Goal: Task Accomplishment & Management: Use online tool/utility

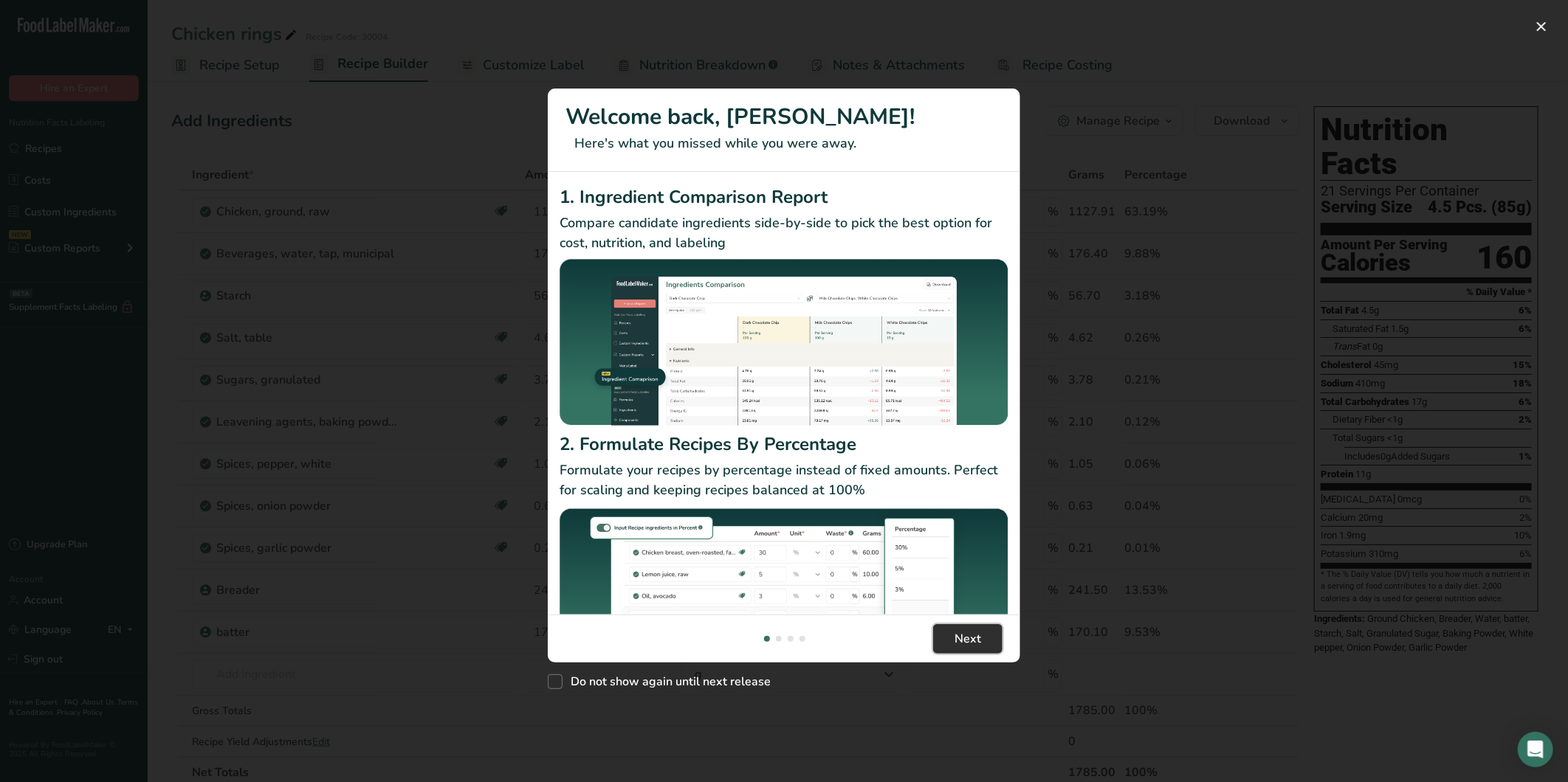
click at [992, 641] on button "Next" at bounding box center [968, 639] width 70 height 30
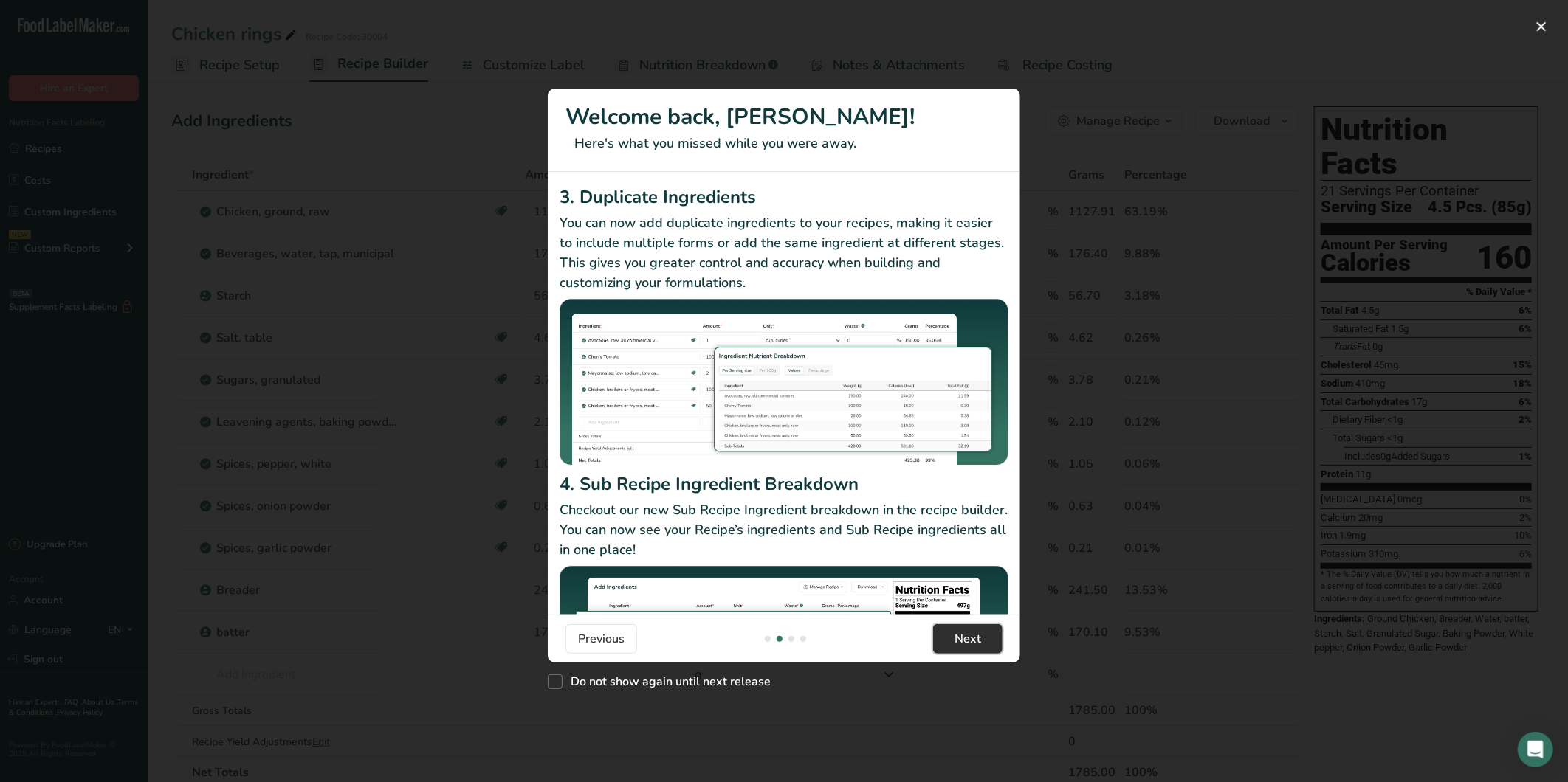
click at [992, 641] on button "Next" at bounding box center [968, 639] width 70 height 30
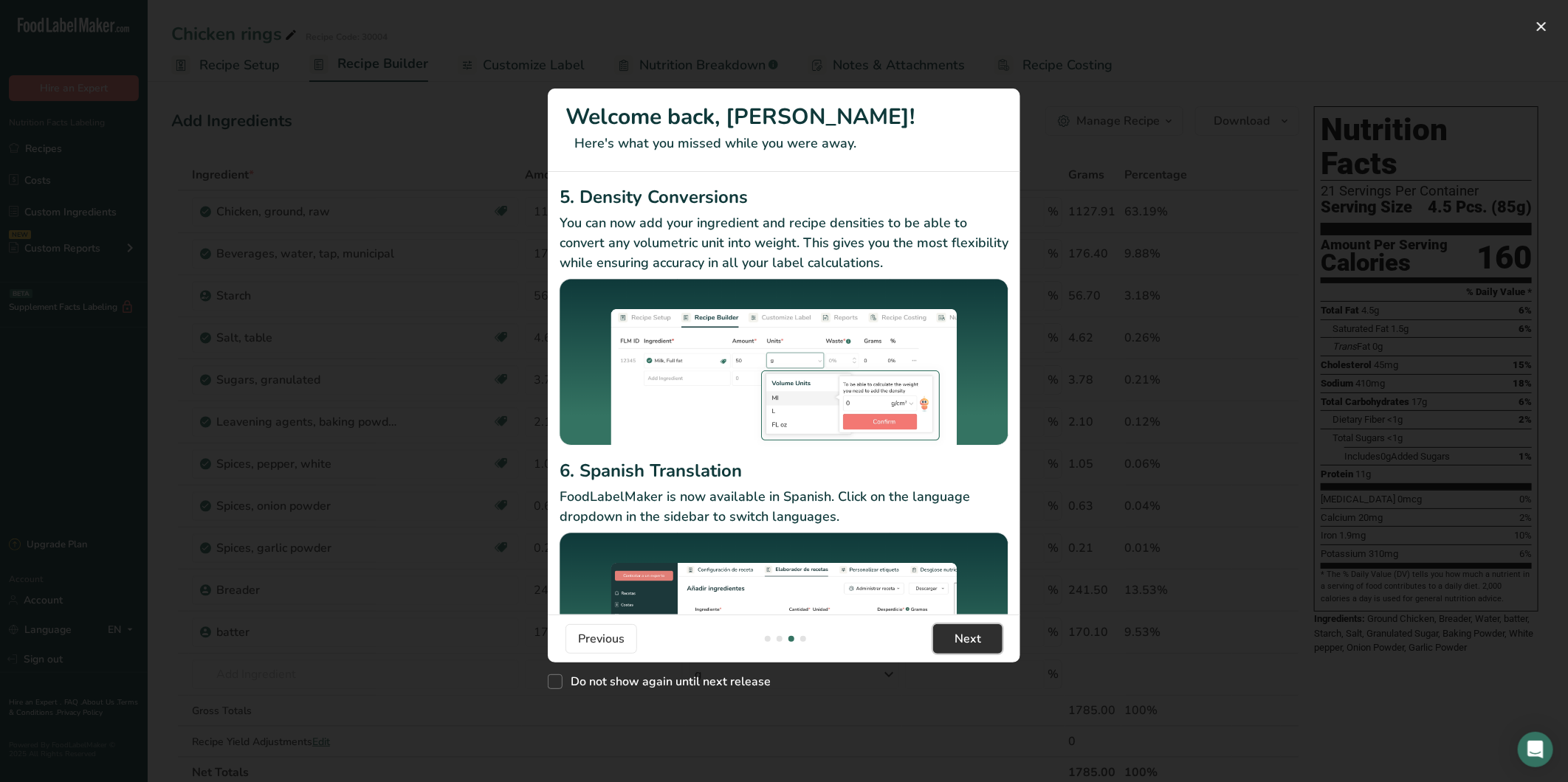
click at [992, 641] on button "Next" at bounding box center [968, 639] width 70 height 30
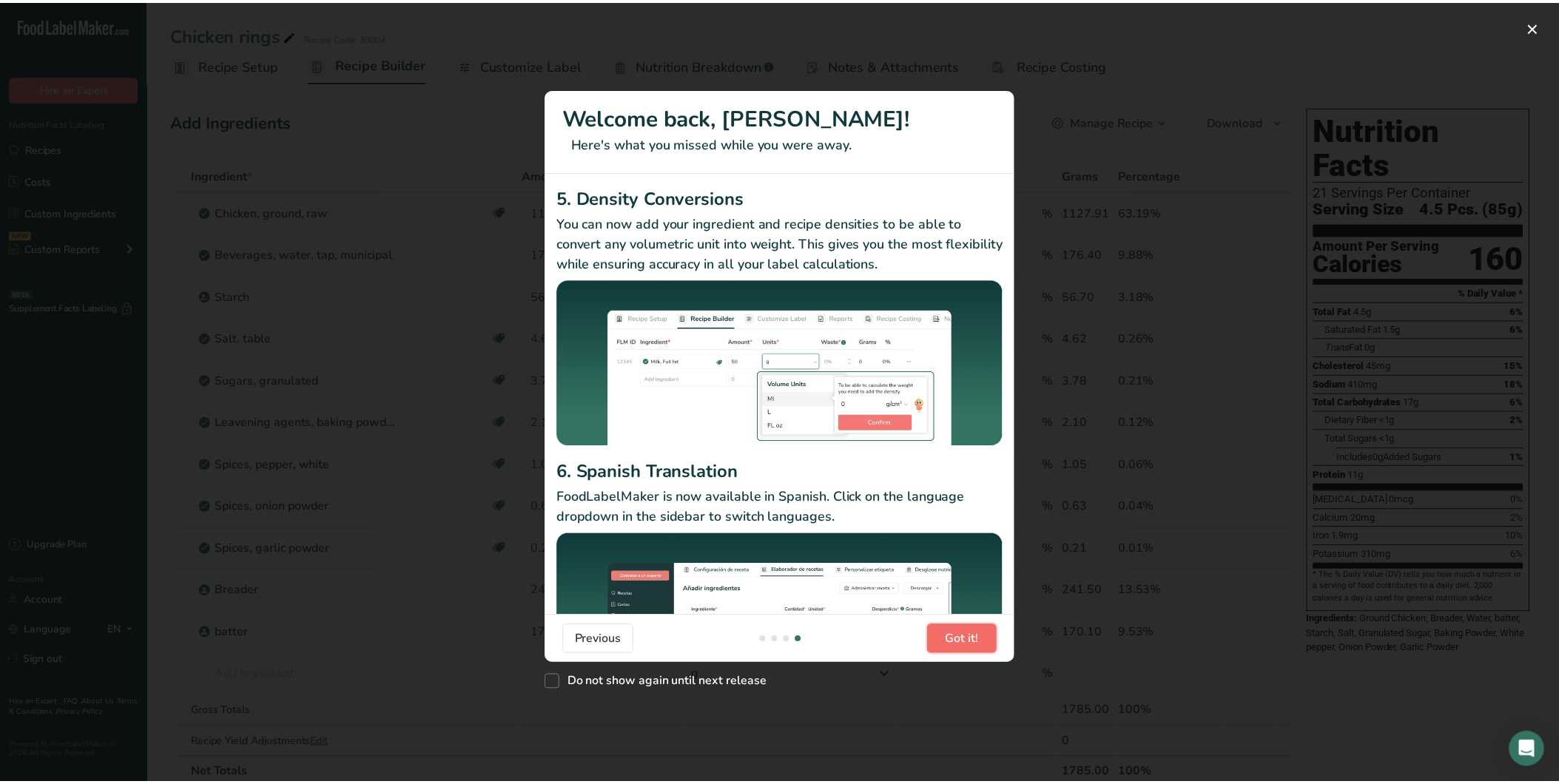
scroll to position [0, 1421]
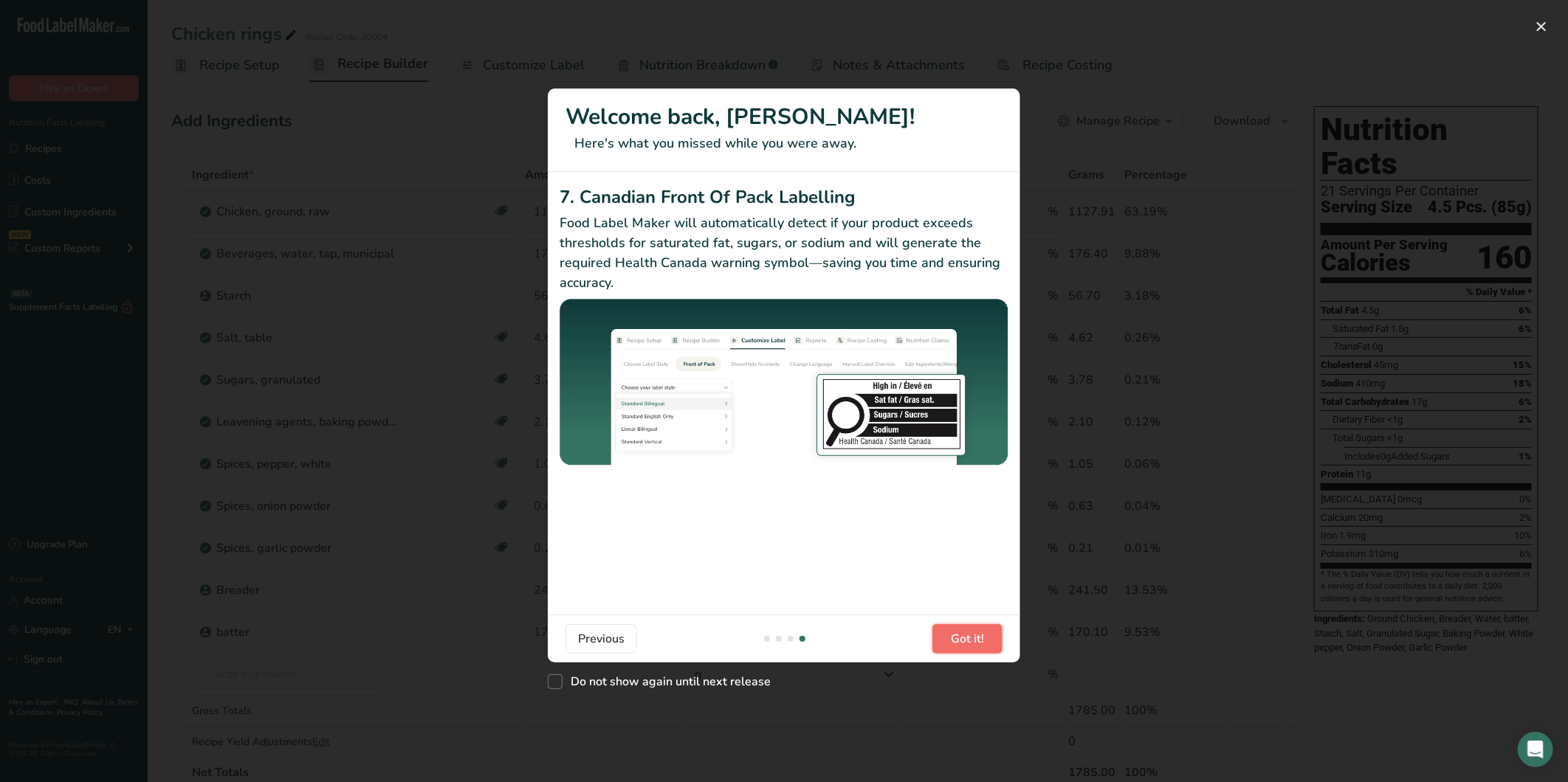
click at [992, 641] on button "Got it!" at bounding box center [967, 639] width 70 height 30
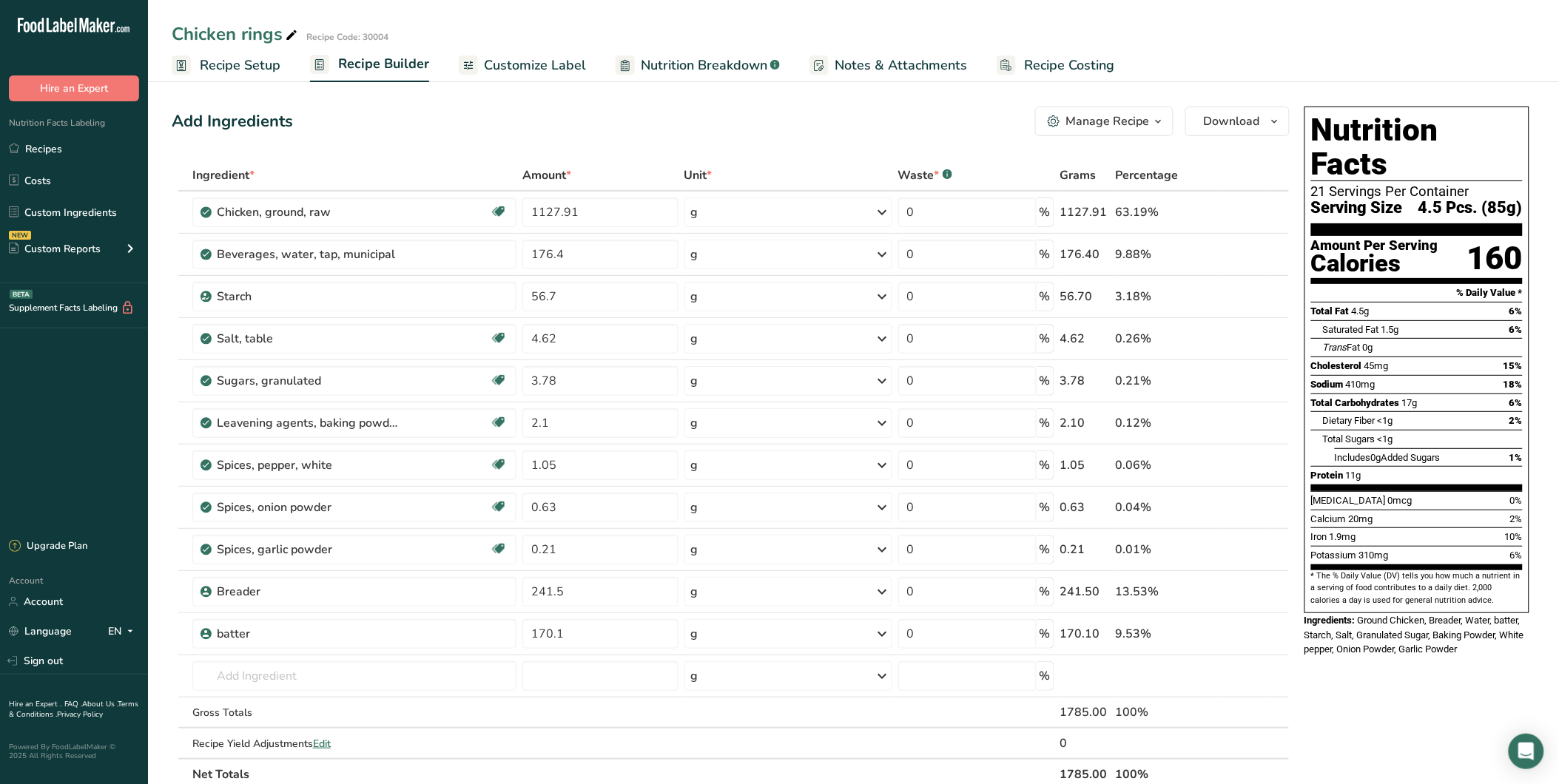
click at [683, 71] on span "Nutrition Breakdown" at bounding box center [704, 66] width 126 height 20
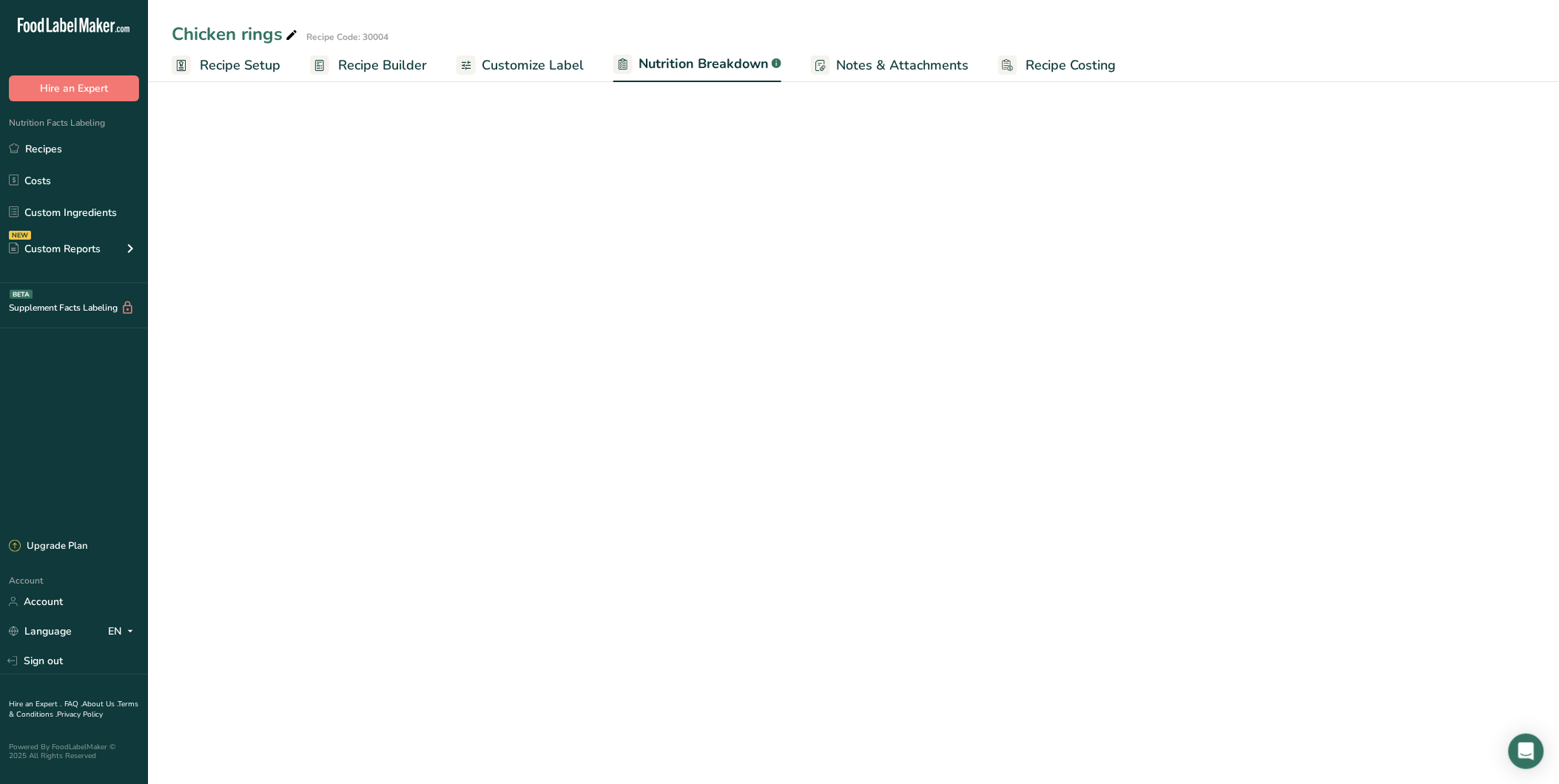
select select "Calories"
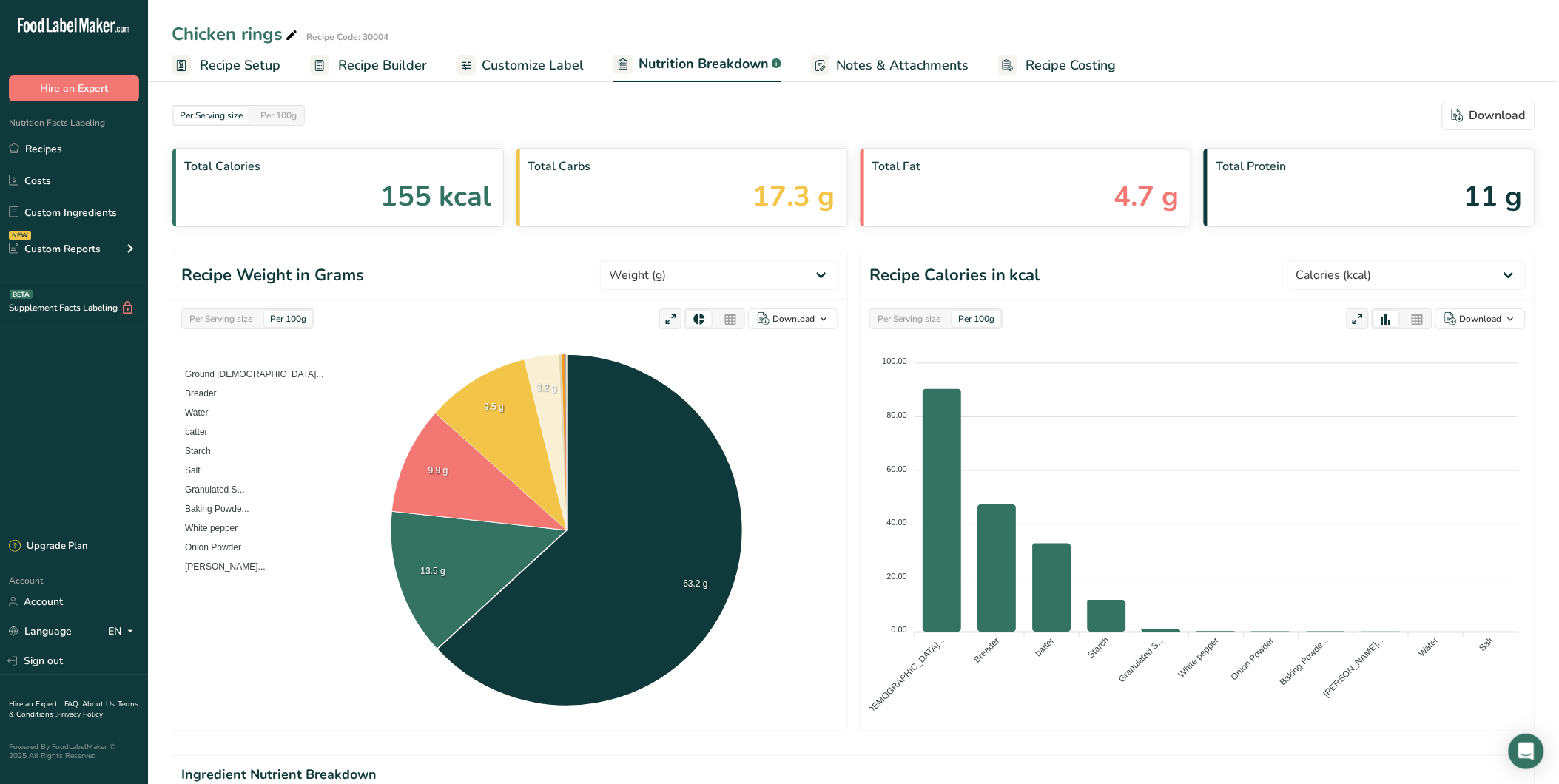
click at [553, 65] on span "Customize Label" at bounding box center [532, 66] width 102 height 20
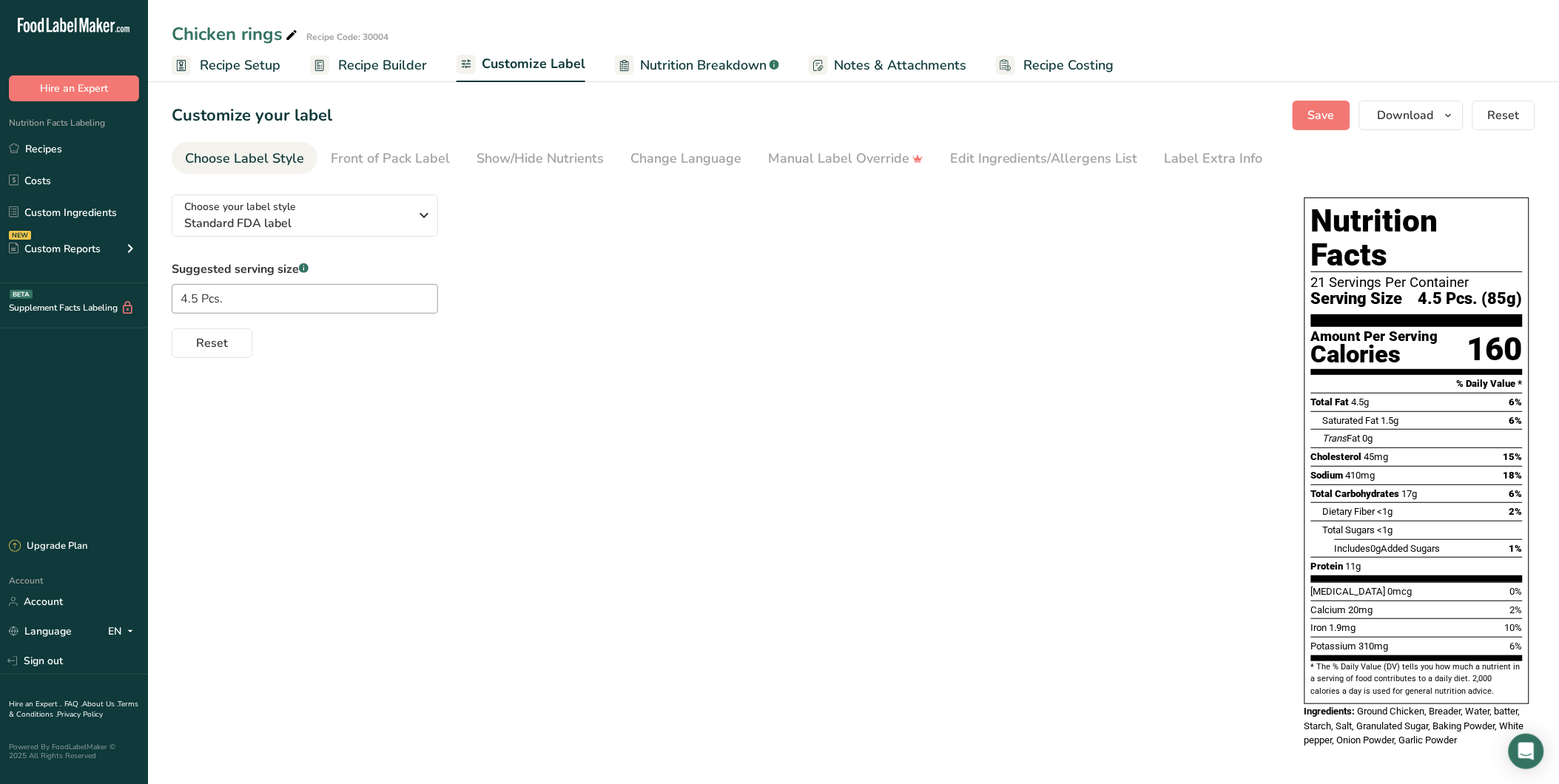
click at [901, 69] on span "Notes & Attachments" at bounding box center [900, 66] width 132 height 20
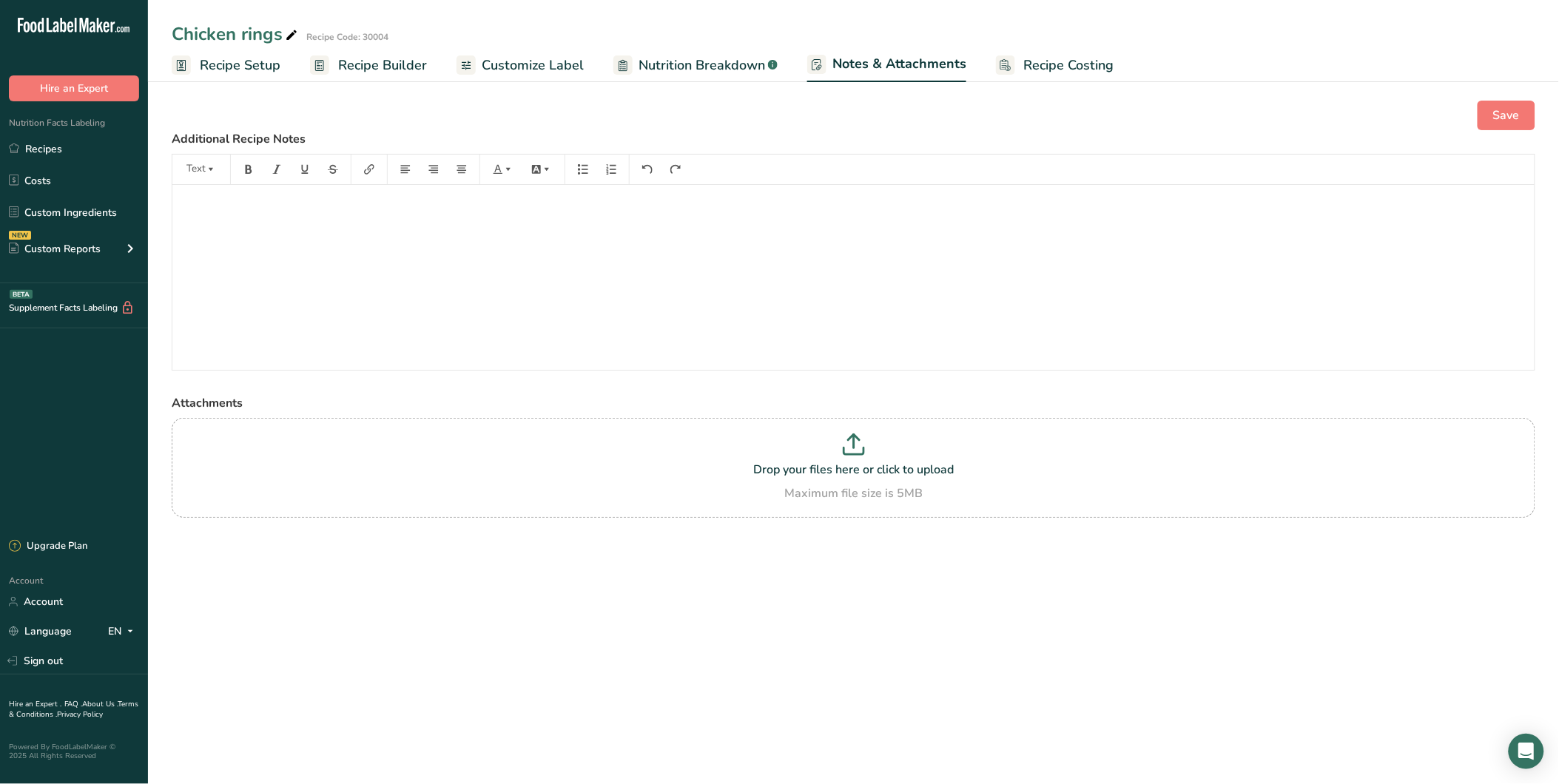
click at [1030, 70] on span "Recipe Costing" at bounding box center [1069, 66] width 91 height 20
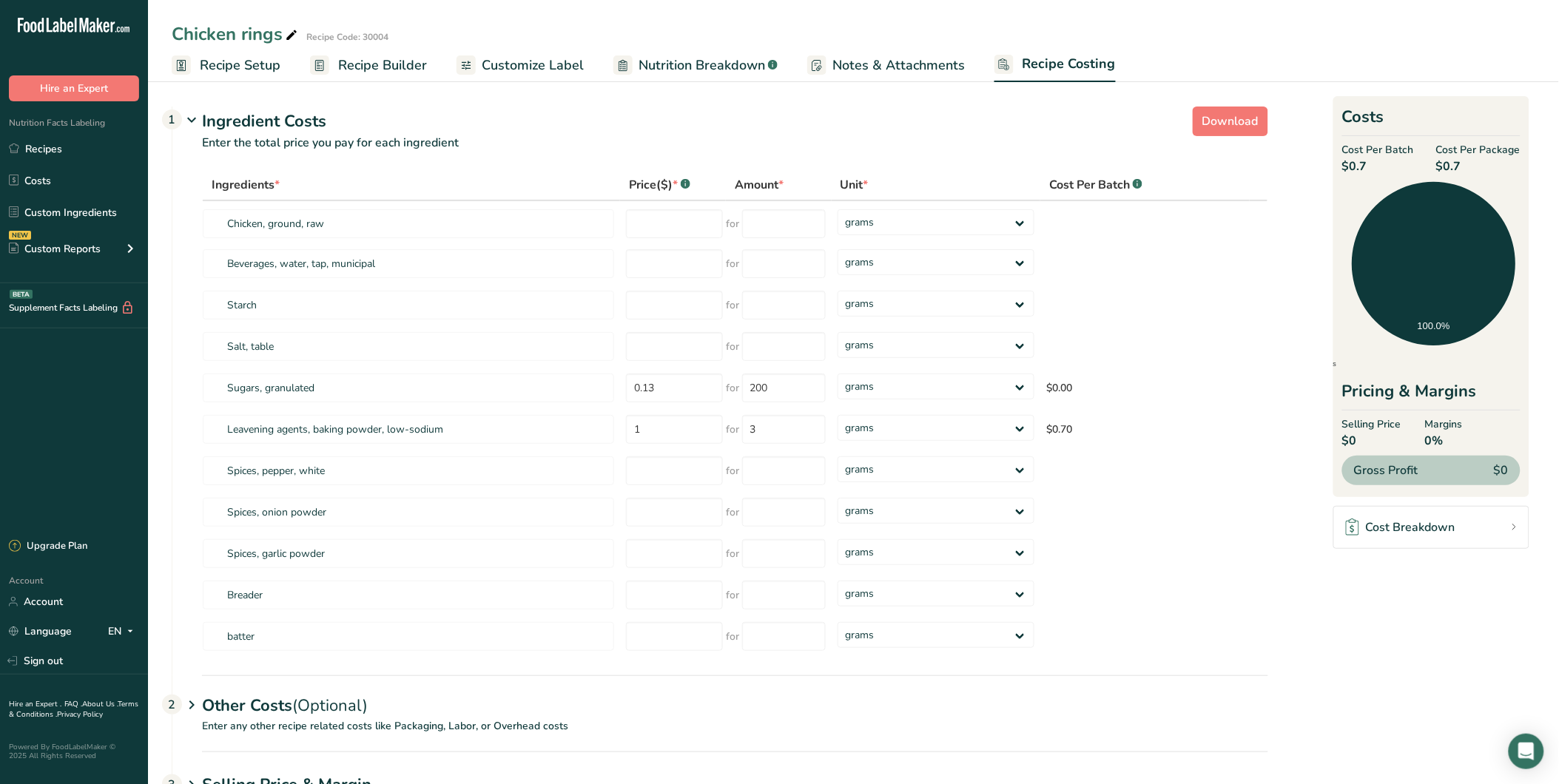
click at [387, 61] on span "Recipe Builder" at bounding box center [382, 66] width 89 height 20
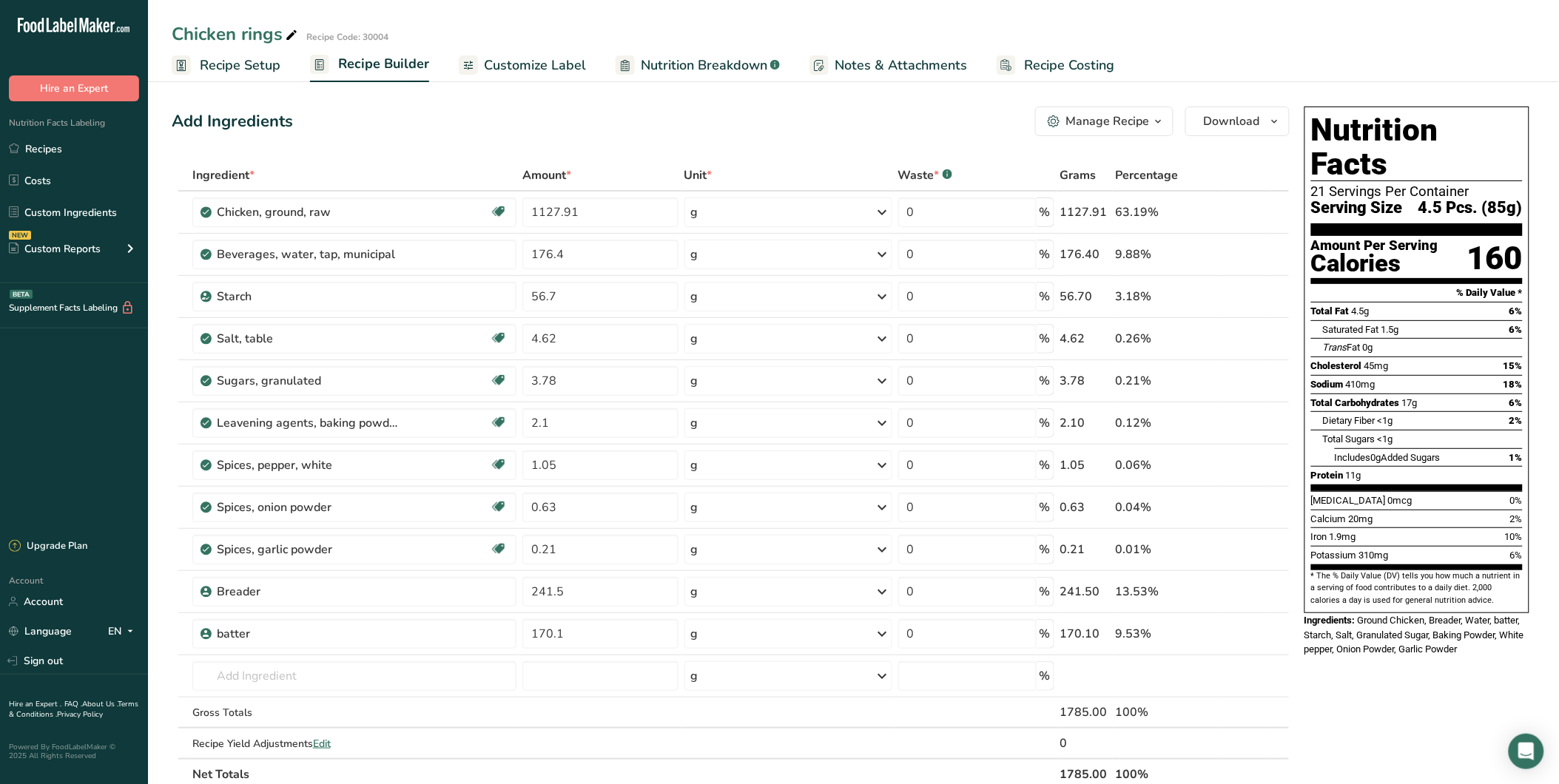
click at [512, 71] on span "Customize Label" at bounding box center [535, 66] width 102 height 20
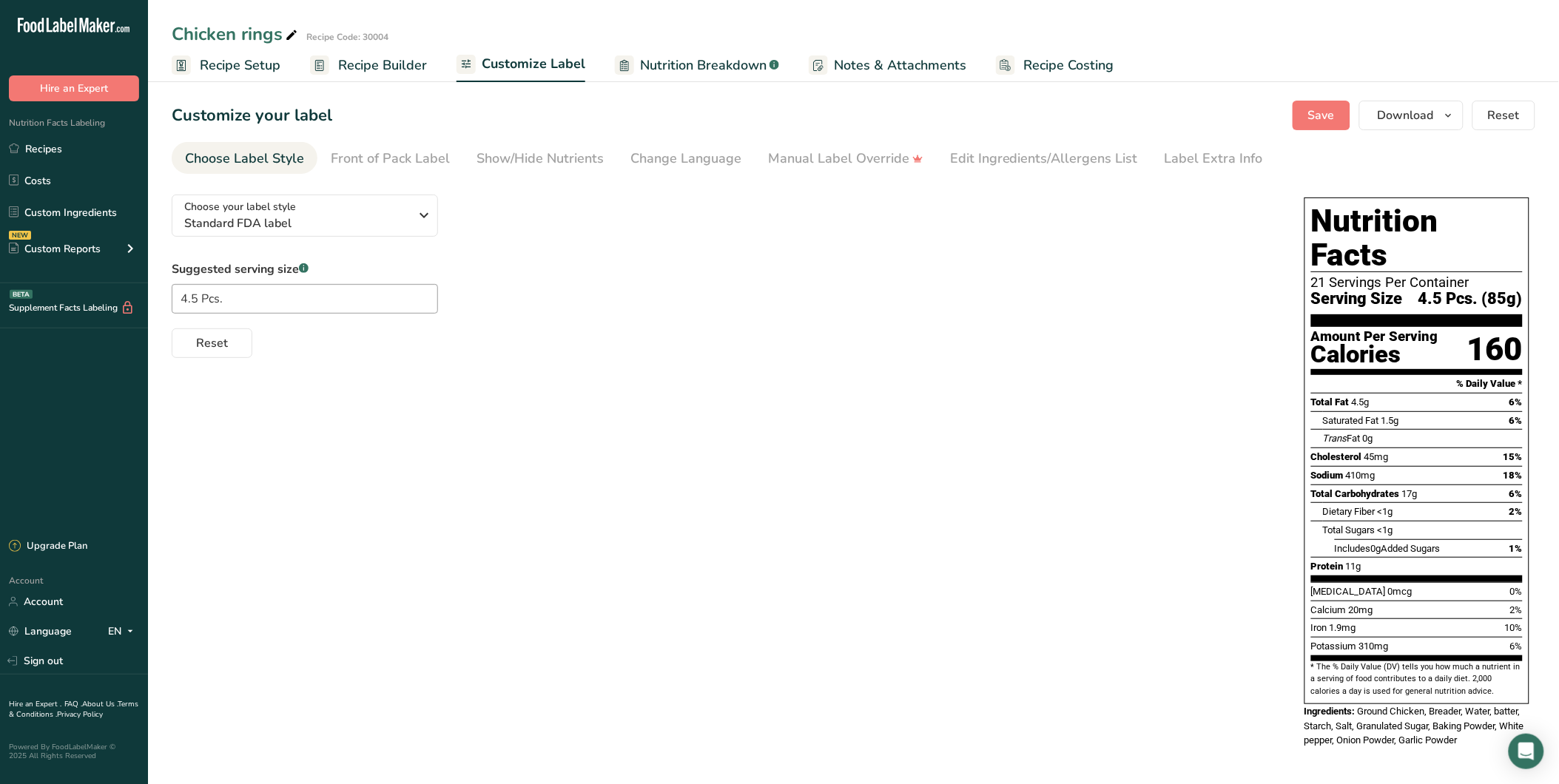
click at [244, 65] on span "Recipe Setup" at bounding box center [239, 66] width 81 height 20
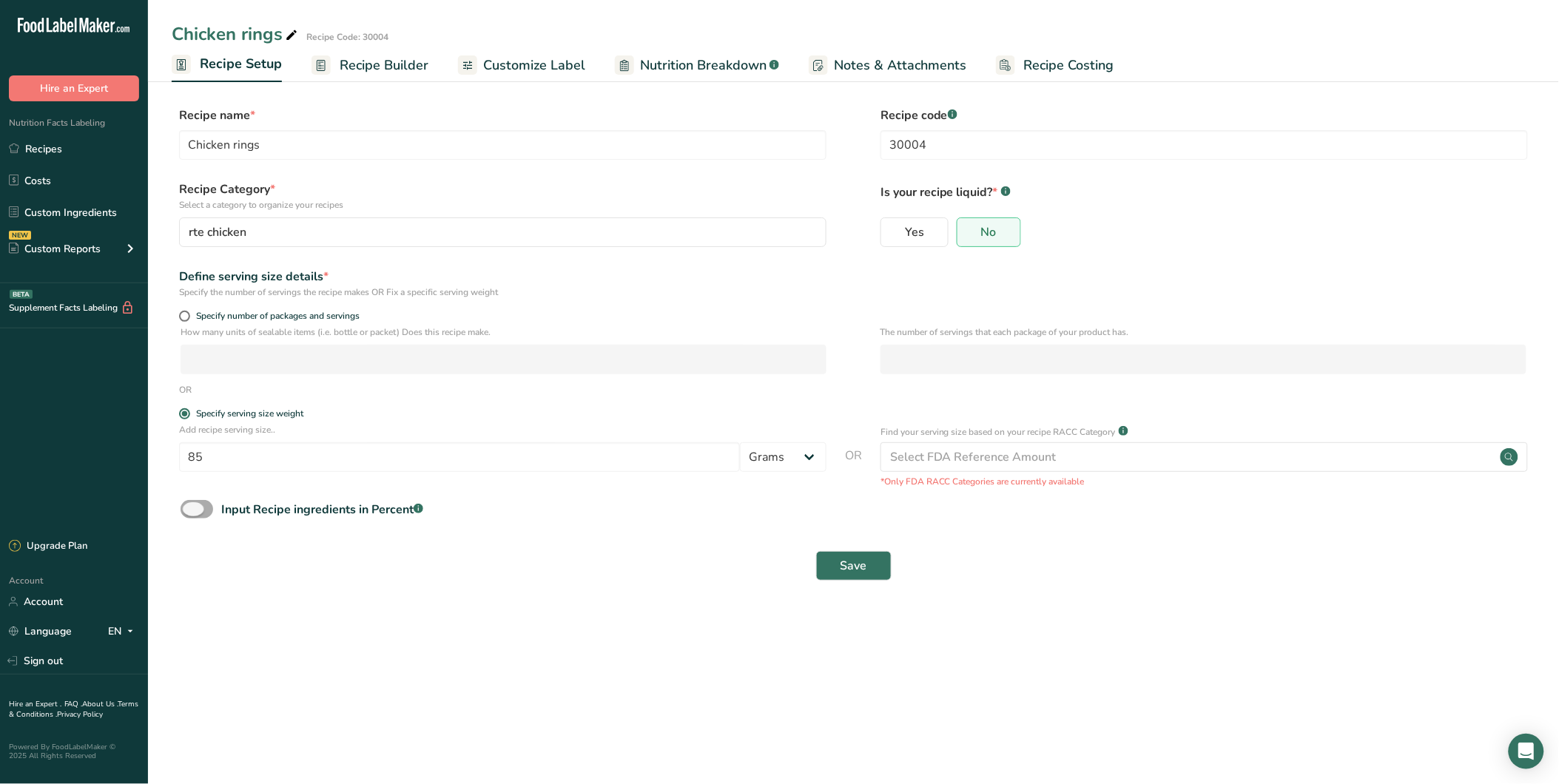
click at [195, 508] on span at bounding box center [196, 510] width 32 height 18
click at [190, 508] on input "Input Recipe ingredients in Percent .a-a{fill:#347362;}.b-a{fill:#fff;}" at bounding box center [185, 510] width 10 height 10
click at [198, 508] on span at bounding box center [196, 510] width 32 height 18
click at [190, 508] on input "Input Recipe ingredients in Percent .a-a{fill:#347362;}.b-a{fill:#fff;}" at bounding box center [185, 510] width 10 height 10
checkbox input "false"
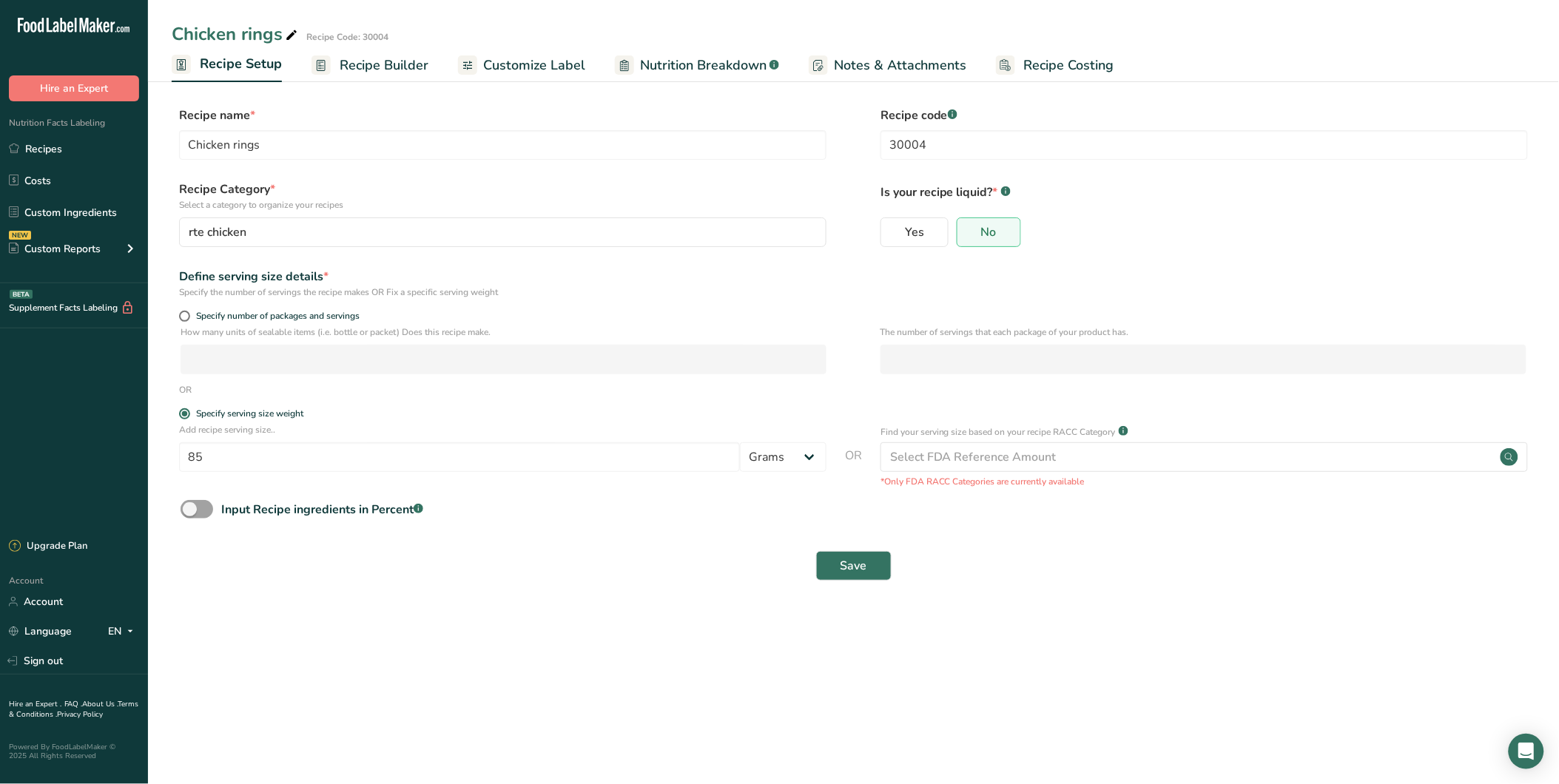
click at [413, 71] on span "Recipe Builder" at bounding box center [384, 66] width 89 height 20
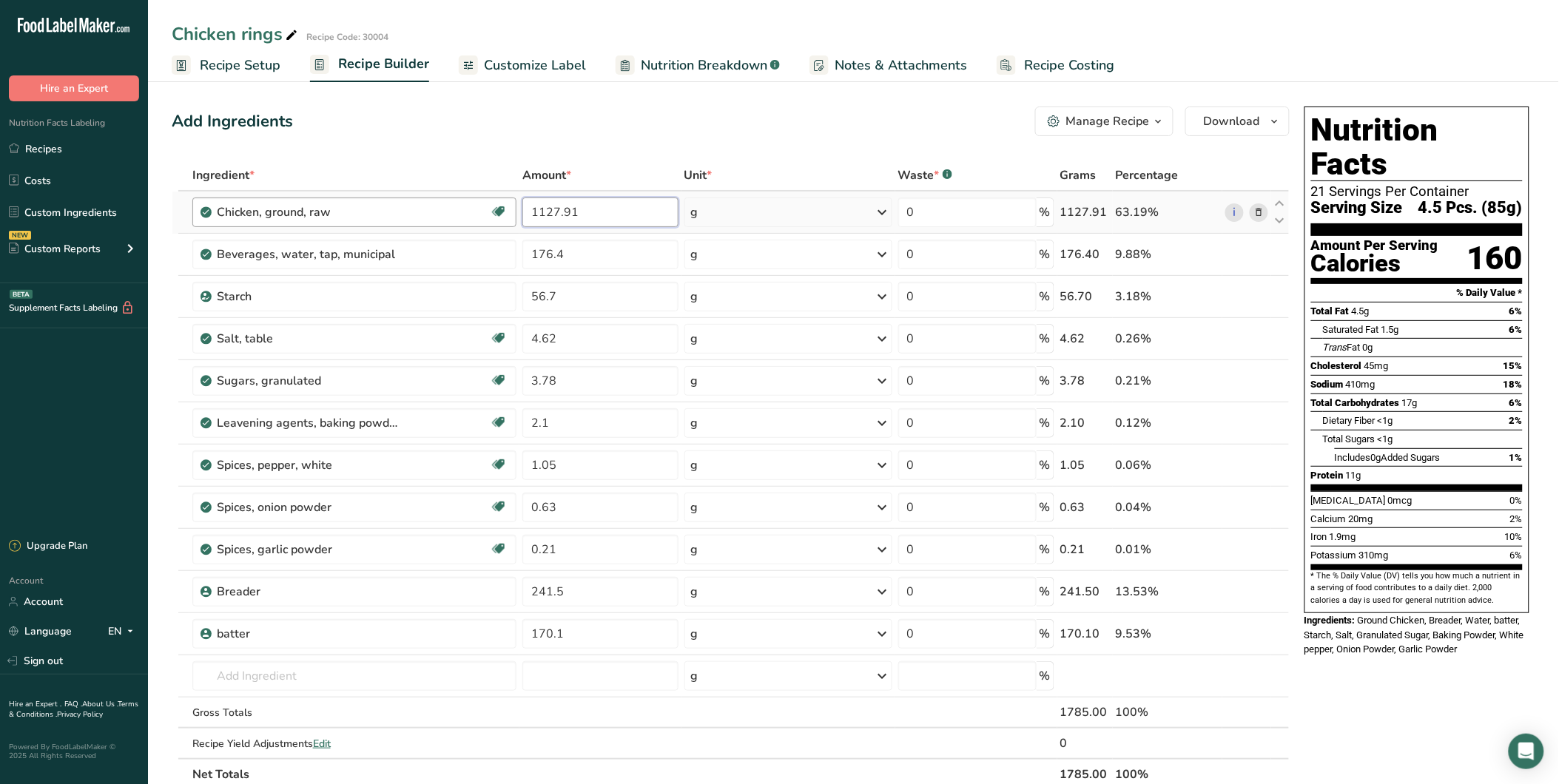
drag, startPoint x: 597, startPoint y: 210, endPoint x: 461, endPoint y: 210, distance: 136.0
click at [461, 210] on tr "Chicken, ground, raw Dairy free Gluten free Soy free 1127.91 g Portions 4 oz cr…" at bounding box center [730, 213] width 1117 height 42
type input "563.96"
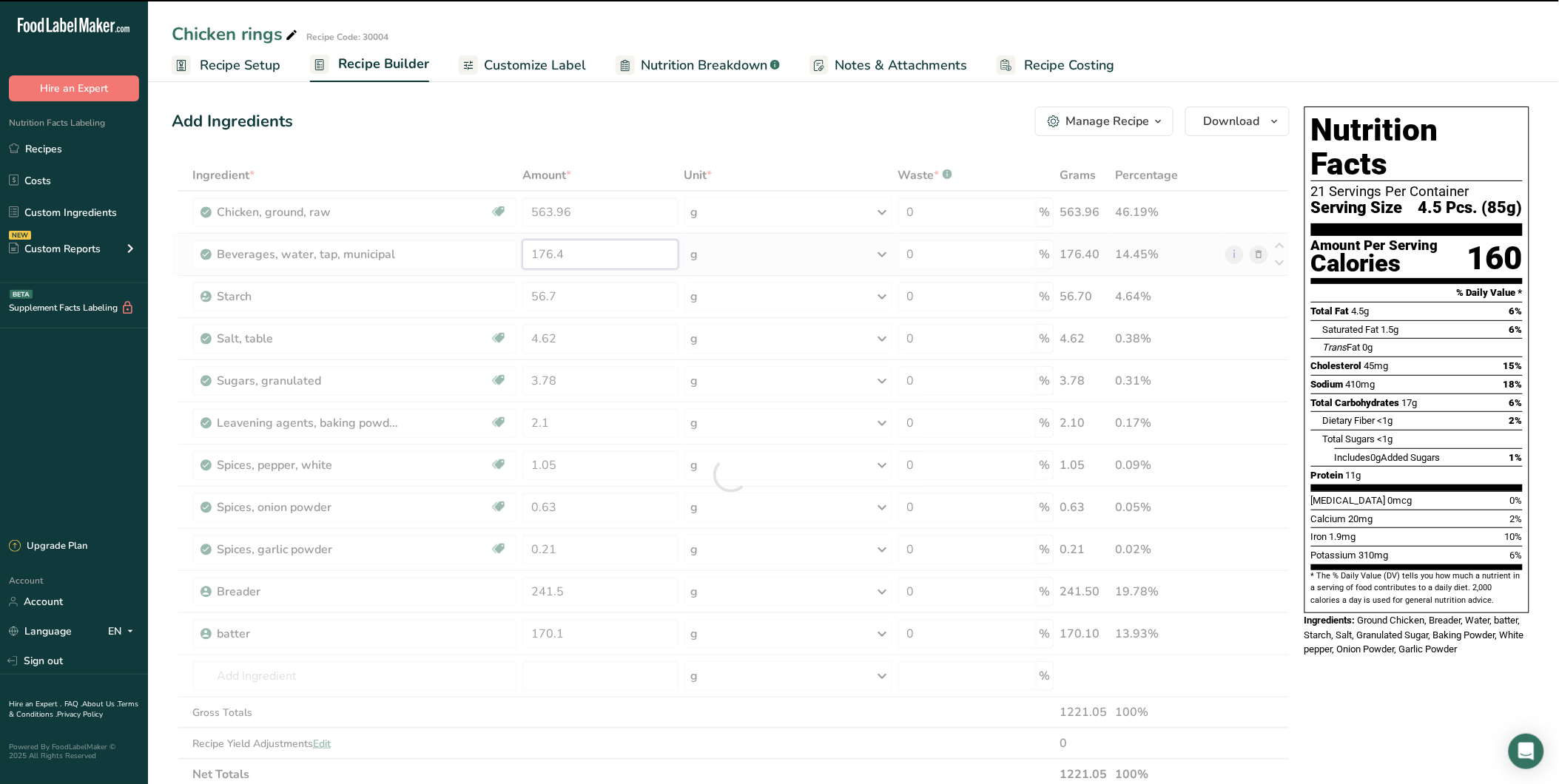
click at [564, 253] on div "Ingredient * Amount * Unit * Waste * .a-a{fill:#347362;}.b-a{fill:#fff;} Grams …" at bounding box center [731, 475] width 1118 height 630
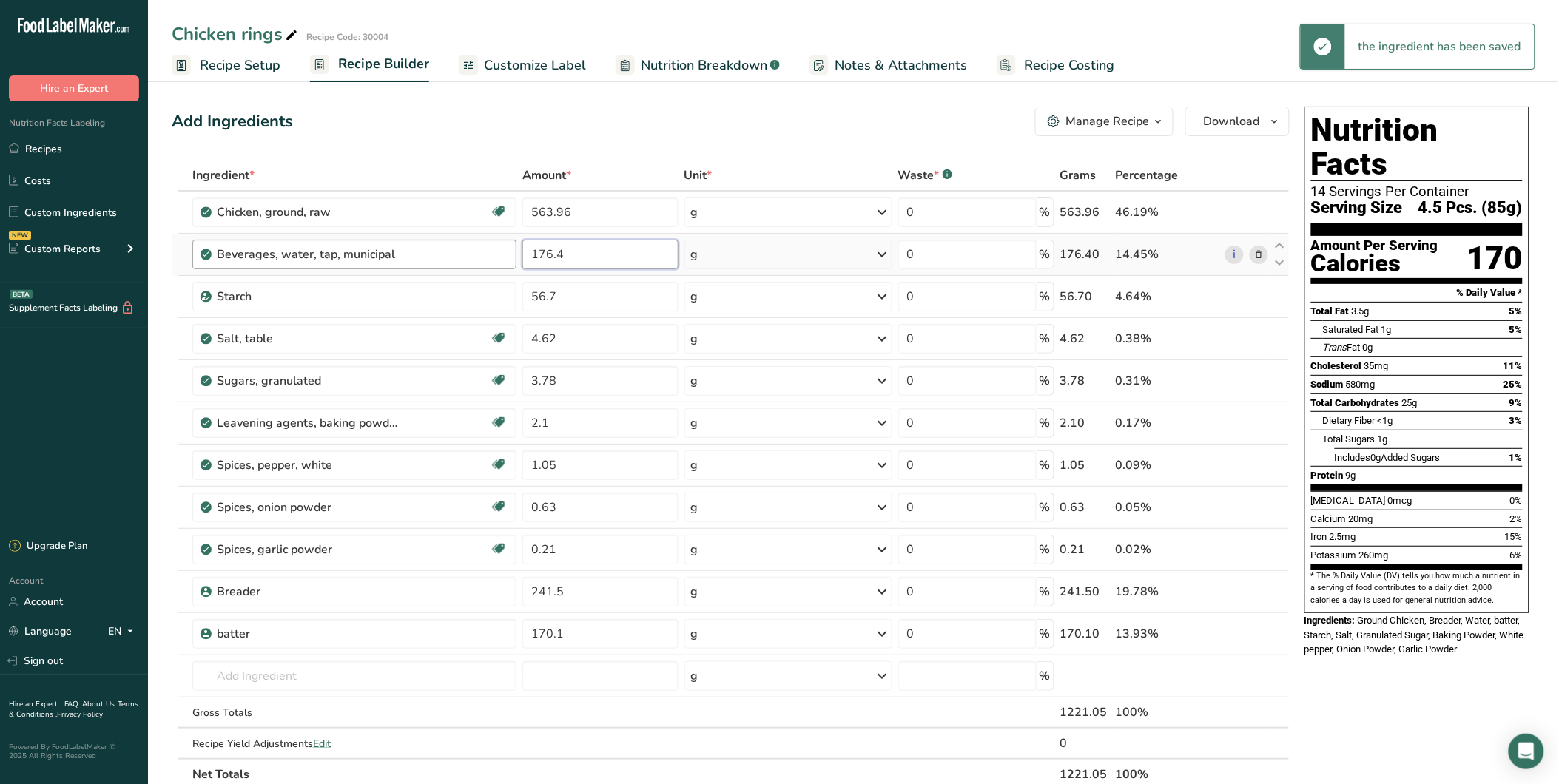
drag, startPoint x: 569, startPoint y: 253, endPoint x: 501, endPoint y: 264, distance: 68.9
click at [501, 264] on tr "Beverages, water, tap, municipal 176.4 g Portions 1 fl oz 1 bottle 8 fl oz 1 li…" at bounding box center [730, 254] width 1117 height 42
type input "88.2"
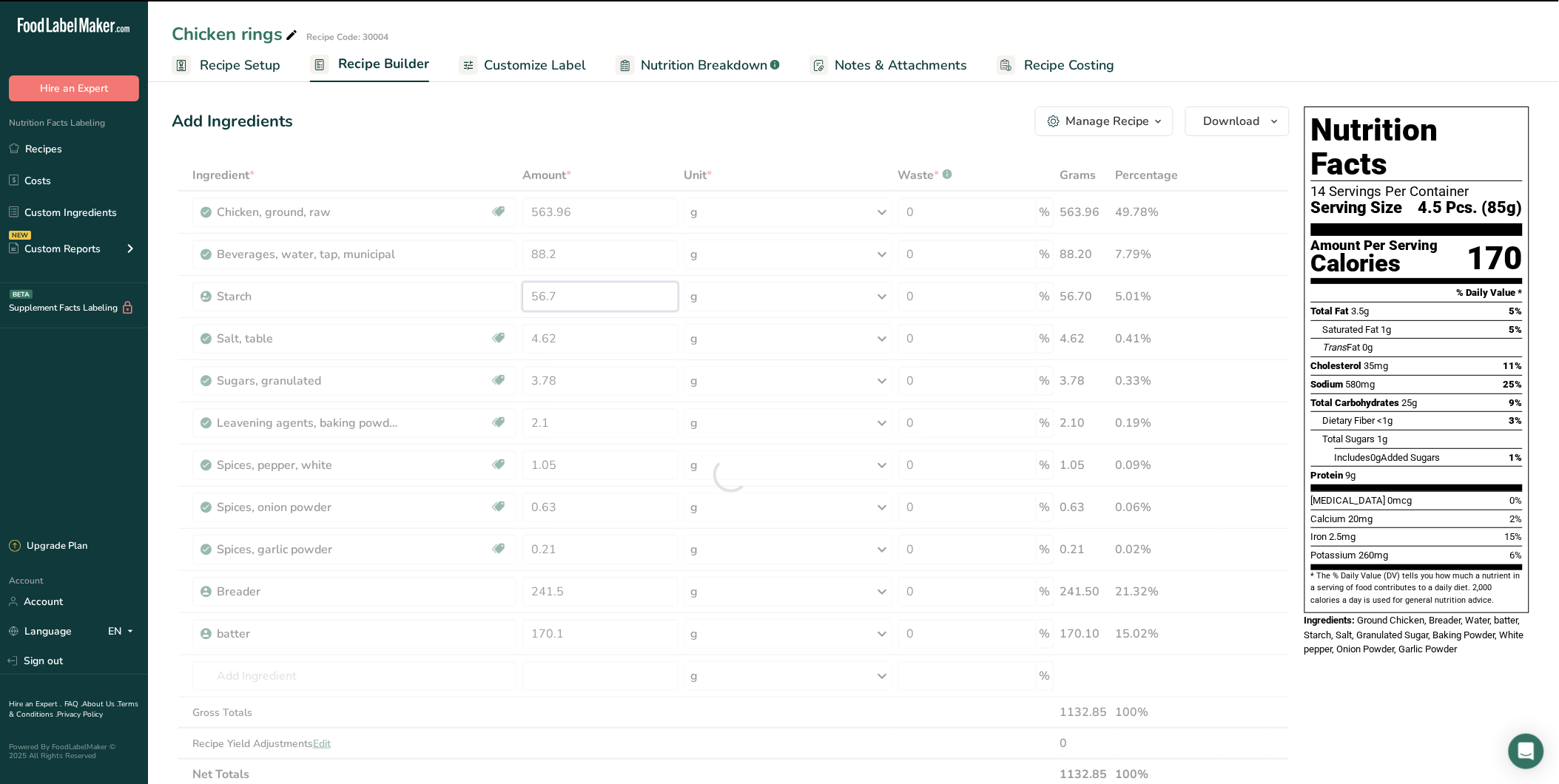
drag, startPoint x: 566, startPoint y: 299, endPoint x: 441, endPoint y: 285, distance: 125.8
click at [441, 285] on tr "Starch 56.7 g Weight Units g kg mg See more Volume Units l Volume units require…" at bounding box center [730, 297] width 1117 height 42
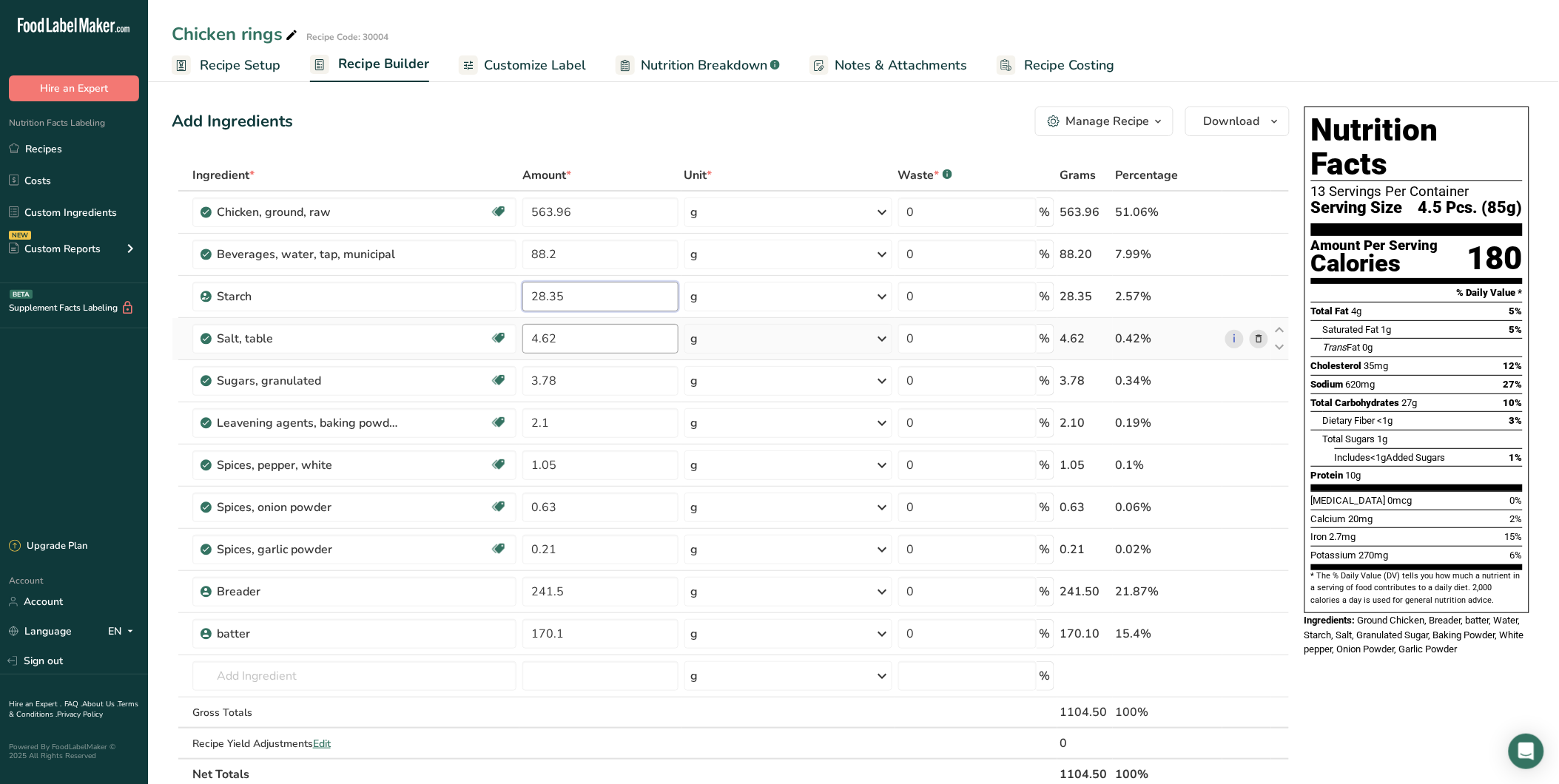
type input "28.35"
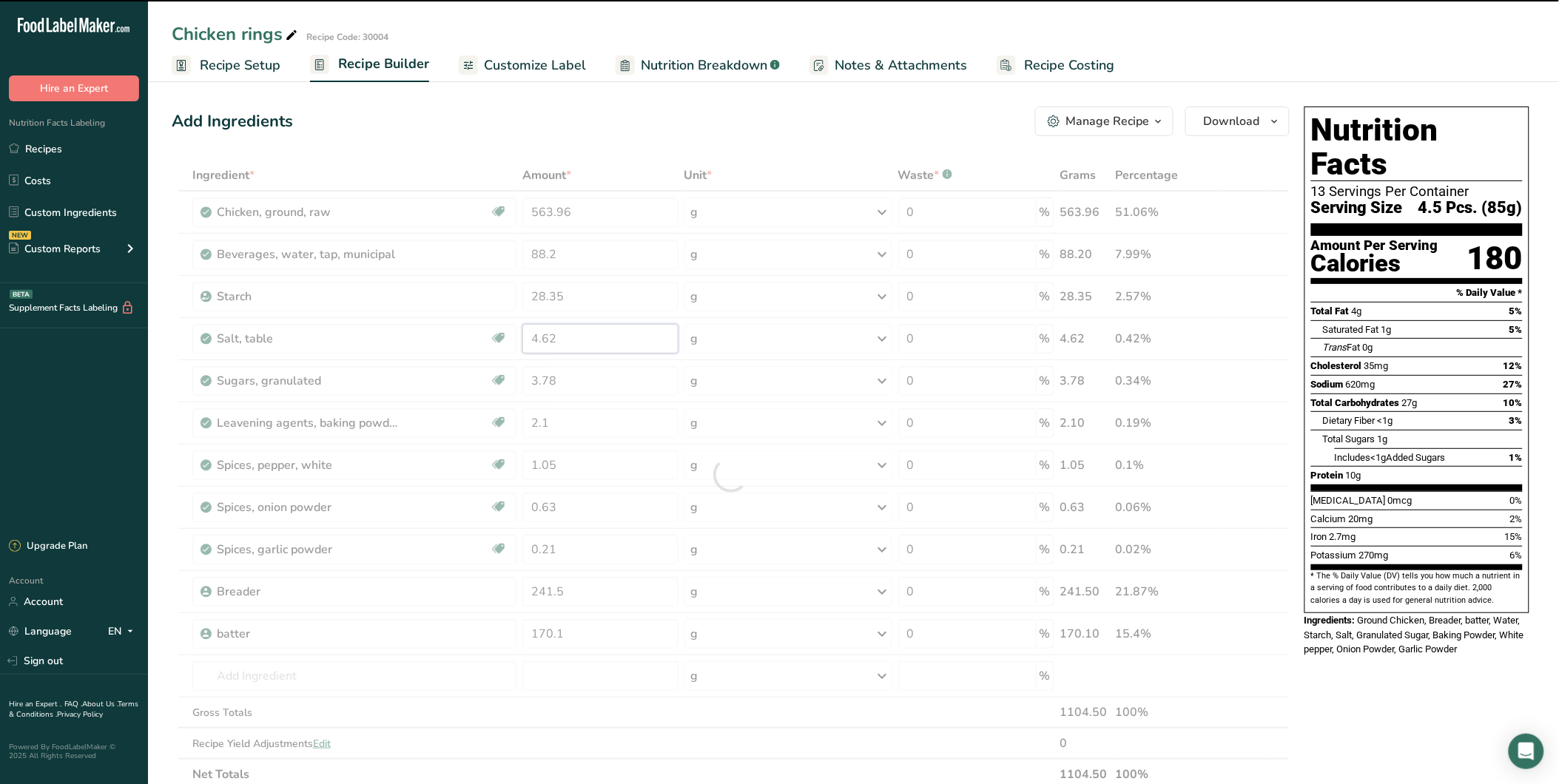
drag, startPoint x: 565, startPoint y: 338, endPoint x: 485, endPoint y: 338, distance: 80.0
click at [485, 338] on div "Ingredient * Amount * Unit * Waste * .a-a{fill:#347362;}.b-a{fill:#fff;} Grams …" at bounding box center [731, 475] width 1118 height 630
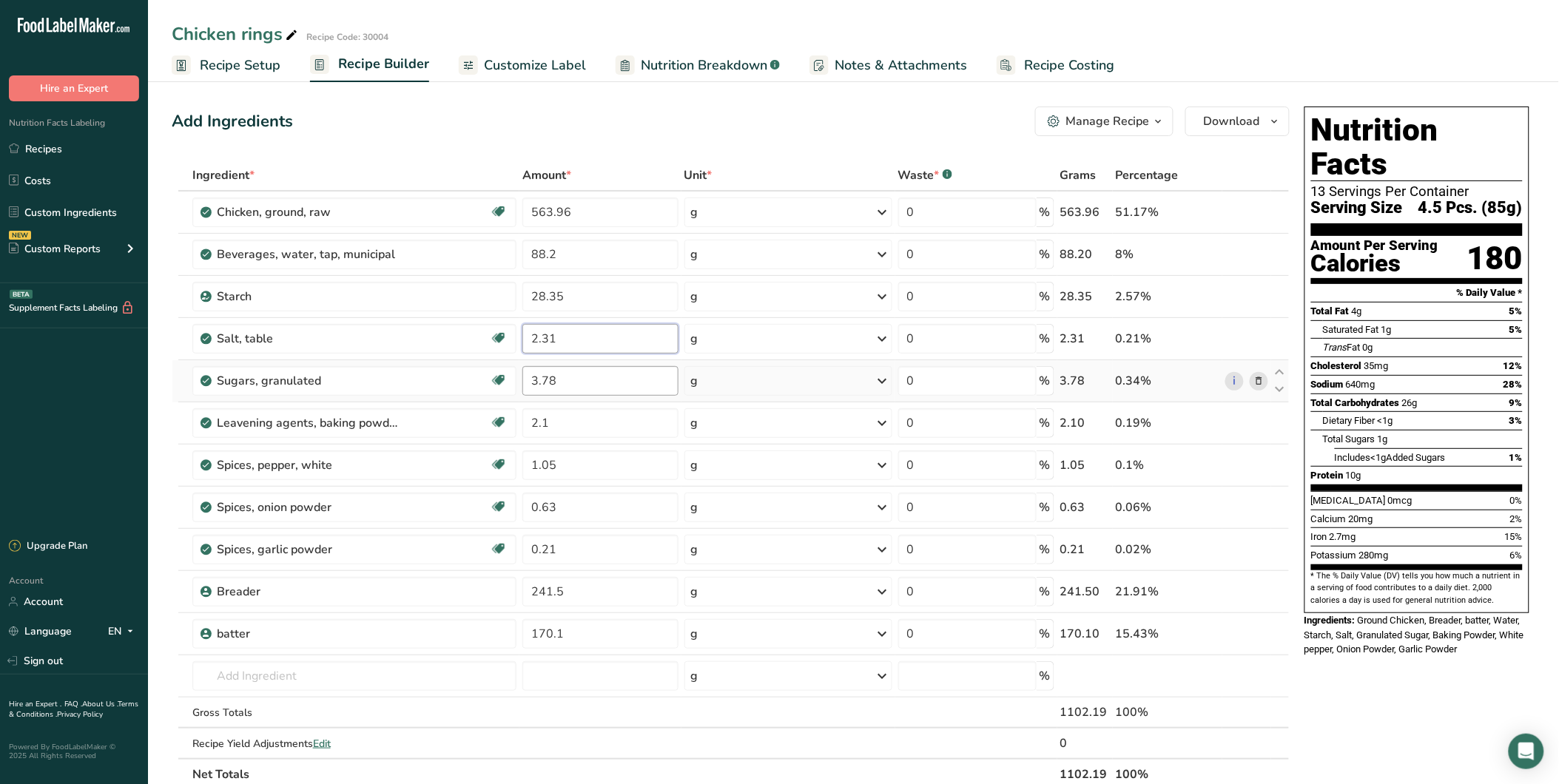
type input "2.31"
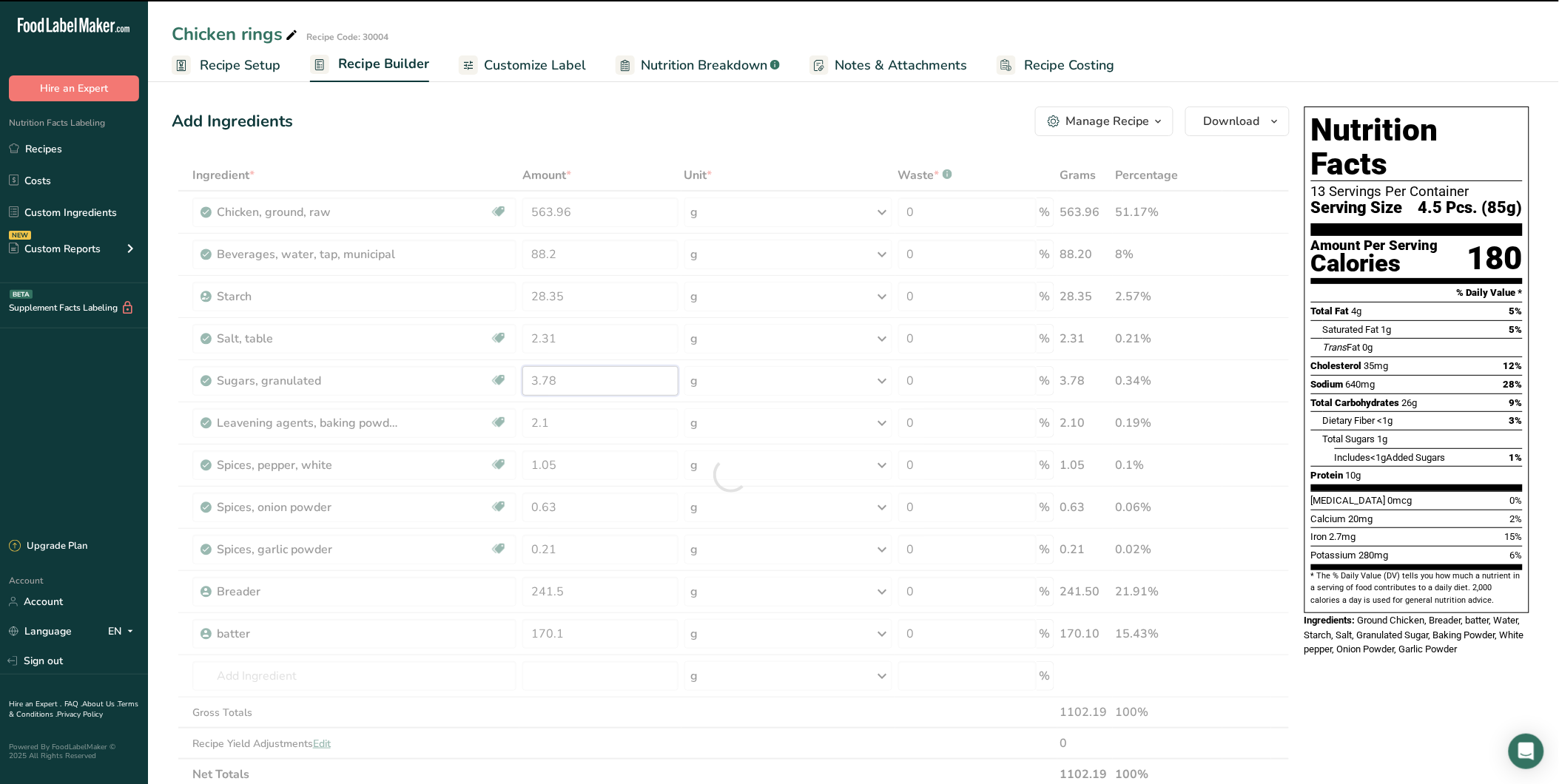
drag, startPoint x: 575, startPoint y: 380, endPoint x: 496, endPoint y: 376, distance: 79.1
click at [496, 376] on div "Ingredient * Amount * Unit * Waste * .a-a{fill:#347362;}.b-a{fill:#fff;} Grams …" at bounding box center [731, 475] width 1118 height 630
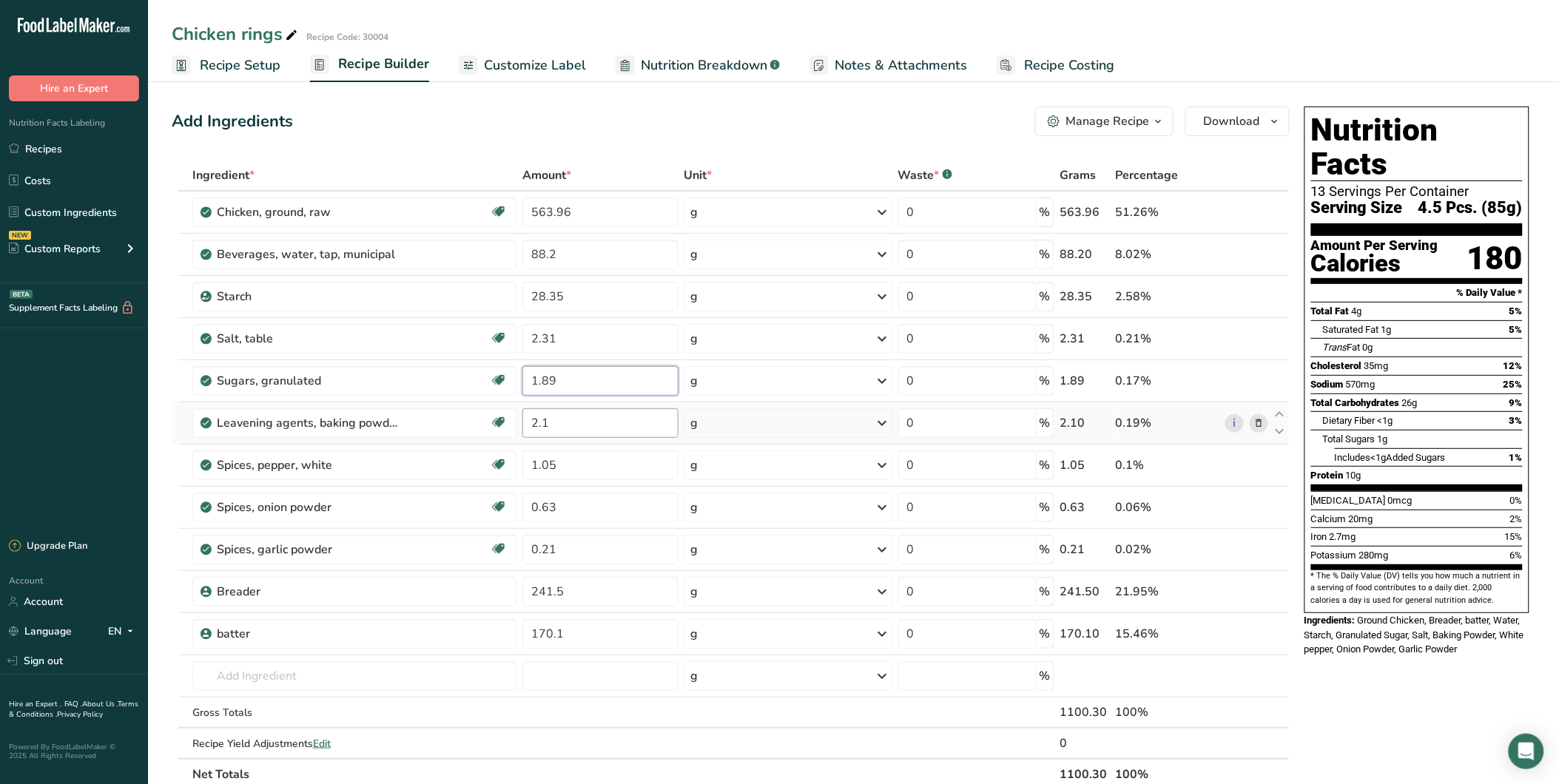
type input "1.89"
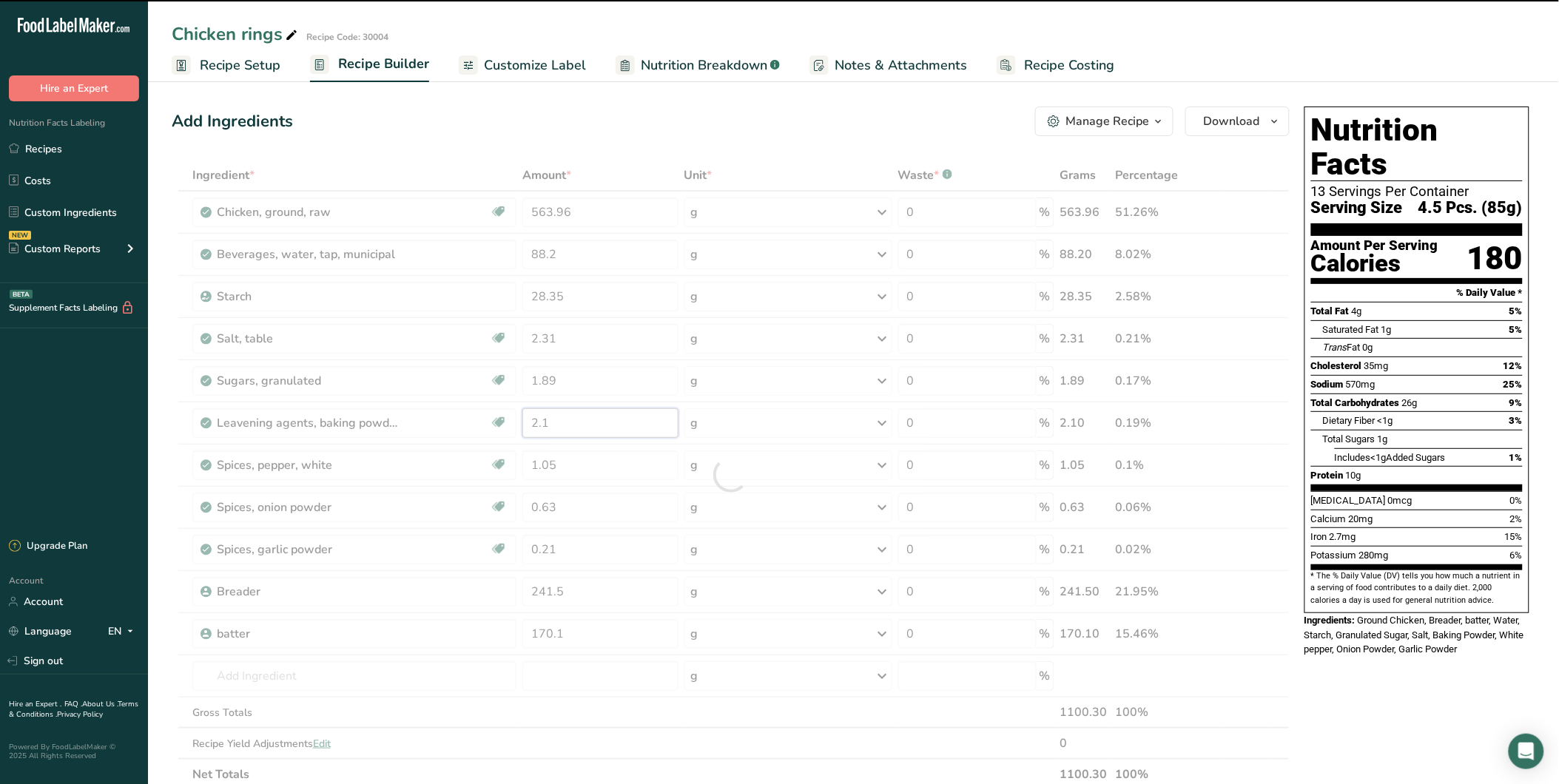
drag, startPoint x: 553, startPoint y: 423, endPoint x: 444, endPoint y: 422, distance: 109.0
click at [444, 422] on div "Ingredient * Amount * Unit * Waste * .a-a{fill:#347362;}.b-a{fill:#fff;} Grams …" at bounding box center [731, 475] width 1118 height 630
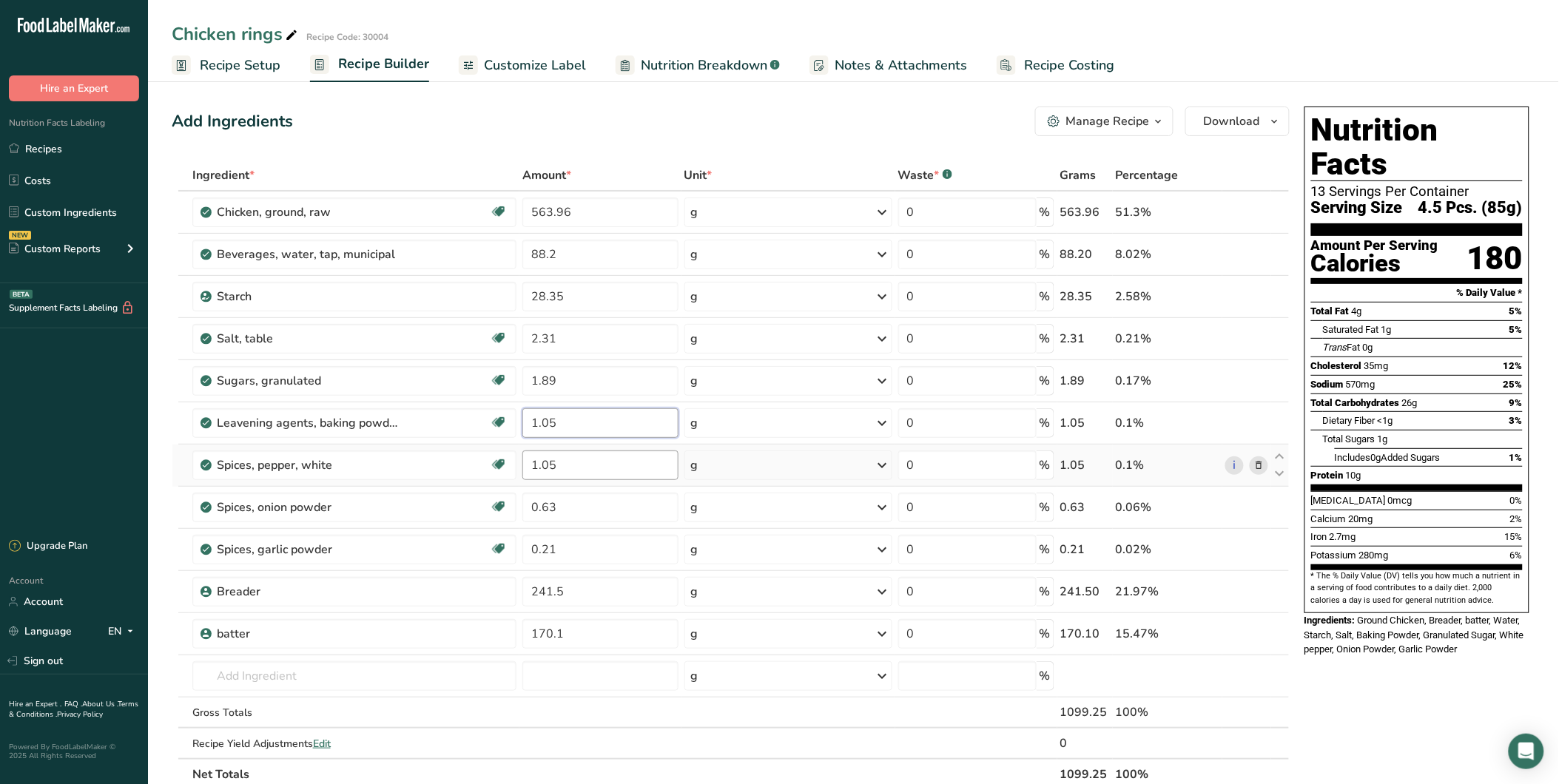
type input "1.05"
click at [585, 468] on div "Ingredient * Amount * Unit * Waste * .a-a{fill:#347362;}.b-a{fill:#fff;} Grams …" at bounding box center [731, 475] width 1118 height 630
type input "1"
type input "0.525"
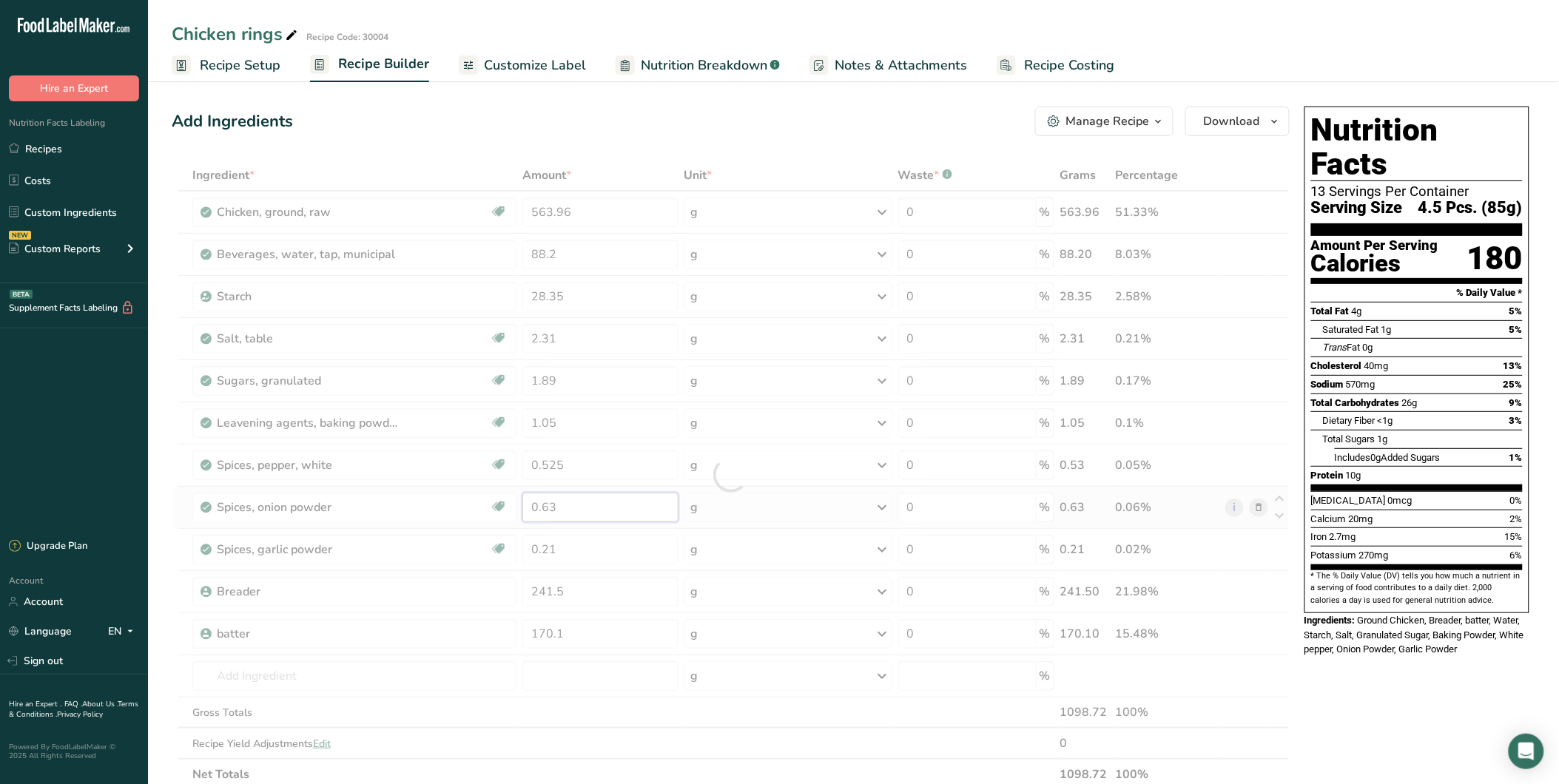
click at [561, 505] on div "Ingredient * Amount * Unit * Waste * .a-a{fill:#347362;}.b-a{fill:#fff;} Grams …" at bounding box center [731, 475] width 1118 height 630
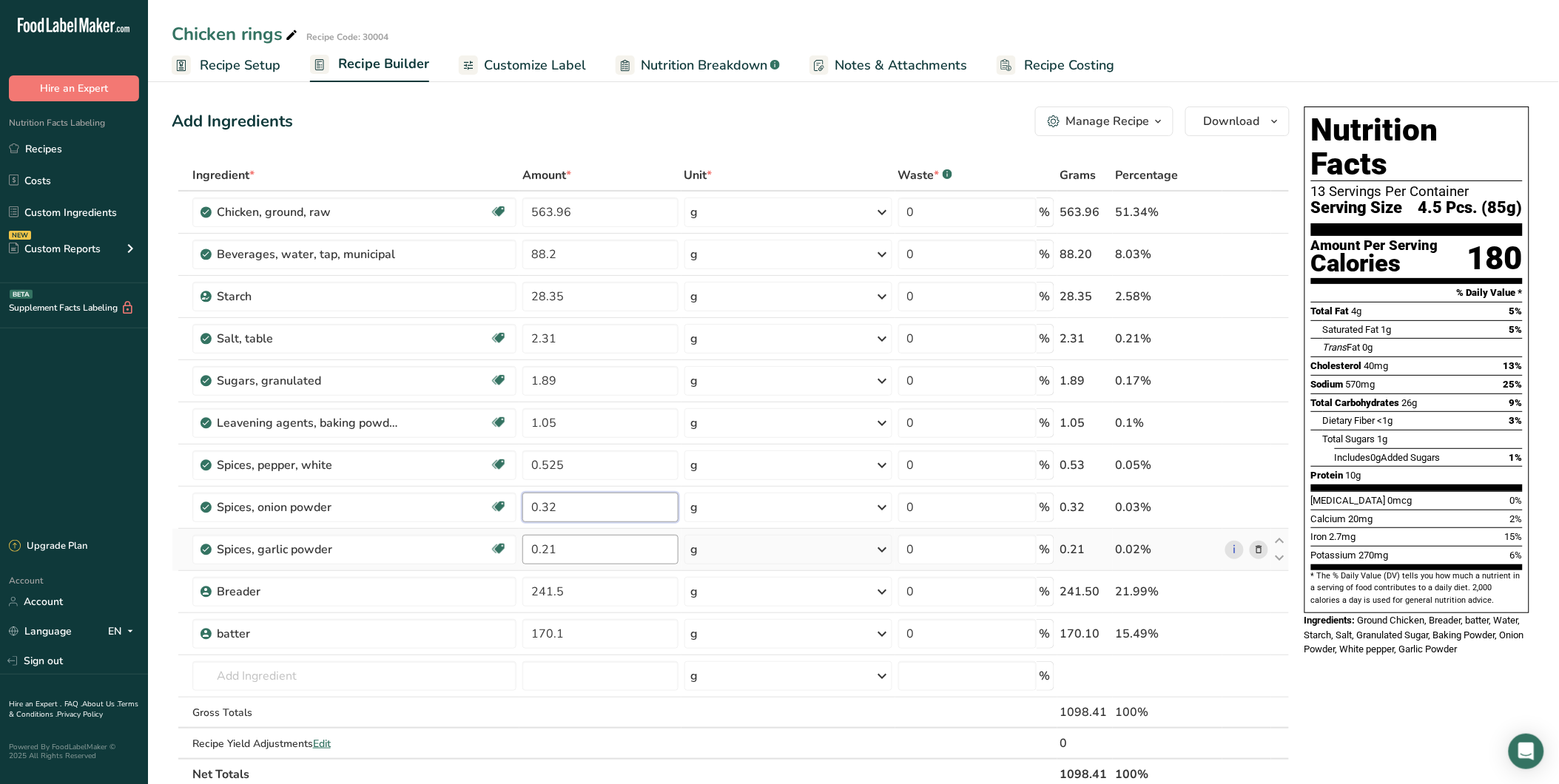
type input "0.32"
click at [570, 550] on div "Ingredient * Amount * Unit * Waste * .a-a{fill:#347362;}.b-a{fill:#fff;} Grams …" at bounding box center [731, 475] width 1118 height 630
type input "0.11"
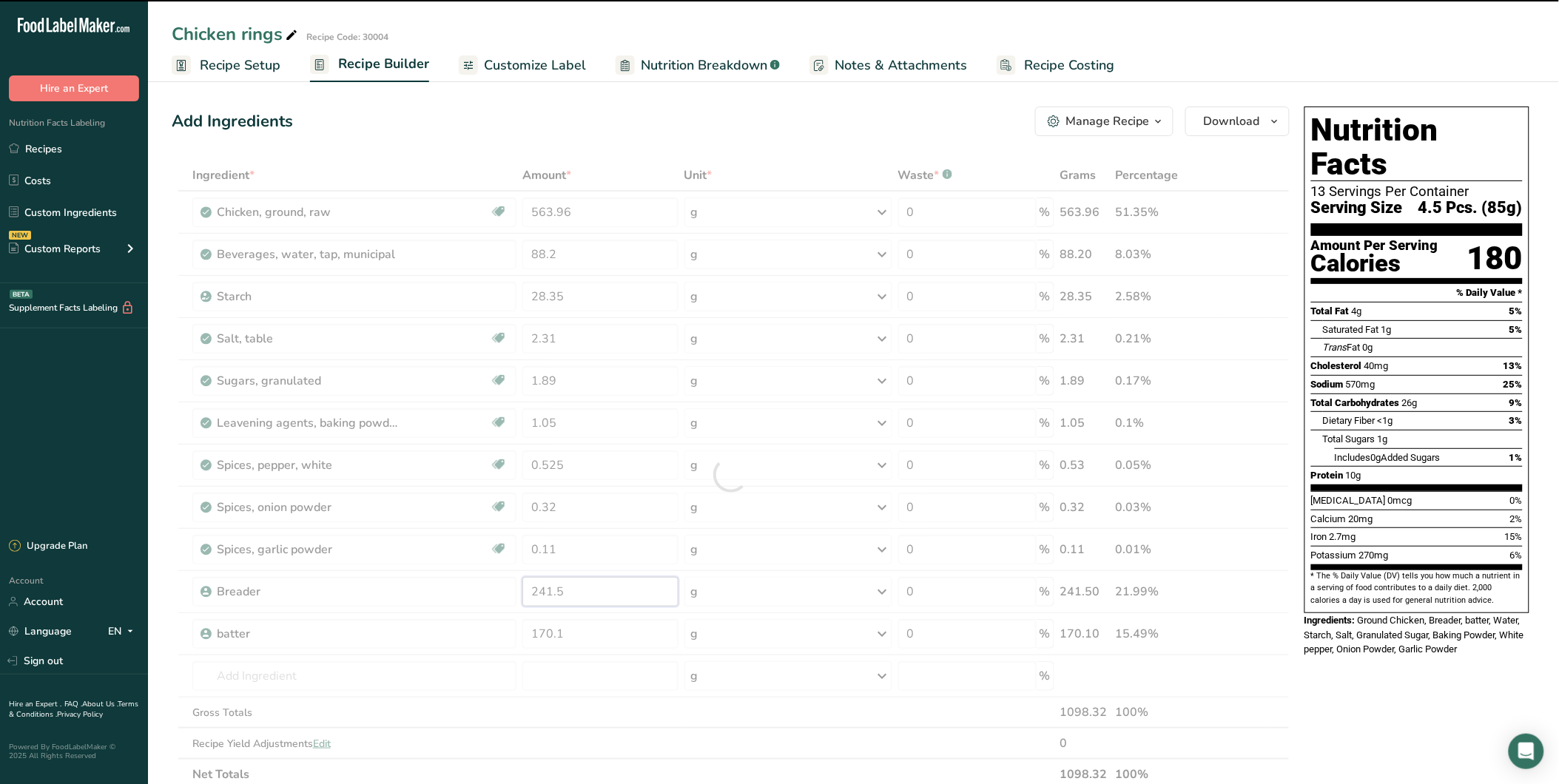
drag, startPoint x: 569, startPoint y: 594, endPoint x: 545, endPoint y: 589, distance: 24.5
click at [545, 589] on div "Ingredient * Amount * Unit * Waste * .a-a{fill:#347362;}.b-a{fill:#fff;} Grams …" at bounding box center [731, 475] width 1118 height 630
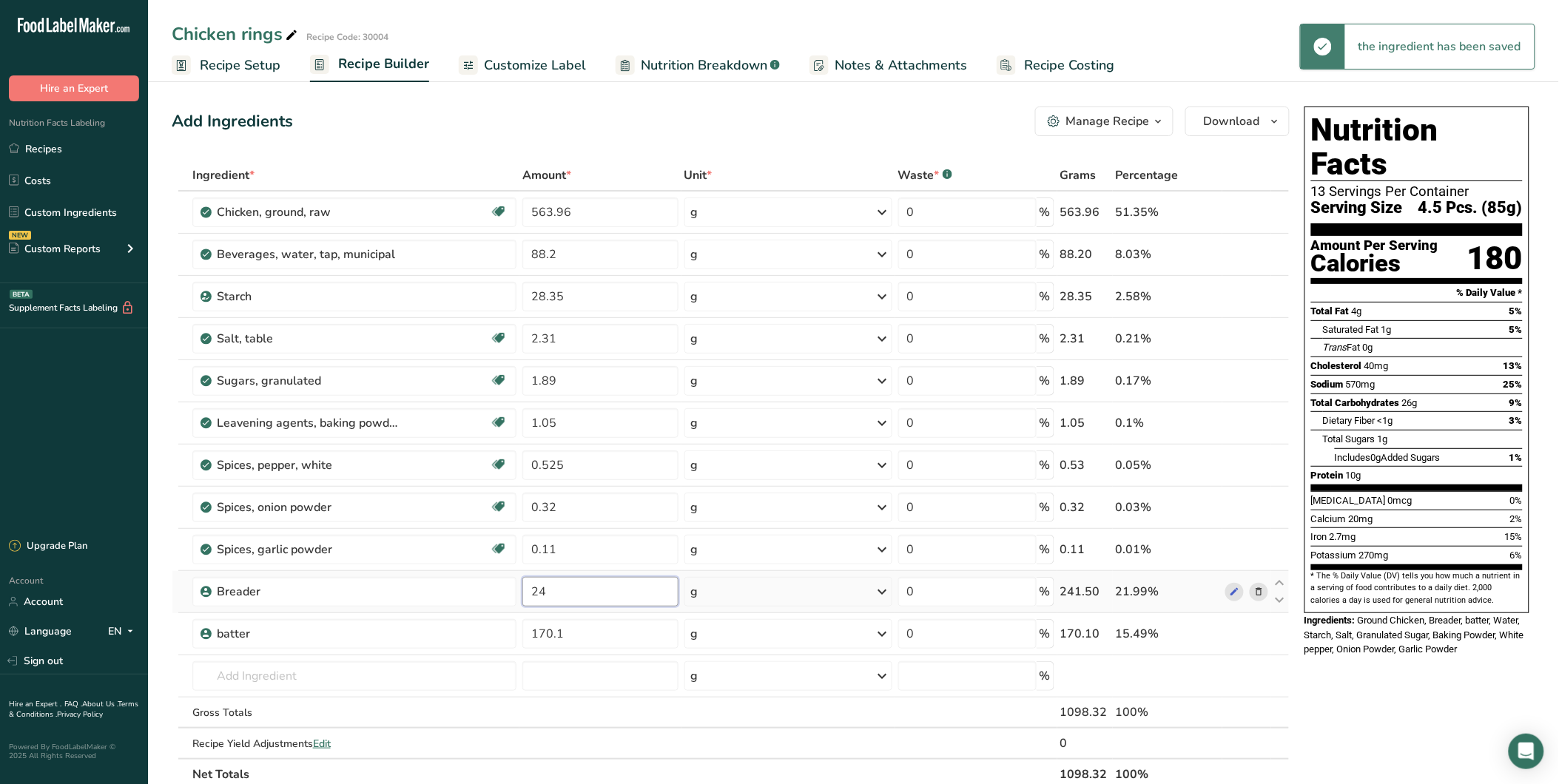
type input "2"
type input "120.75"
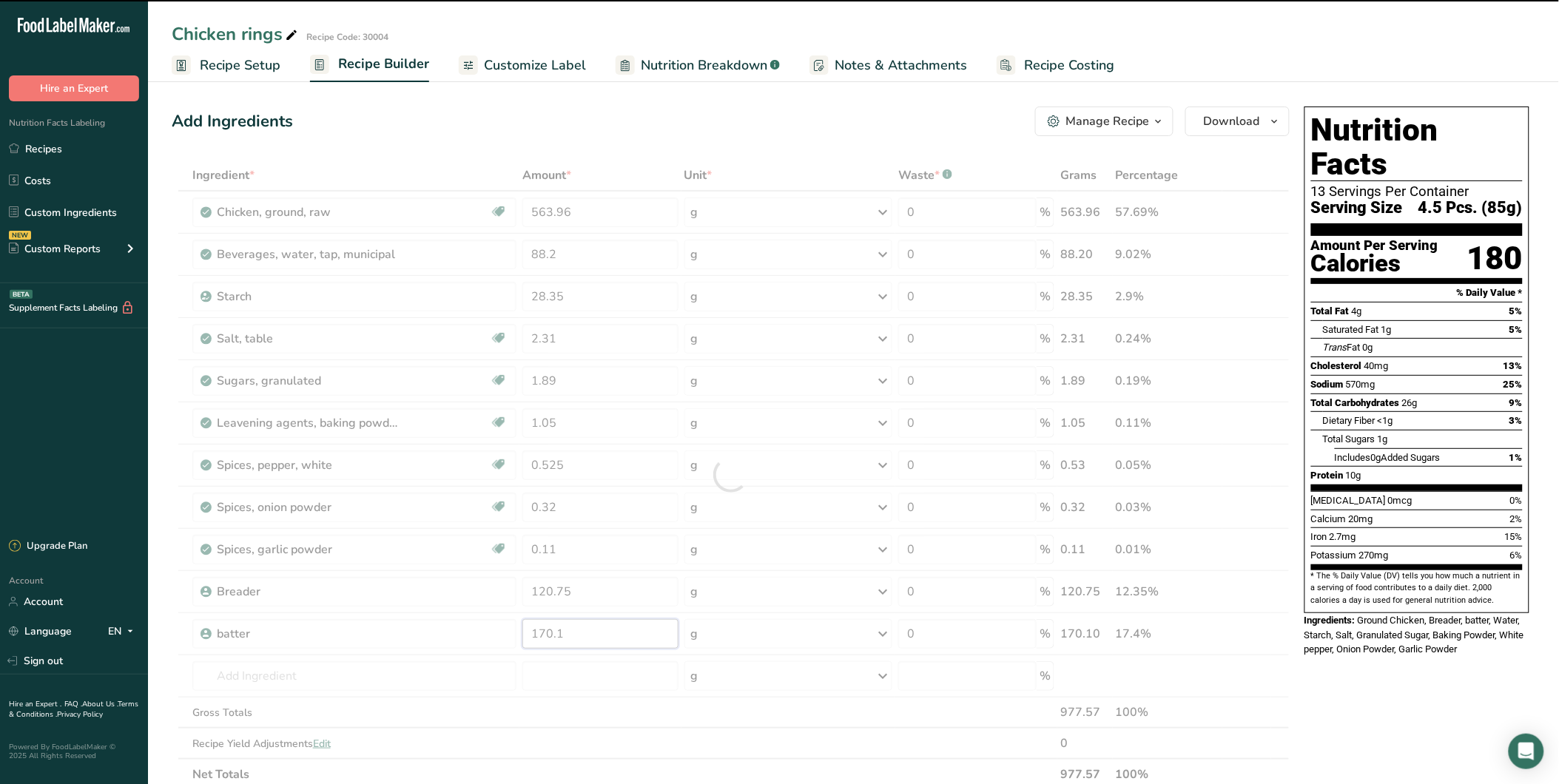
drag, startPoint x: 567, startPoint y: 633, endPoint x: 446, endPoint y: 634, distance: 121.0
click at [446, 634] on div "Ingredient * Amount * Unit * Waste * .a-a{fill:#347362;}.b-a{fill:#fff;} Grams …" at bounding box center [731, 475] width 1118 height 630
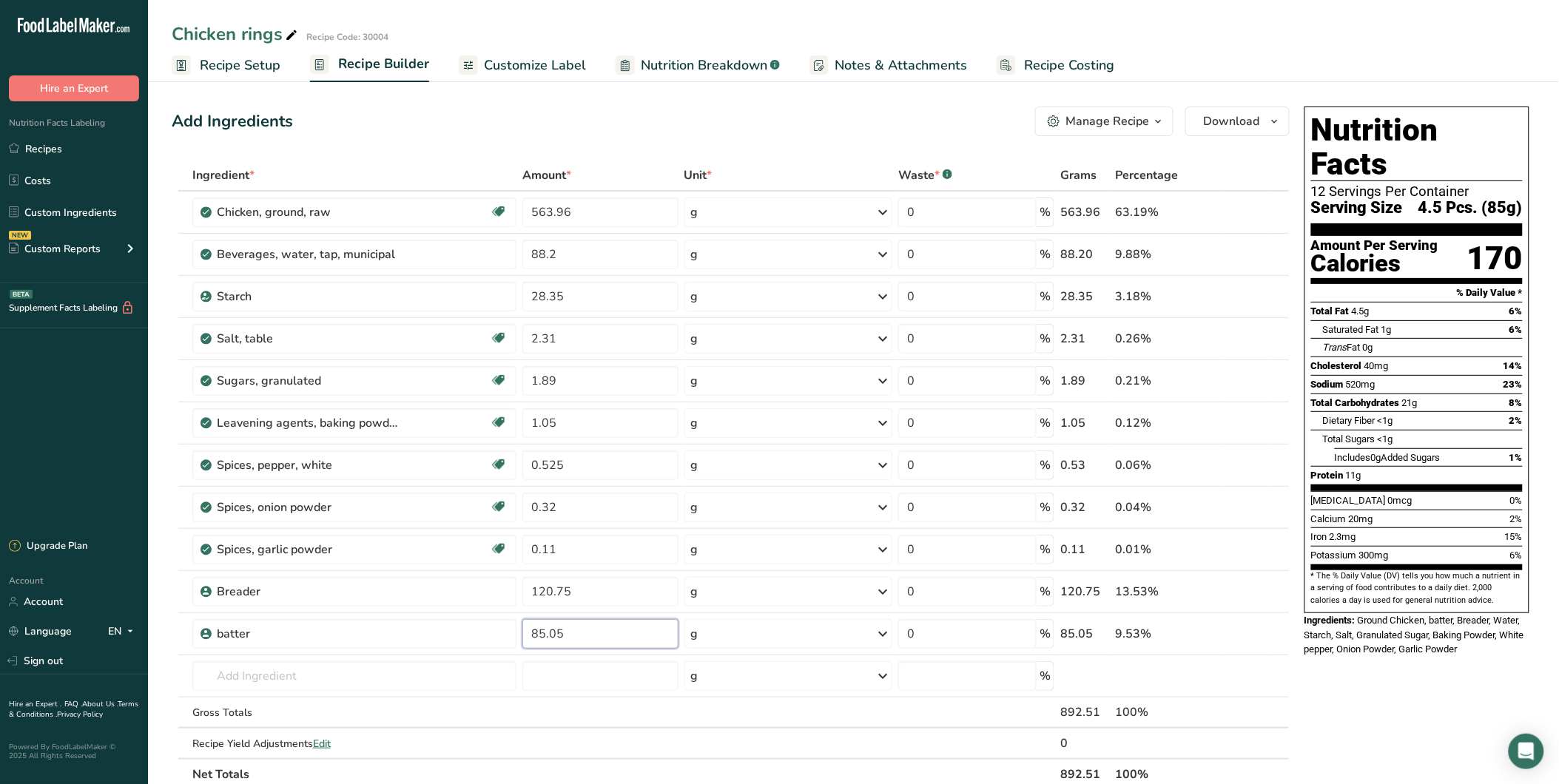
type input "85.05"
click at [1338, 683] on div "Nutrition Facts 12 Servings Per Container Serving Size 4.5 Pcs. (85g) Amount Pe…" at bounding box center [1417, 688] width 237 height 1174
click at [1277, 121] on icon "button" at bounding box center [1275, 121] width 12 height 18
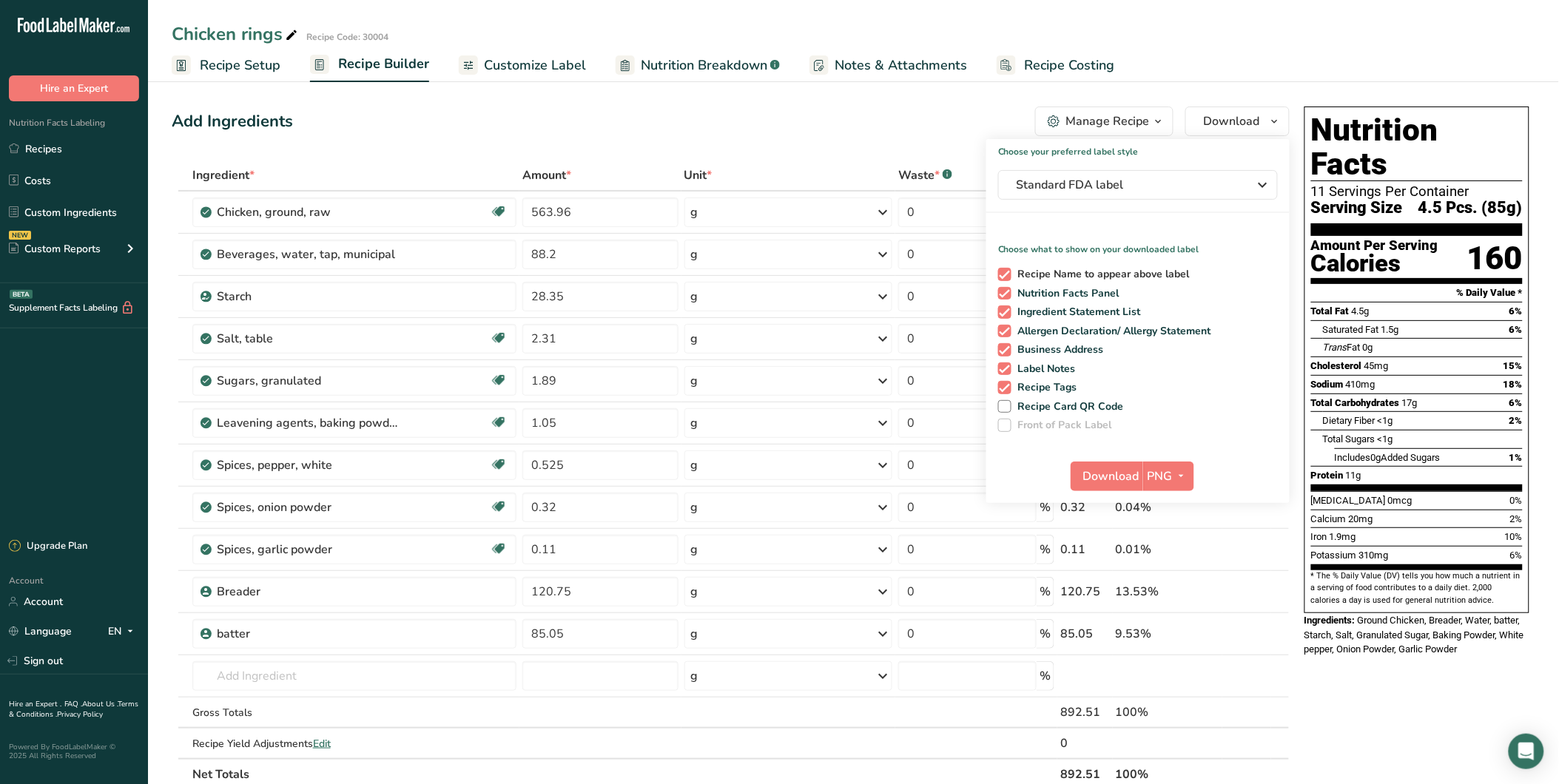
click at [1009, 275] on span at bounding box center [1005, 274] width 13 height 13
click at [1008, 275] on input "Recipe Name to appear above label" at bounding box center [1004, 274] width 10 height 10
checkbox input "false"
click at [1003, 308] on span at bounding box center [1005, 313] width 13 height 13
click at [1003, 308] on input "Ingredient Statement List" at bounding box center [1004, 312] width 10 height 10
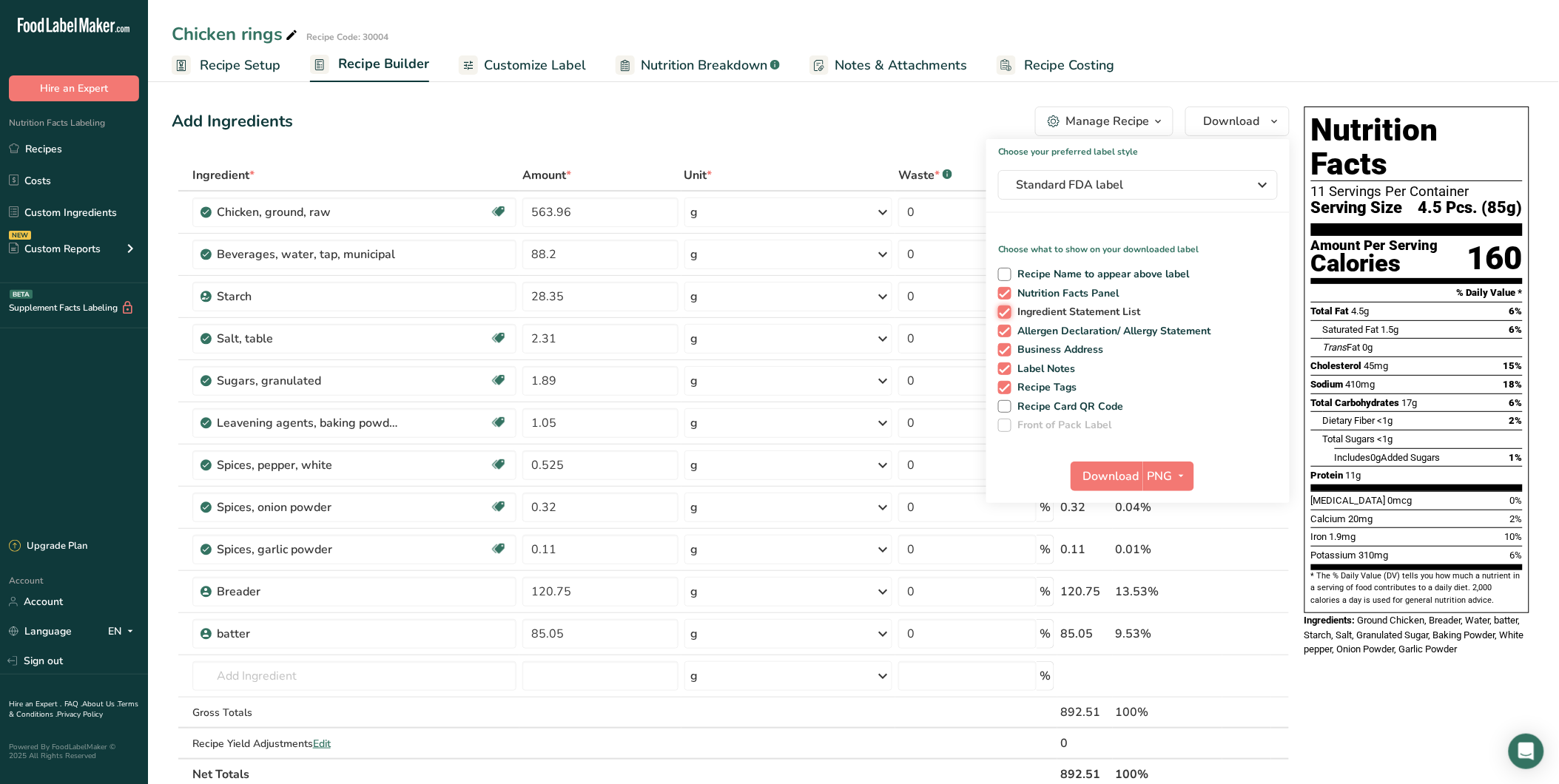
checkbox input "false"
click at [1004, 328] on span at bounding box center [1005, 332] width 13 height 13
click at [1004, 328] on input "Allergen Declaration/ Allergy Statement" at bounding box center [1004, 332] width 10 height 10
checkbox input "false"
click at [1004, 350] on span at bounding box center [1005, 350] width 13 height 13
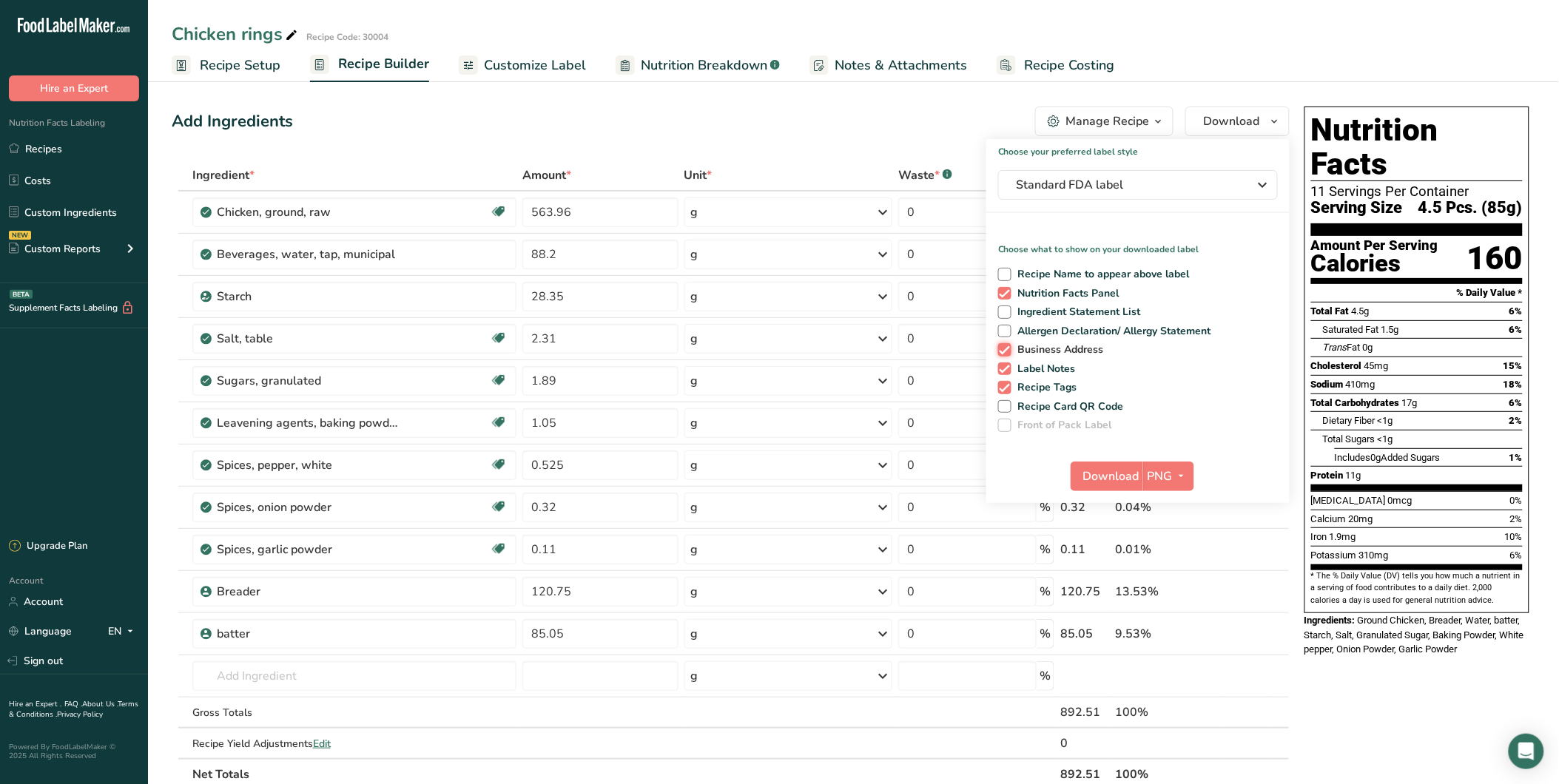
click at [1004, 350] on input "Business Address" at bounding box center [1004, 350] width 10 height 10
checkbox input "false"
click at [1004, 372] on span at bounding box center [1005, 369] width 13 height 13
click at [1004, 372] on input "Label Notes" at bounding box center [1004, 369] width 10 height 10
checkbox input "false"
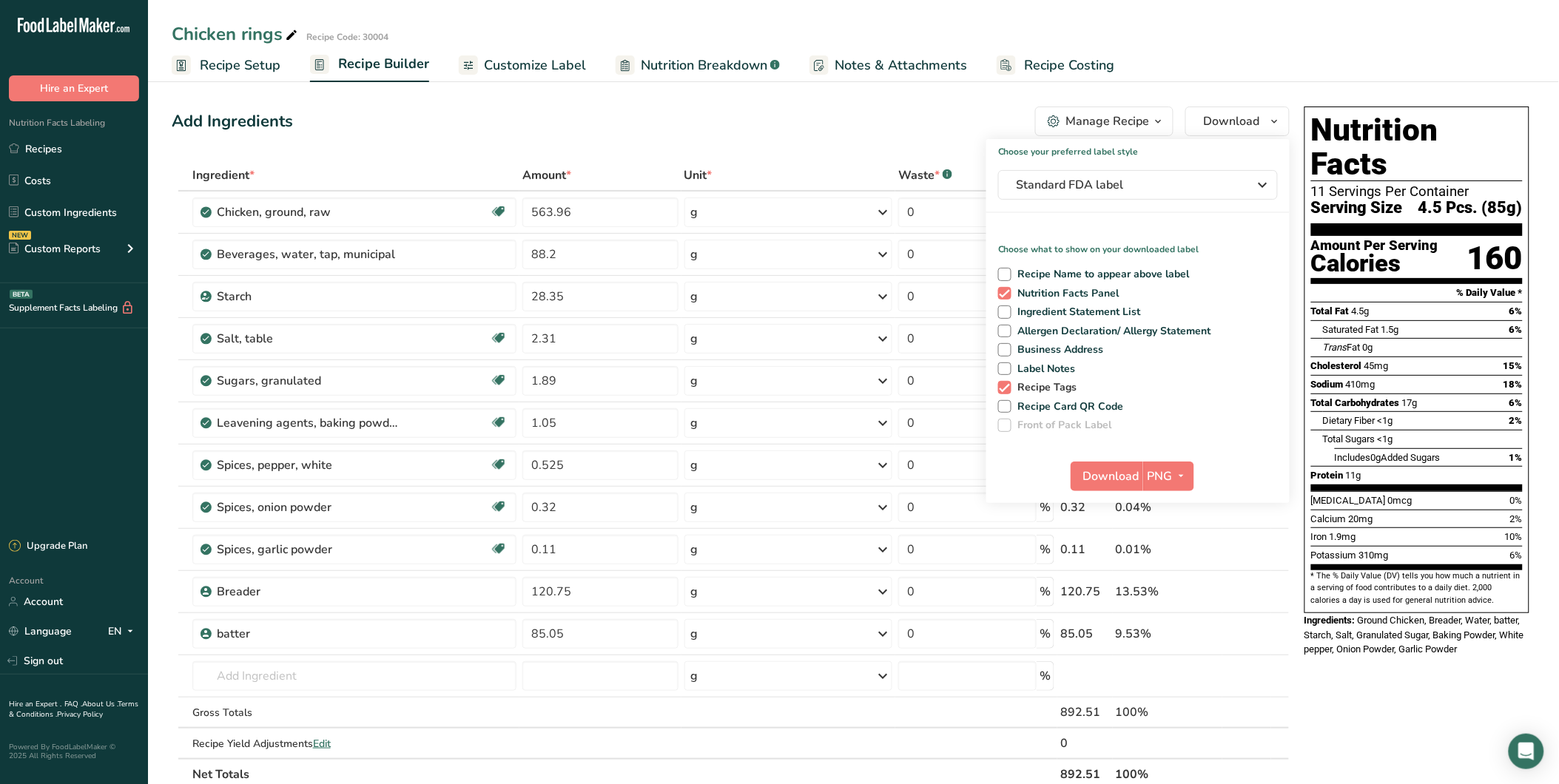
click at [1004, 382] on span at bounding box center [1005, 387] width 13 height 13
click at [1004, 382] on input "Recipe Tags" at bounding box center [1004, 387] width 10 height 10
checkbox input "false"
click at [1166, 479] on span "PNG" at bounding box center [1161, 476] width 25 height 17
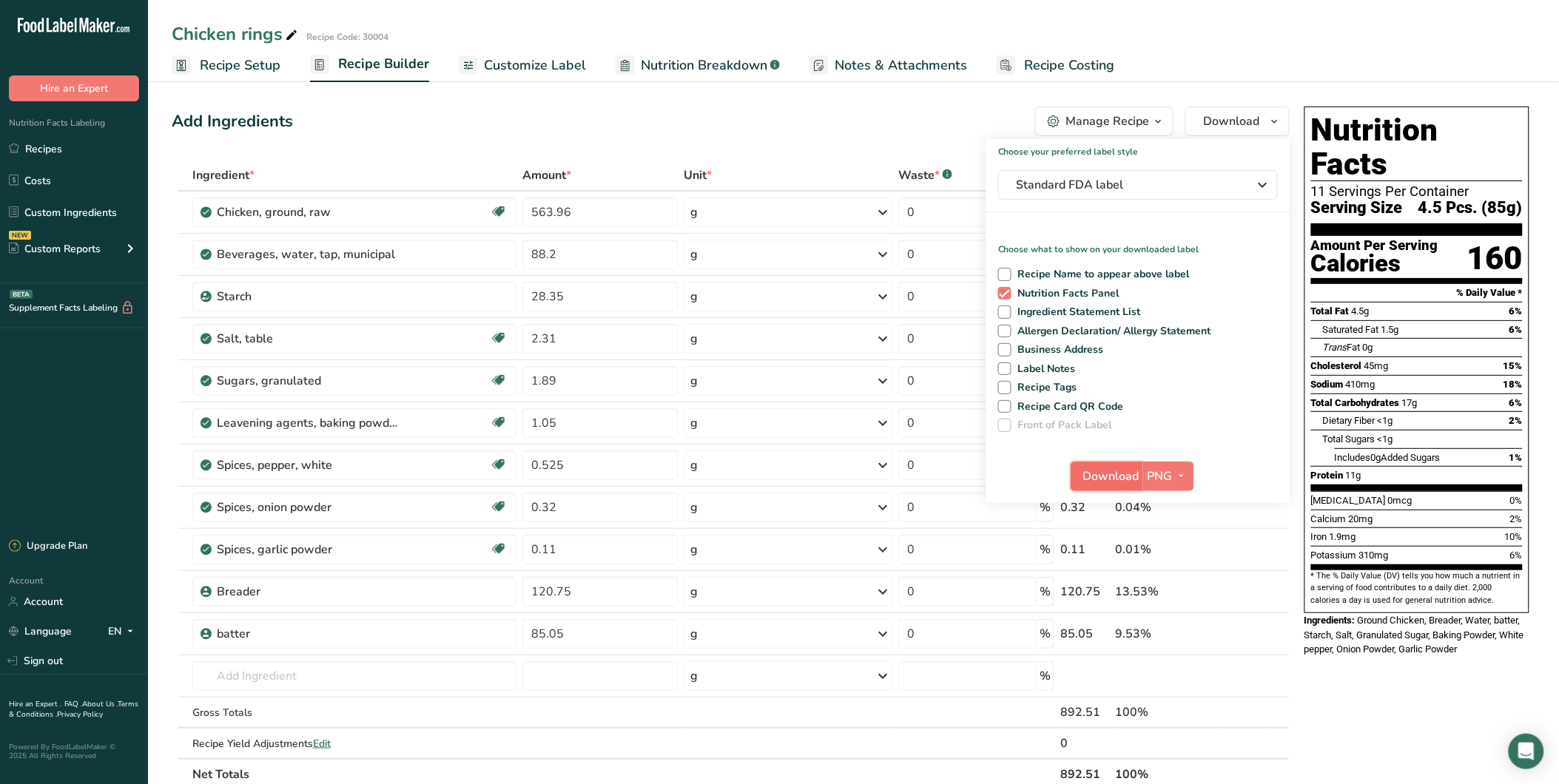
click at [1132, 470] on span "Download" at bounding box center [1112, 476] width 57 height 17
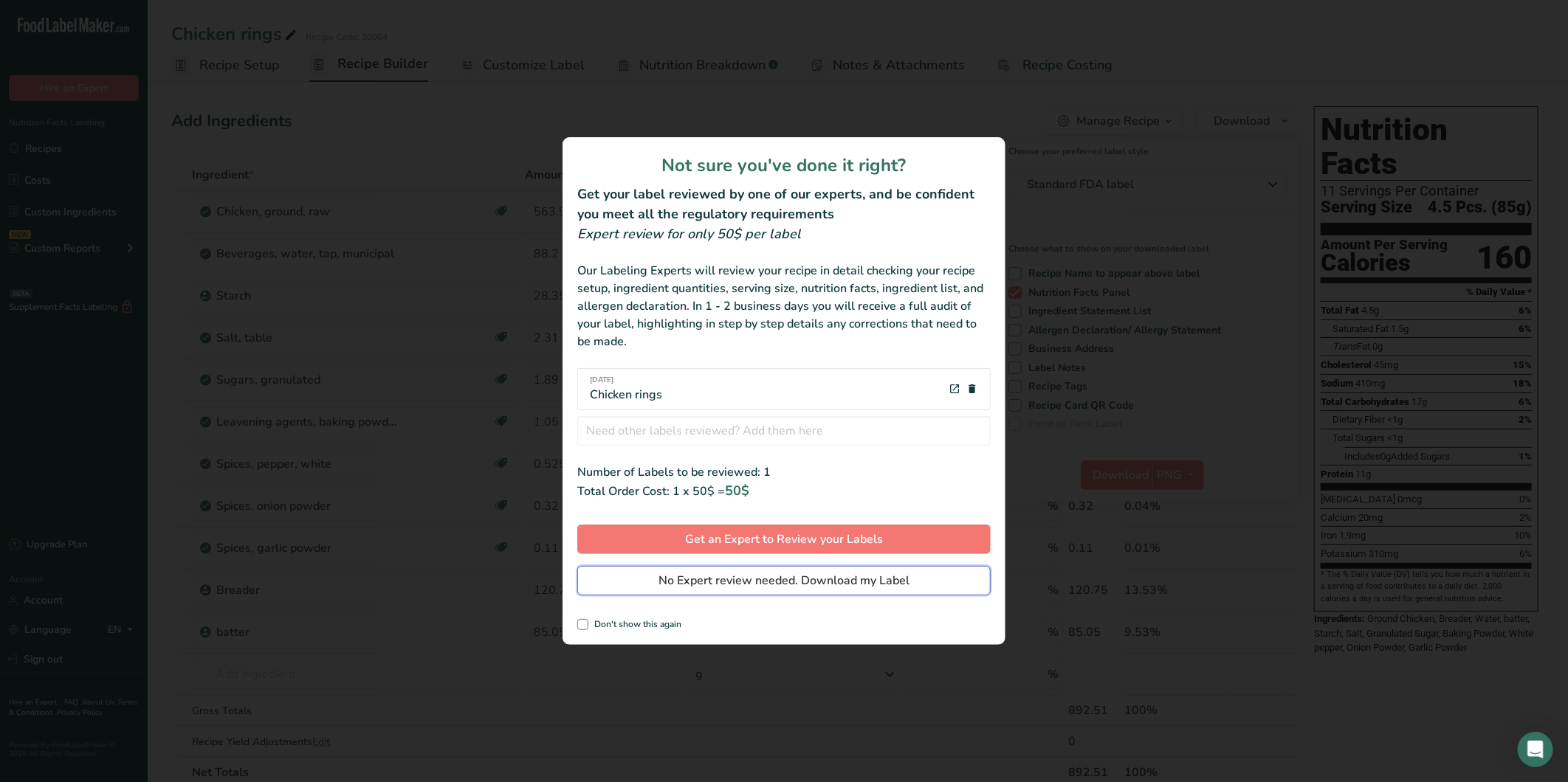
click at [832, 581] on span "No Expert review needed. Download my Label" at bounding box center [784, 580] width 251 height 17
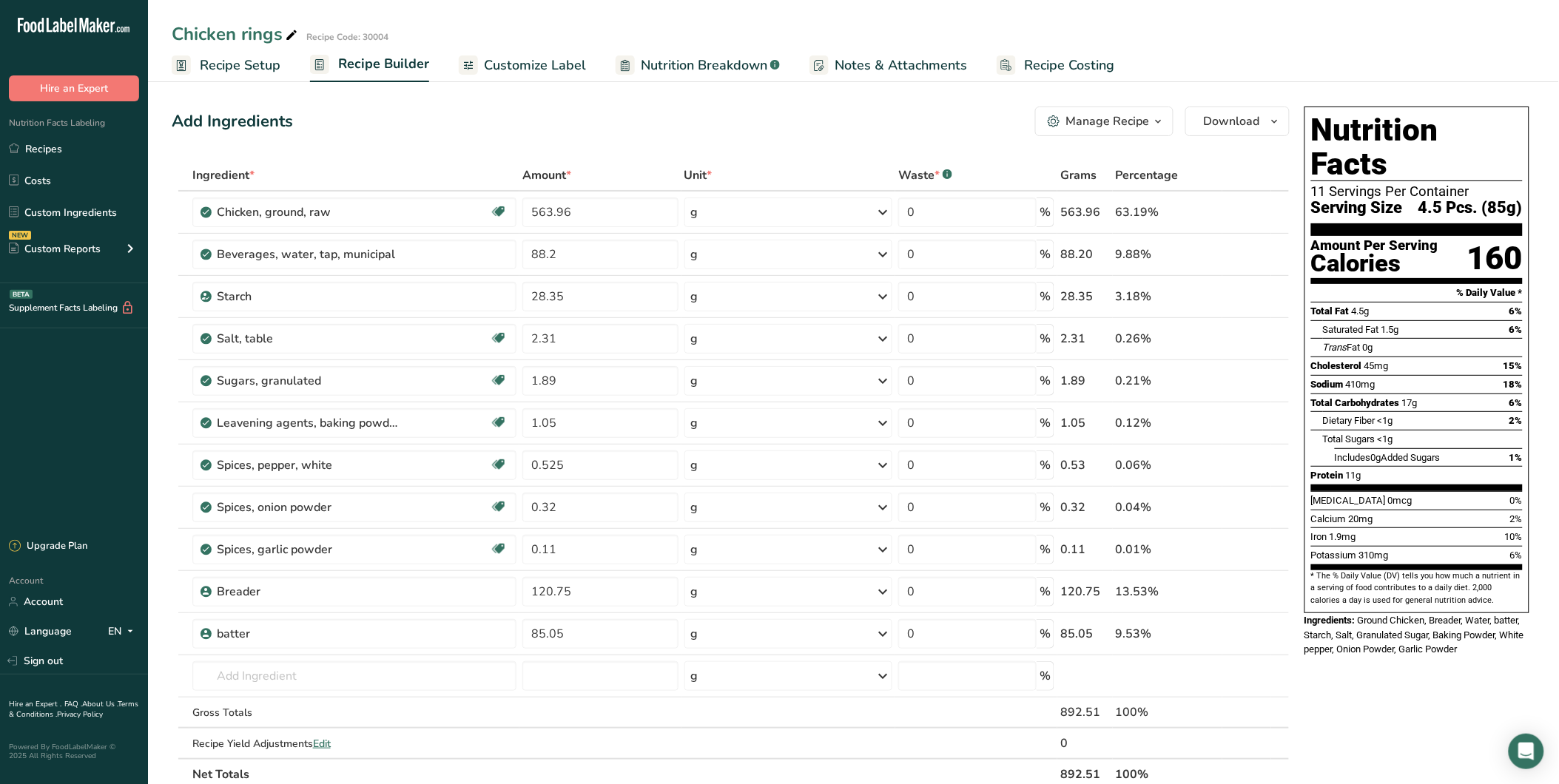
click at [1466, 686] on div "Nutrition Facts 11 Servings Per Container Serving Size 4.5 Pcs. (85g) Amount Pe…" at bounding box center [1417, 688] width 237 height 1174
click at [38, 145] on link "Recipes" at bounding box center [74, 149] width 148 height 28
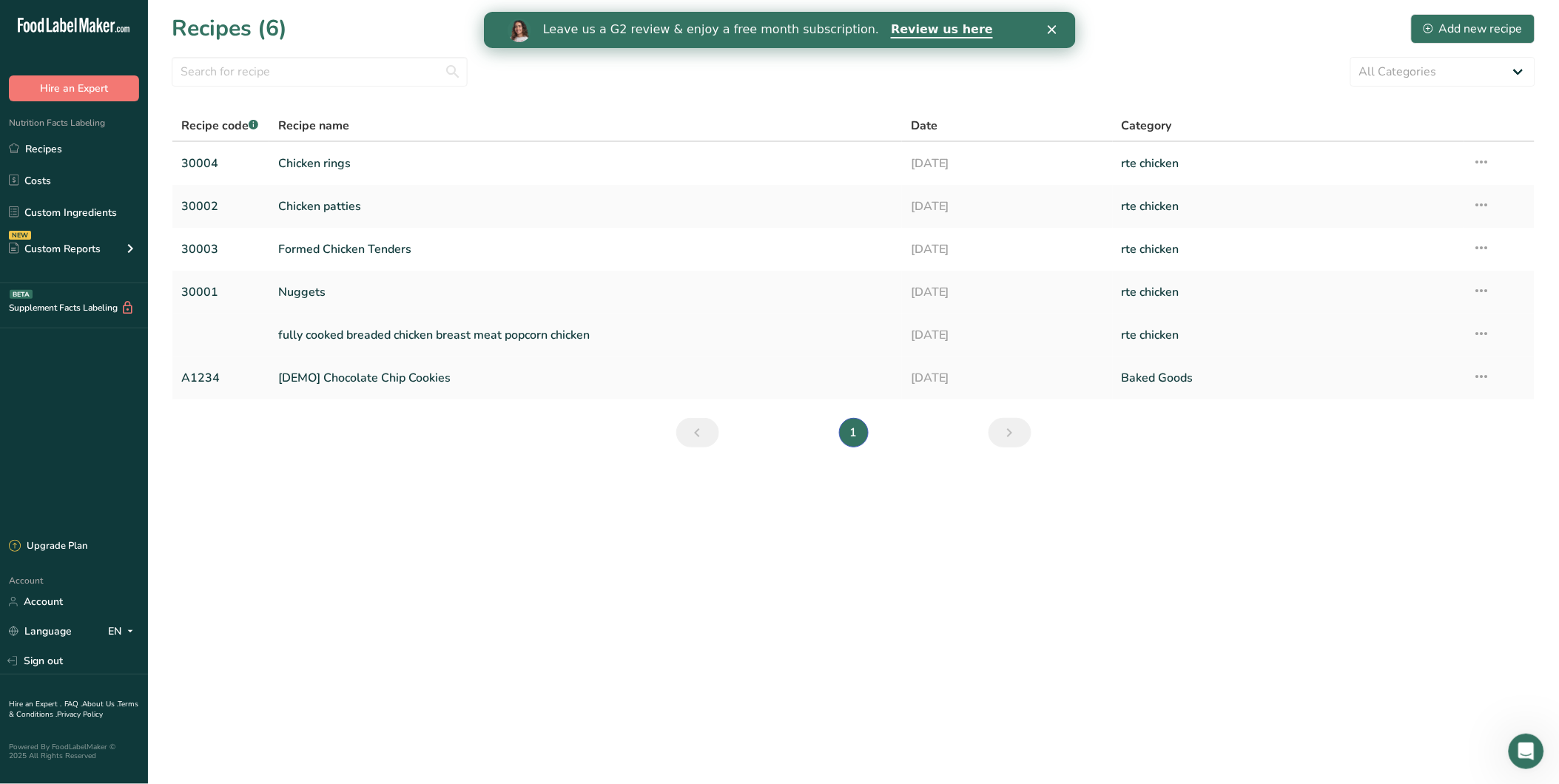
click at [423, 337] on link "fully cooked breaded chicken breast meat popcorn chicken" at bounding box center [586, 335] width 615 height 31
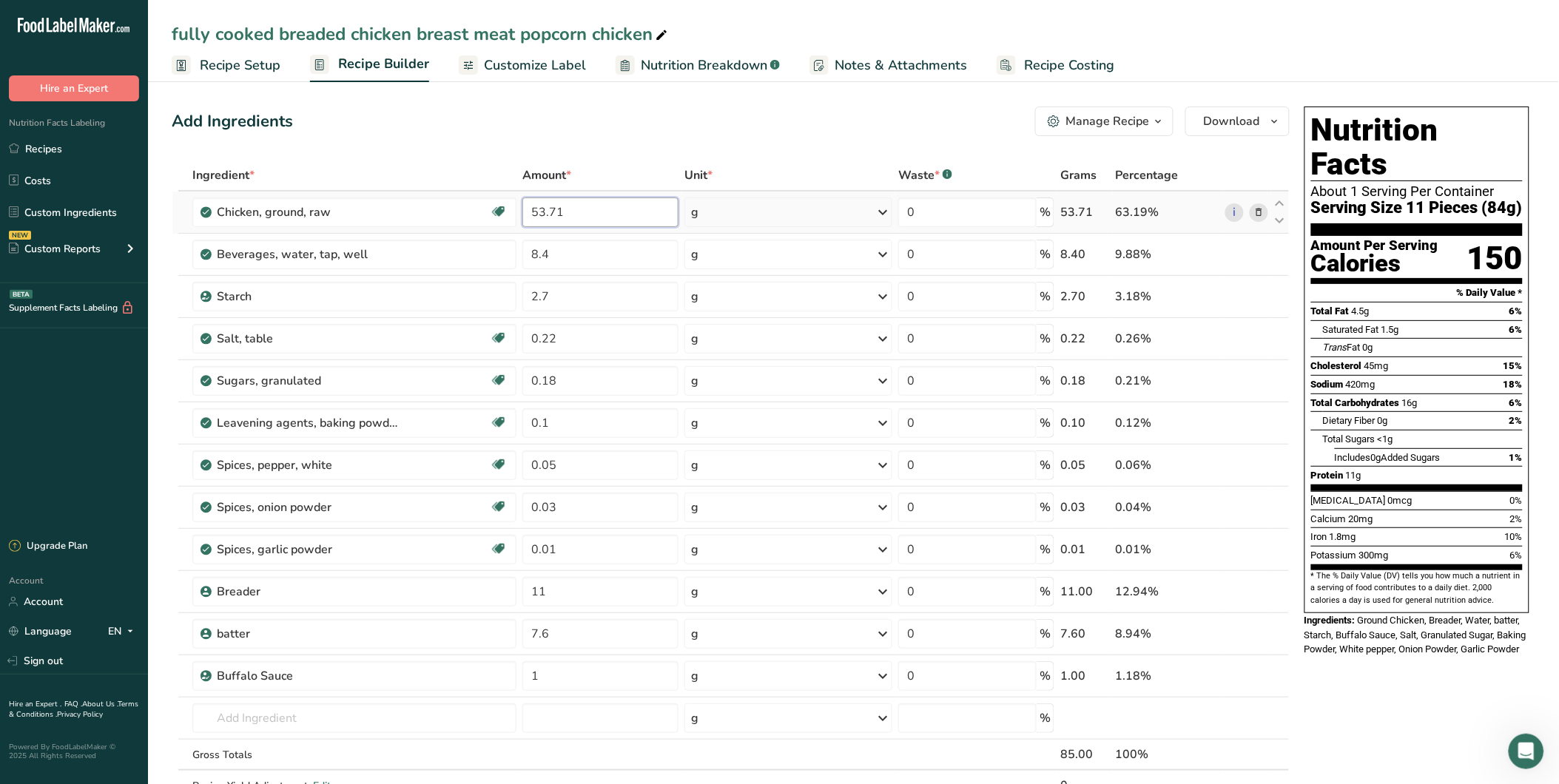
click at [555, 212] on input "53.71" at bounding box center [600, 213] width 156 height 30
type input "537.1"
click at [551, 254] on div "Ingredient * Amount * Unit * Waste * .a-a{fill:#347362;}.b-a{fill:#fff;} Grams …" at bounding box center [731, 496] width 1118 height 673
type input "84"
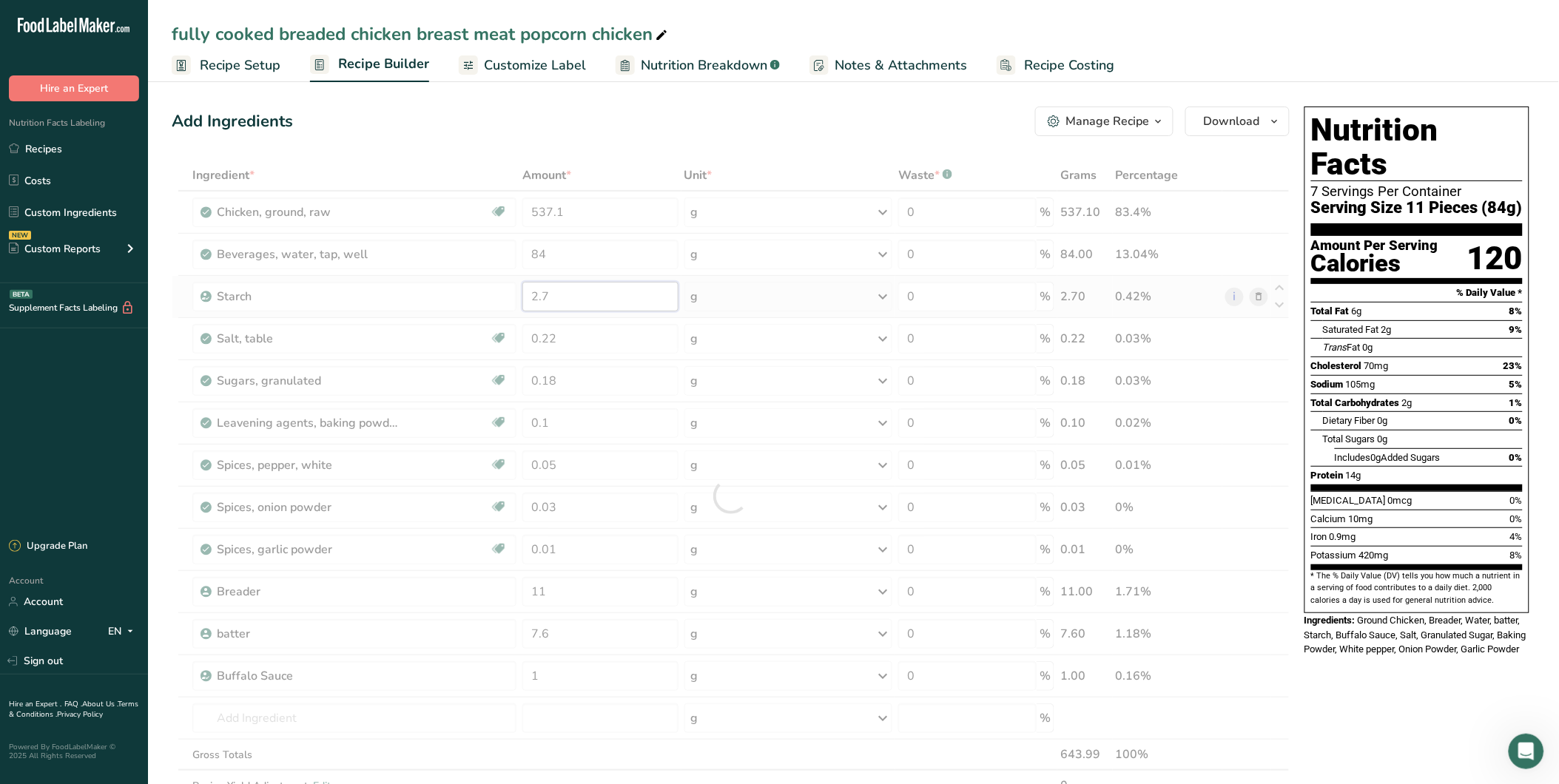
click at [563, 299] on div "Ingredient * Amount * Unit * Waste * .a-a{fill:#347362;}.b-a{fill:#fff;} Grams …" at bounding box center [731, 496] width 1118 height 673
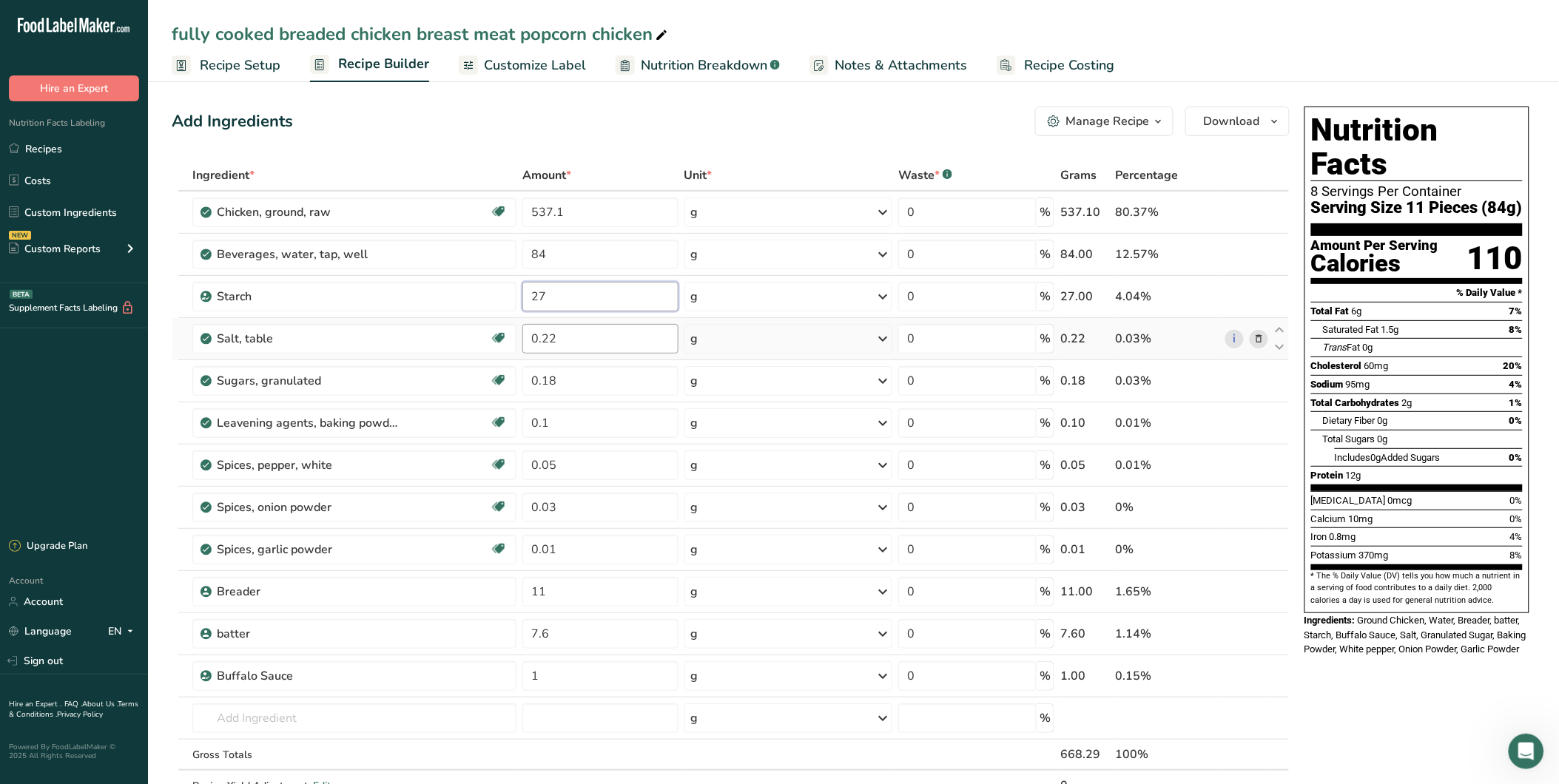
type input "27"
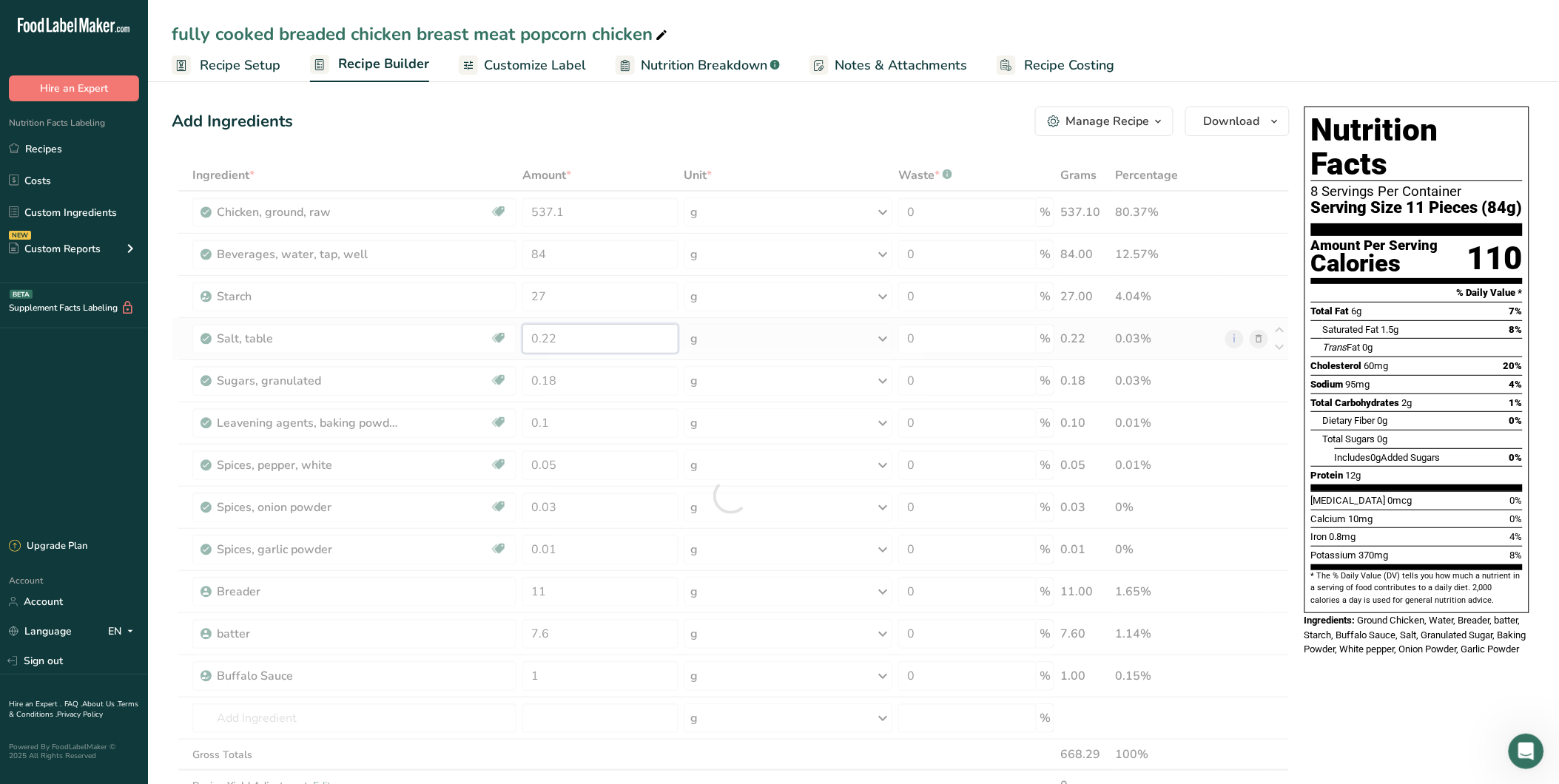
click at [561, 343] on div "Ingredient * Amount * Unit * Waste * .a-a{fill:#347362;}.b-a{fill:#fff;} Grams …" at bounding box center [731, 496] width 1118 height 673
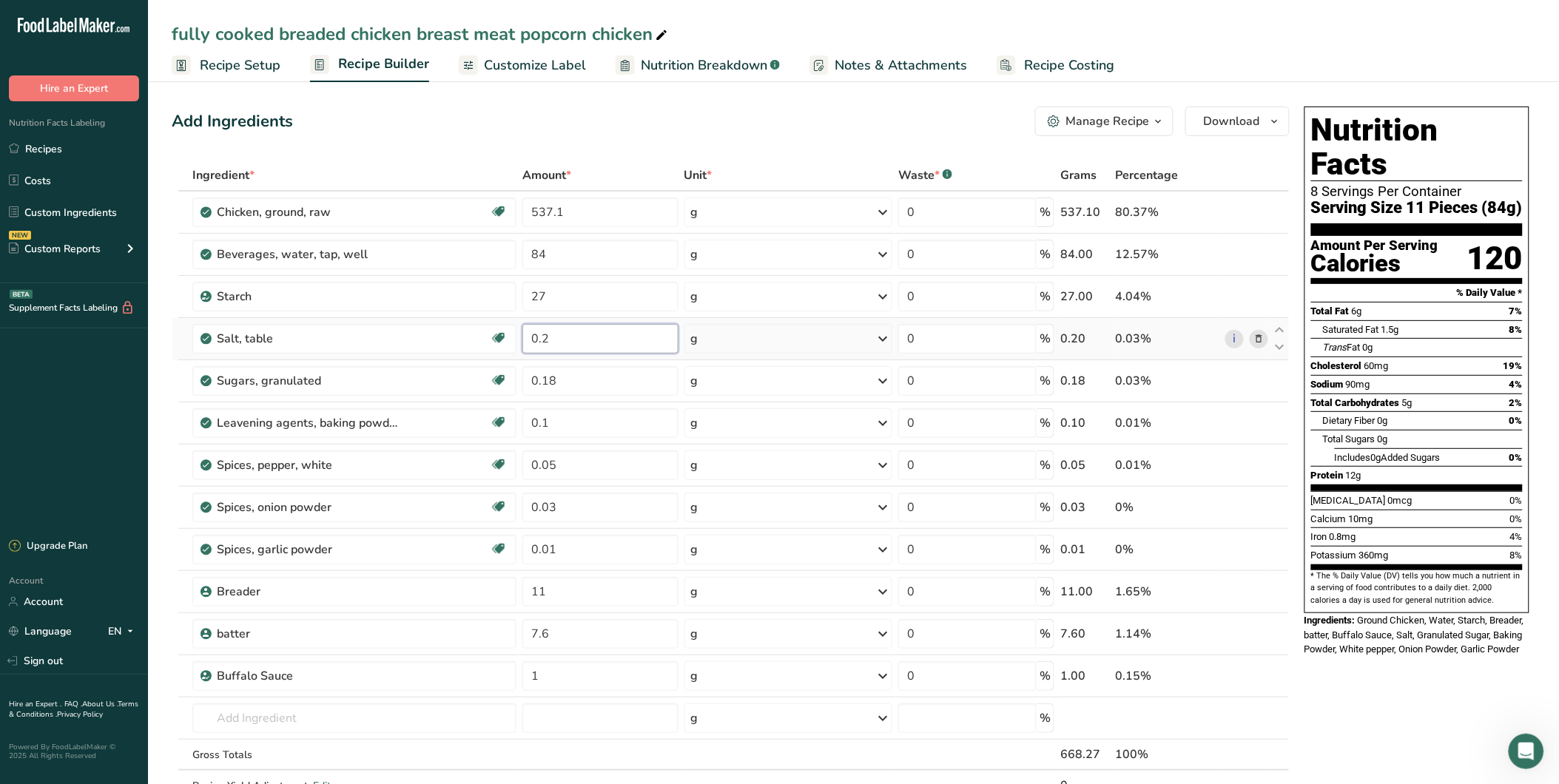
type input "0"
type input "2.2"
click at [559, 386] on div "Ingredient * Amount * Unit * Waste * .a-a{fill:#347362;}.b-a{fill:#fff;} Grams …" at bounding box center [731, 496] width 1118 height 673
type input "0"
type input "1.8"
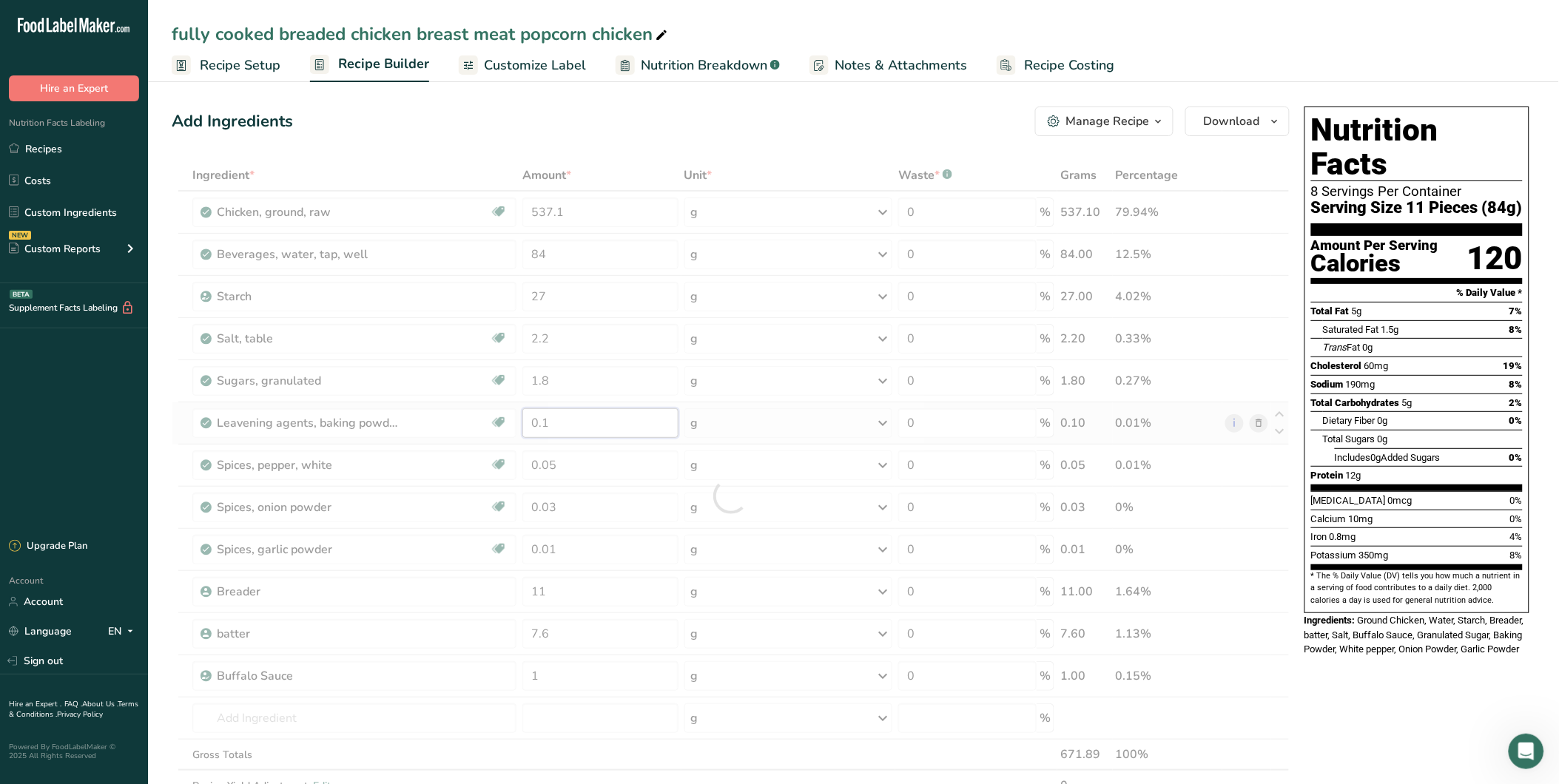
click at [554, 425] on div "Ingredient * Amount * Unit * Waste * .a-a{fill:#347362;}.b-a{fill:#fff;} Grams …" at bounding box center [731, 496] width 1118 height 673
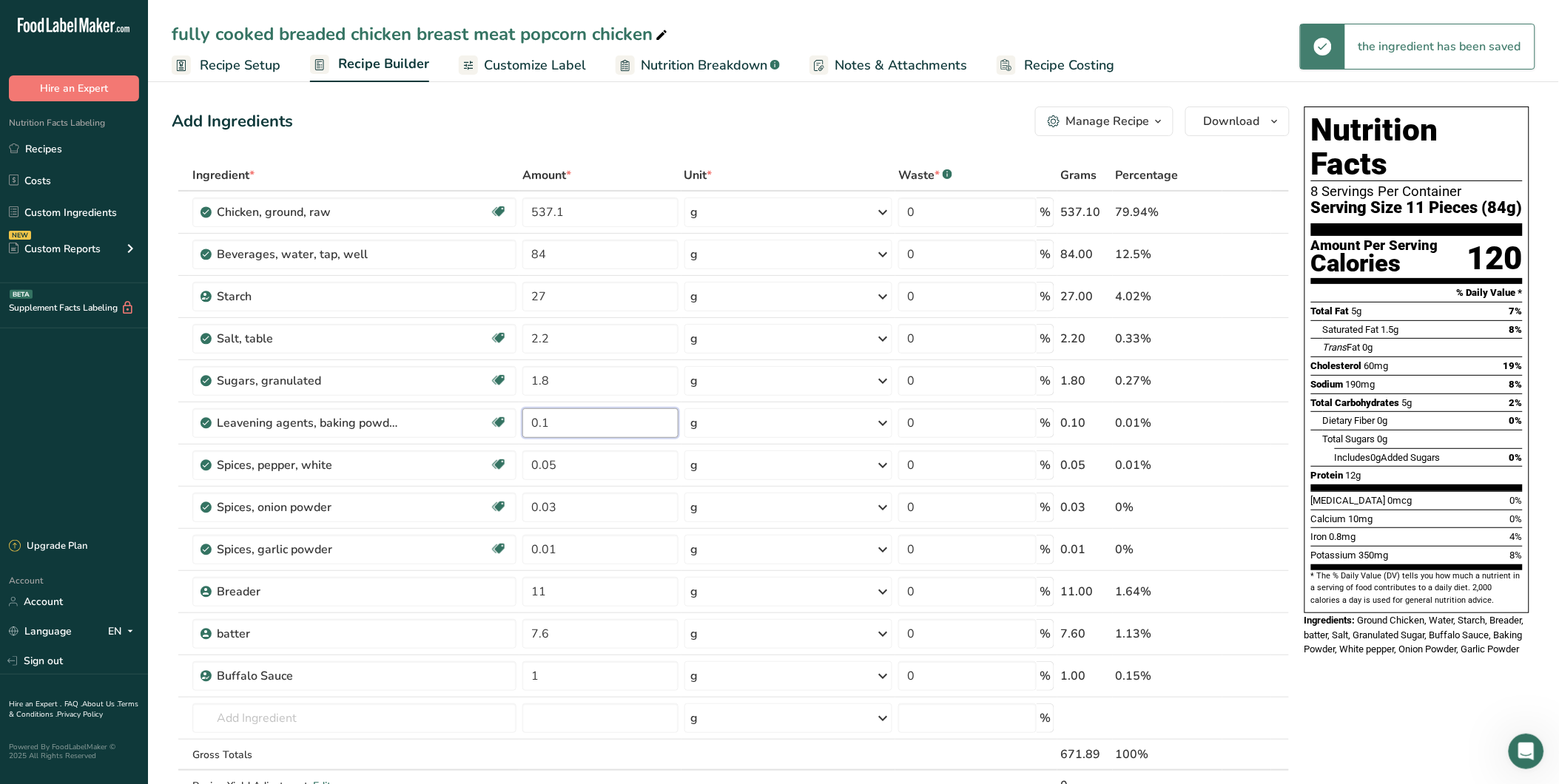
type input "0"
type input "1"
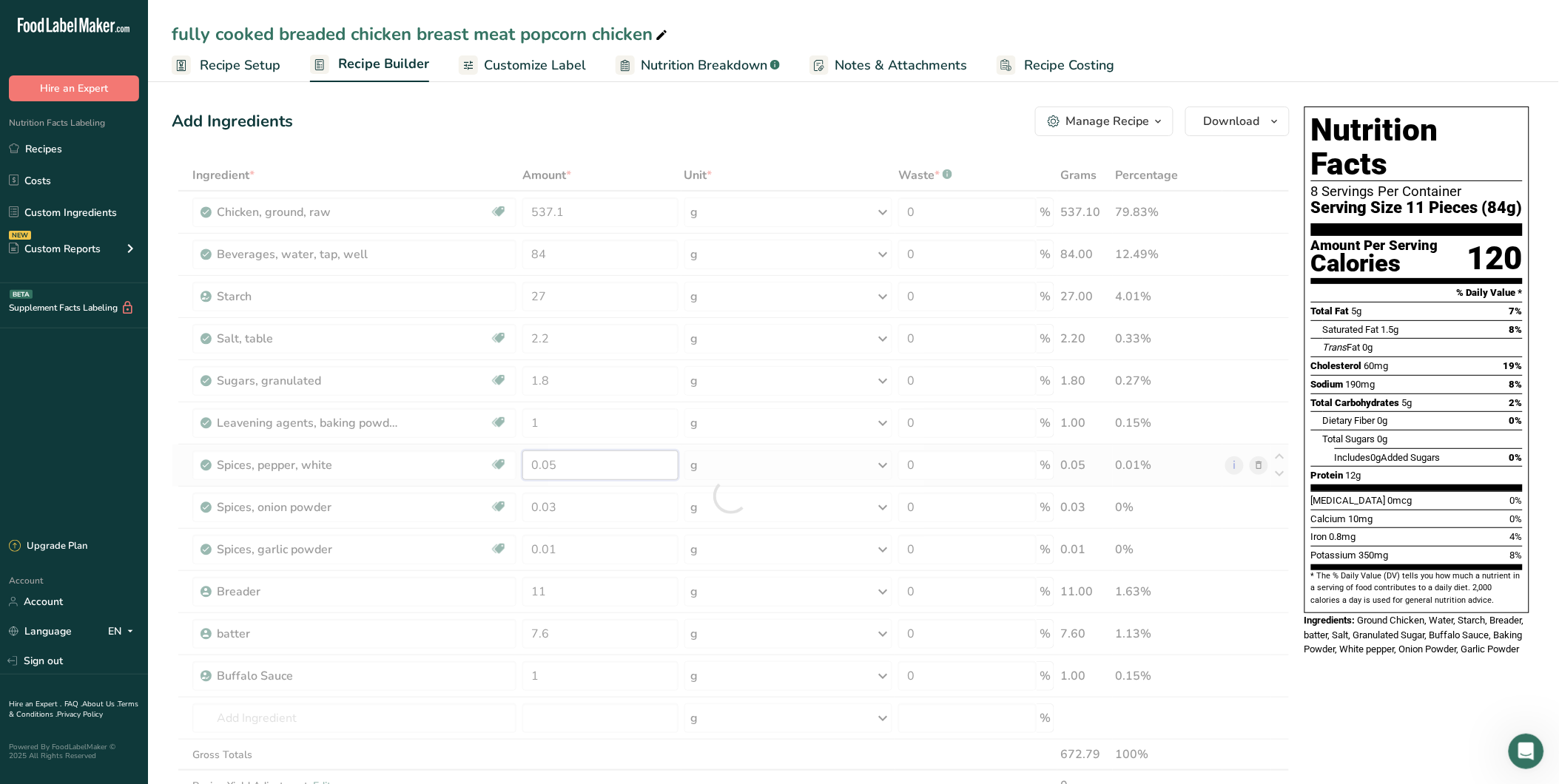
click at [564, 468] on div "Ingredient * Amount * Unit * Waste * .a-a{fill:#347362;}.b-a{fill:#fff;} Grams …" at bounding box center [731, 496] width 1118 height 673
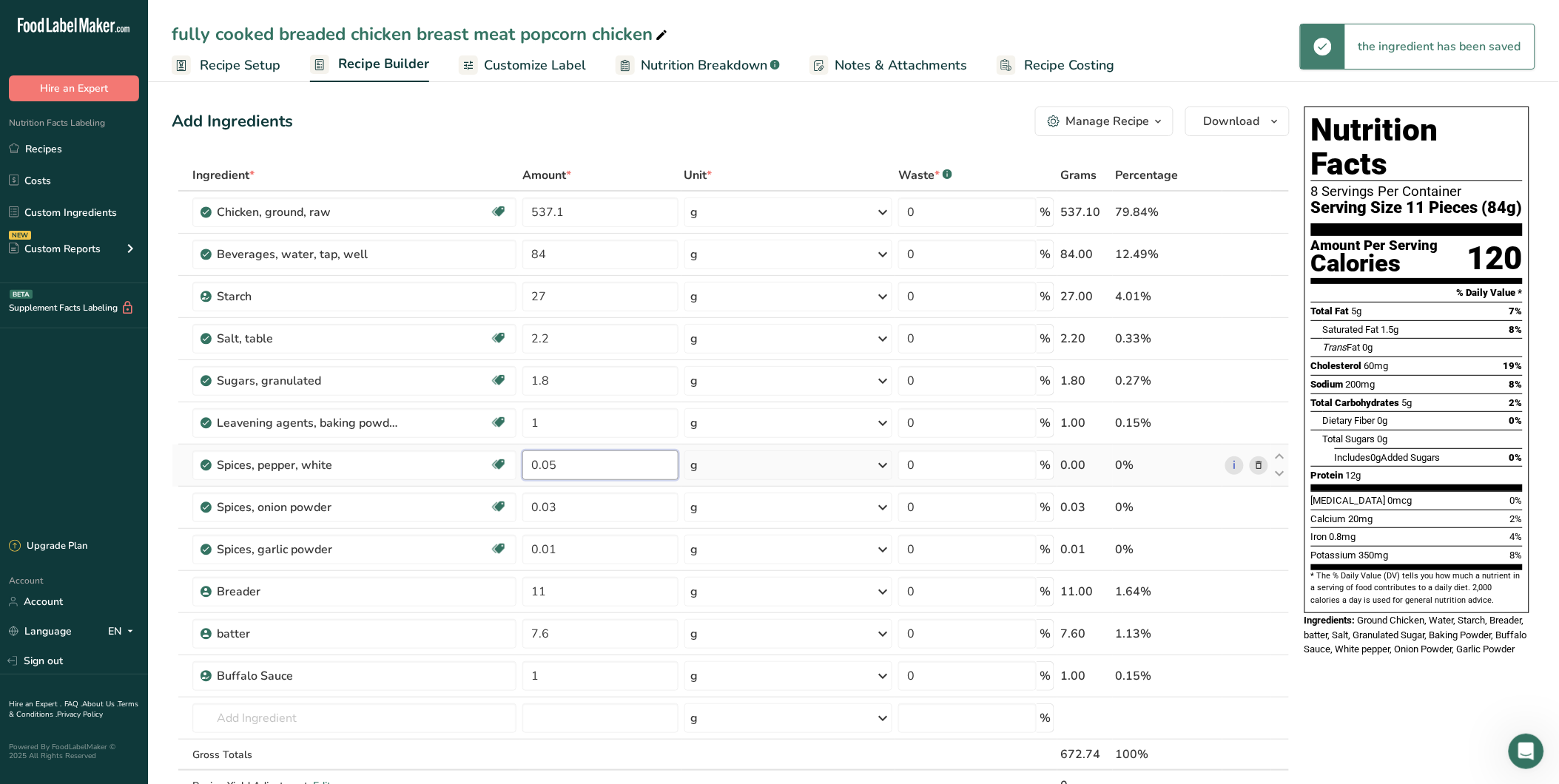
type input "0"
type input "0.5"
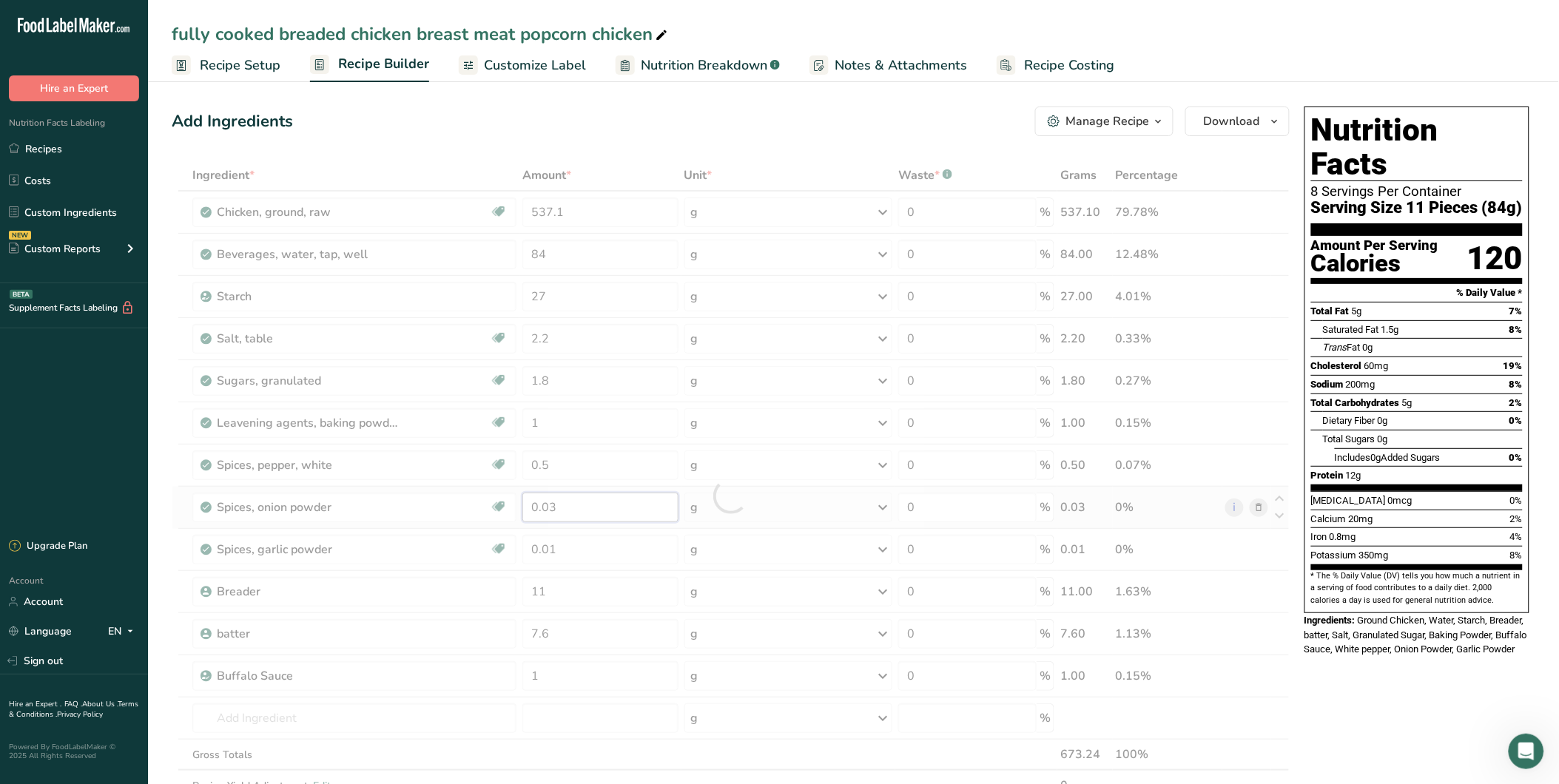
click at [557, 510] on div "Ingredient * Amount * Unit * Waste * .a-a{fill:#347362;}.b-a{fill:#fff;} Grams …" at bounding box center [731, 496] width 1118 height 673
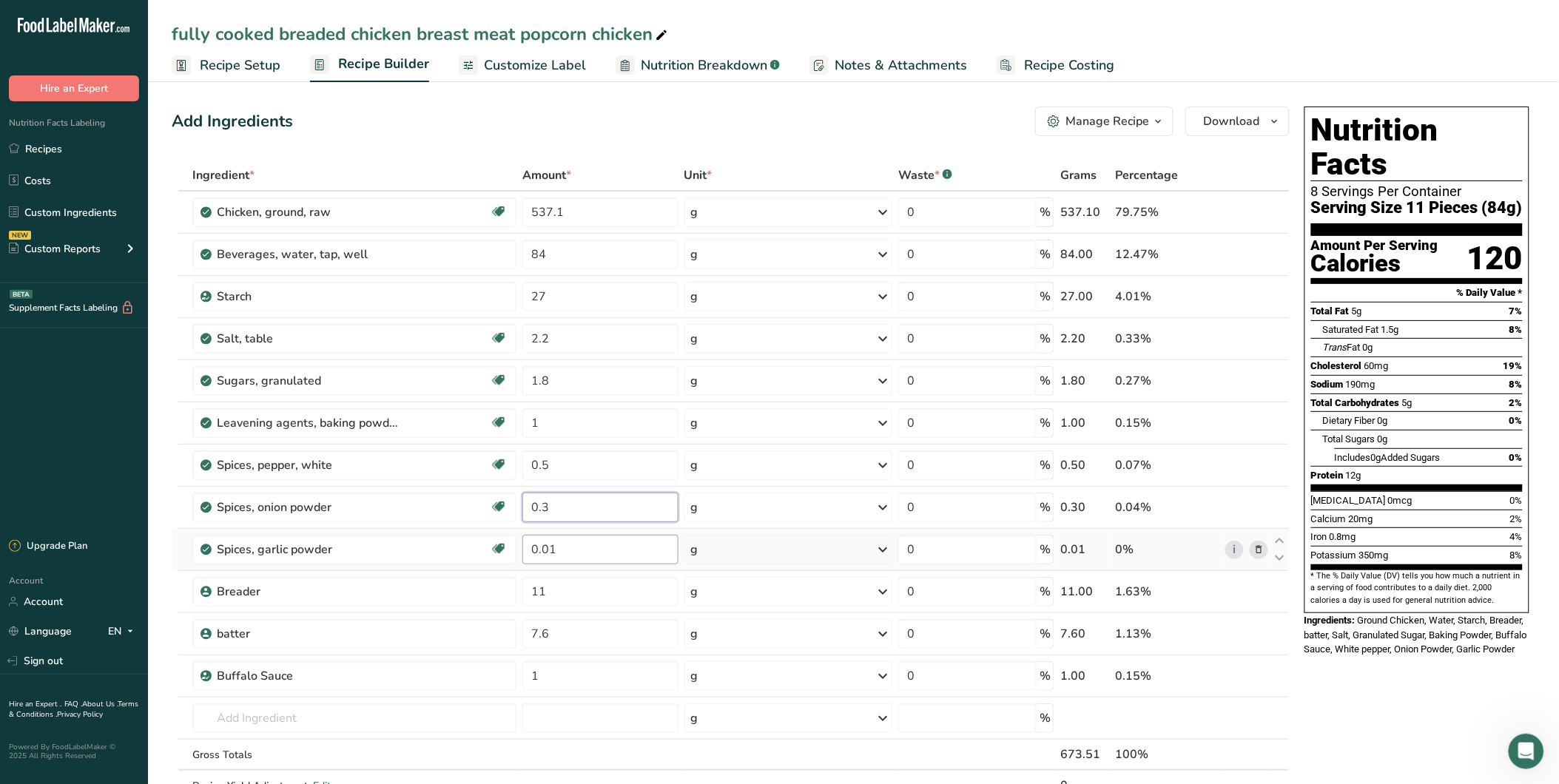
type input "0.3"
click at [556, 550] on div "Ingredient * Amount * Unit * Waste * .a-a{fill:#347362;}.b-a{fill:#fff;} Grams …" at bounding box center [731, 496] width 1118 height 673
type input "0.1"
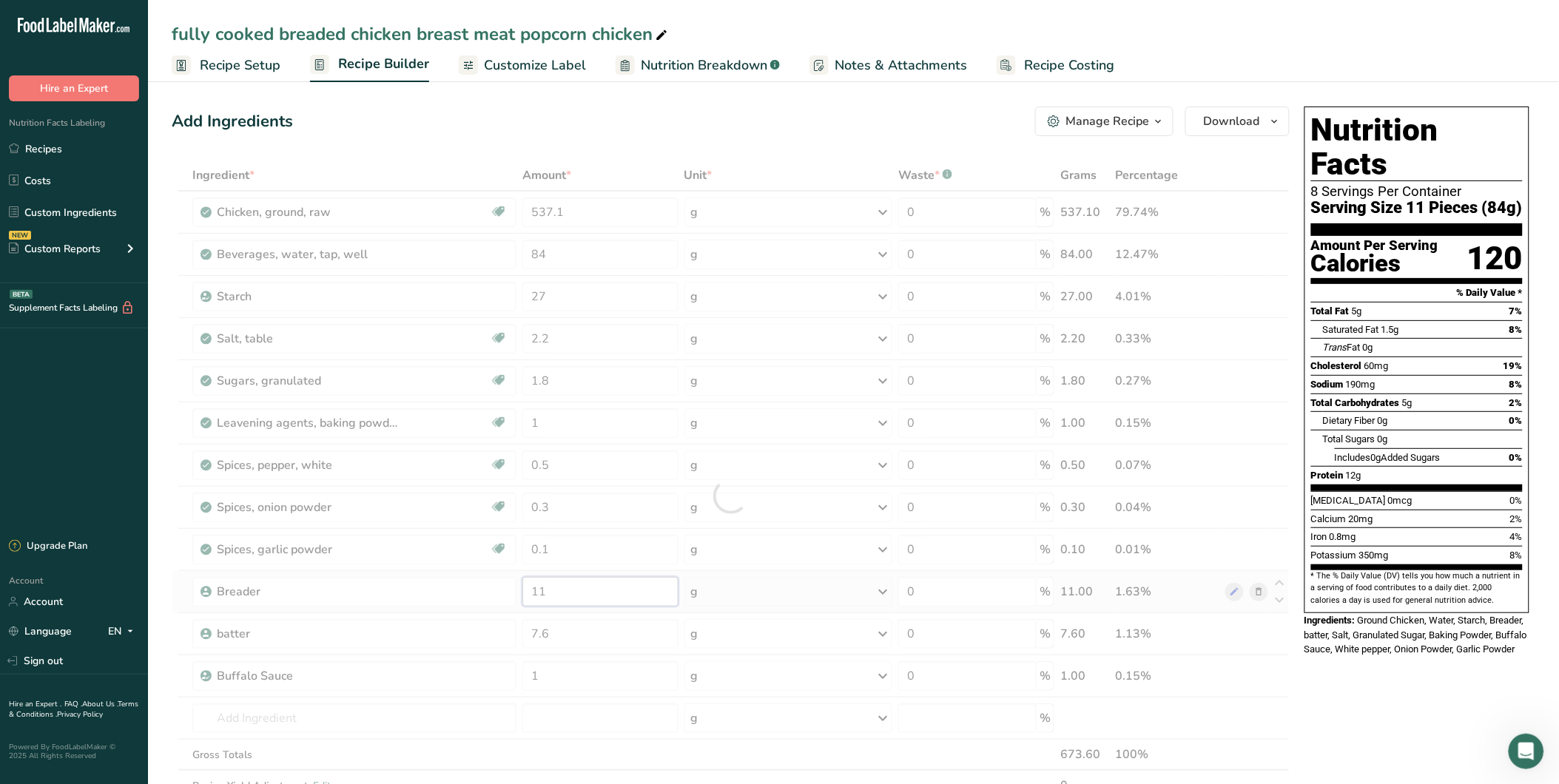
click at [557, 595] on div "Ingredient * Amount * Unit * Waste * .a-a{fill:#347362;}.b-a{fill:#fff;} Grams …" at bounding box center [731, 496] width 1118 height 673
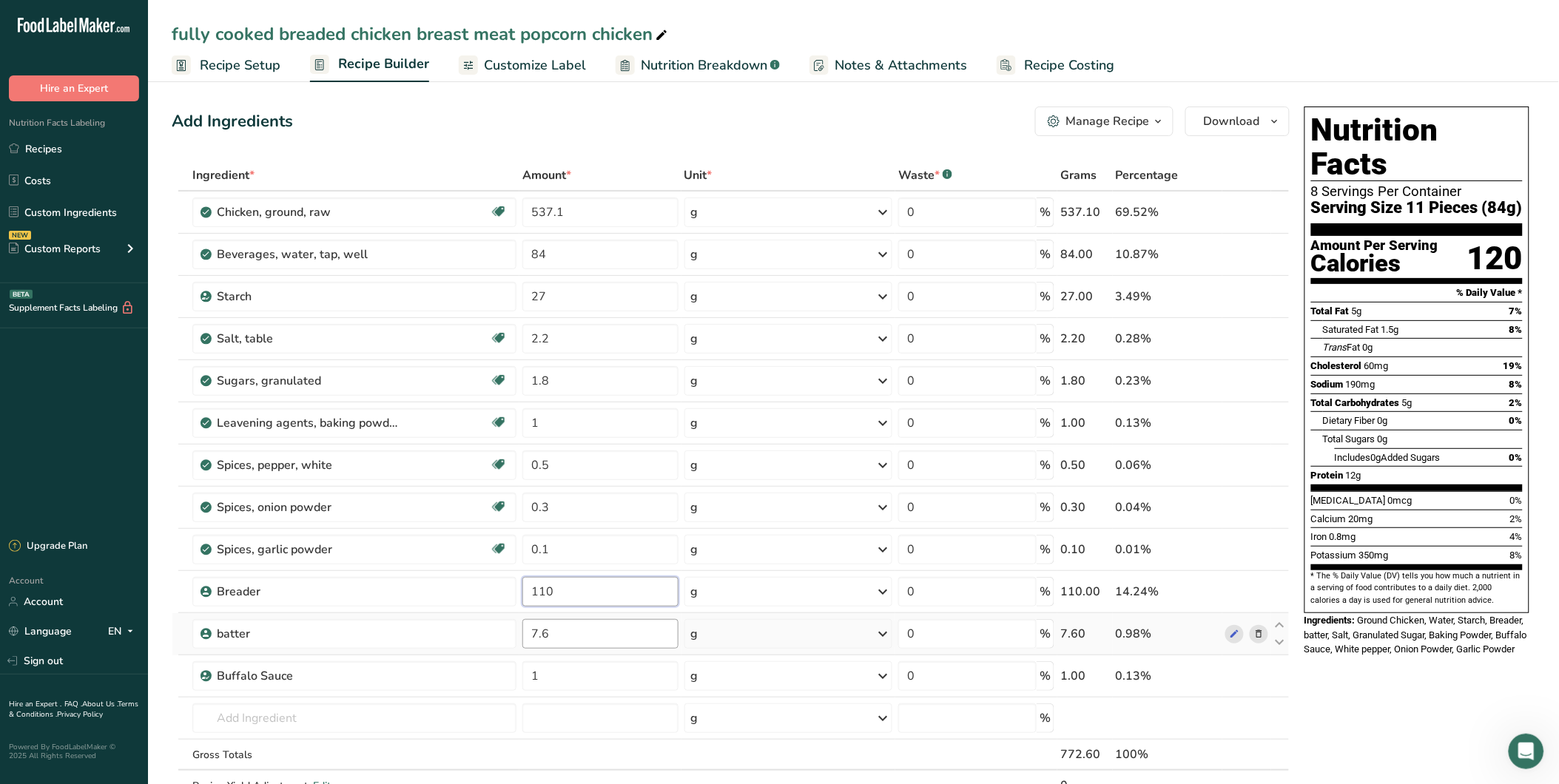
type input "110"
click at [550, 636] on div "Ingredient * Amount * Unit * Waste * .a-a{fill:#347362;}.b-a{fill:#fff;} Grams …" at bounding box center [731, 496] width 1118 height 673
type input "76"
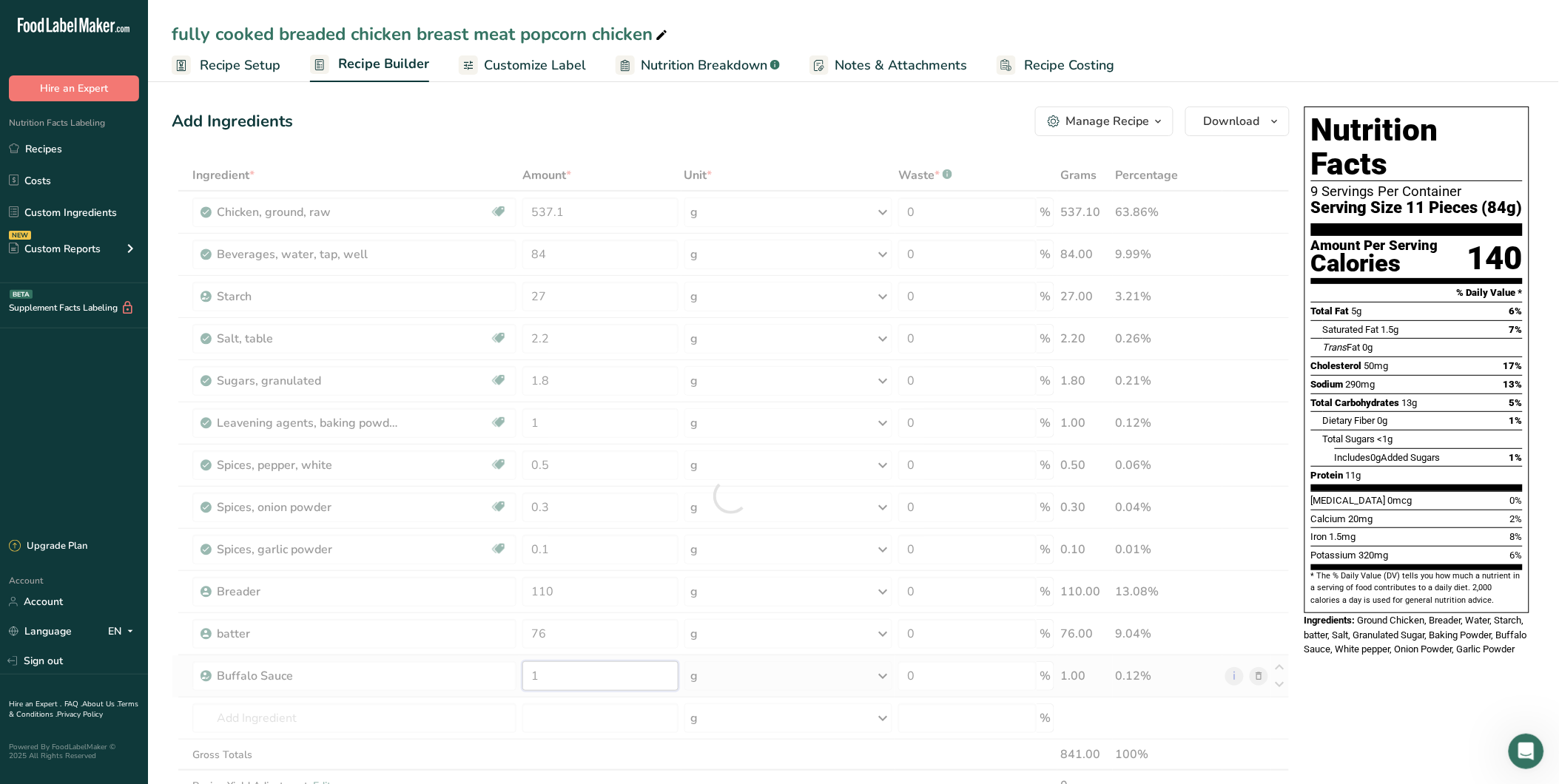
click at [542, 681] on div "Ingredient * Amount * Unit * Waste * .a-a{fill:#347362;}.b-a{fill:#fff;} Grams …" at bounding box center [731, 496] width 1118 height 673
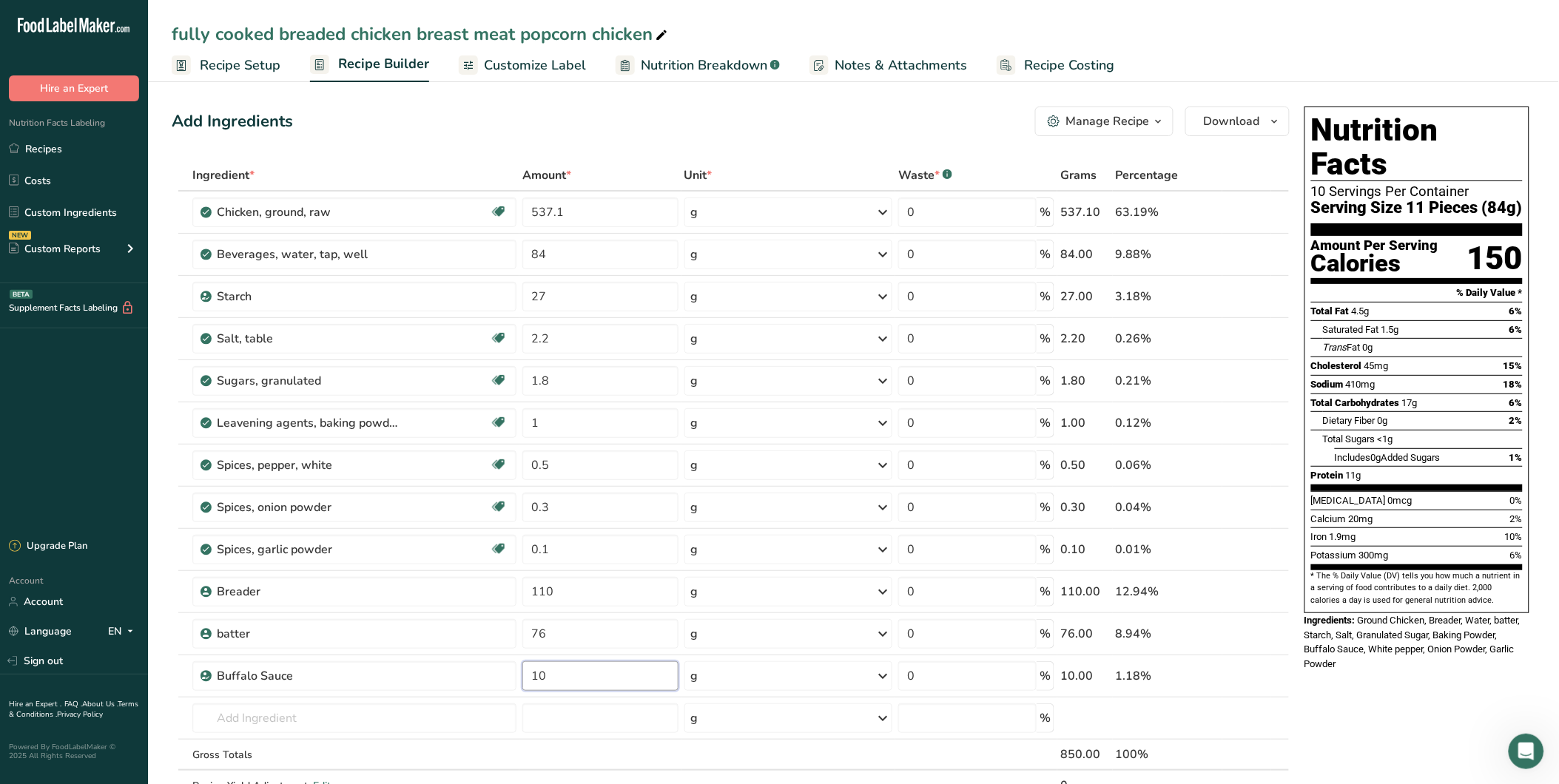
type input "10"
click at [1388, 713] on div "Nutrition Facts 10 Servings Per Container Serving Size 11 Pieces (84g) Amount P…" at bounding box center [1417, 708] width 237 height 1215
click at [1395, 452] on span "Includes 0g Added Sugars" at bounding box center [1388, 457] width 106 height 11
click at [1215, 123] on span "Download" at bounding box center [1232, 121] width 57 height 17
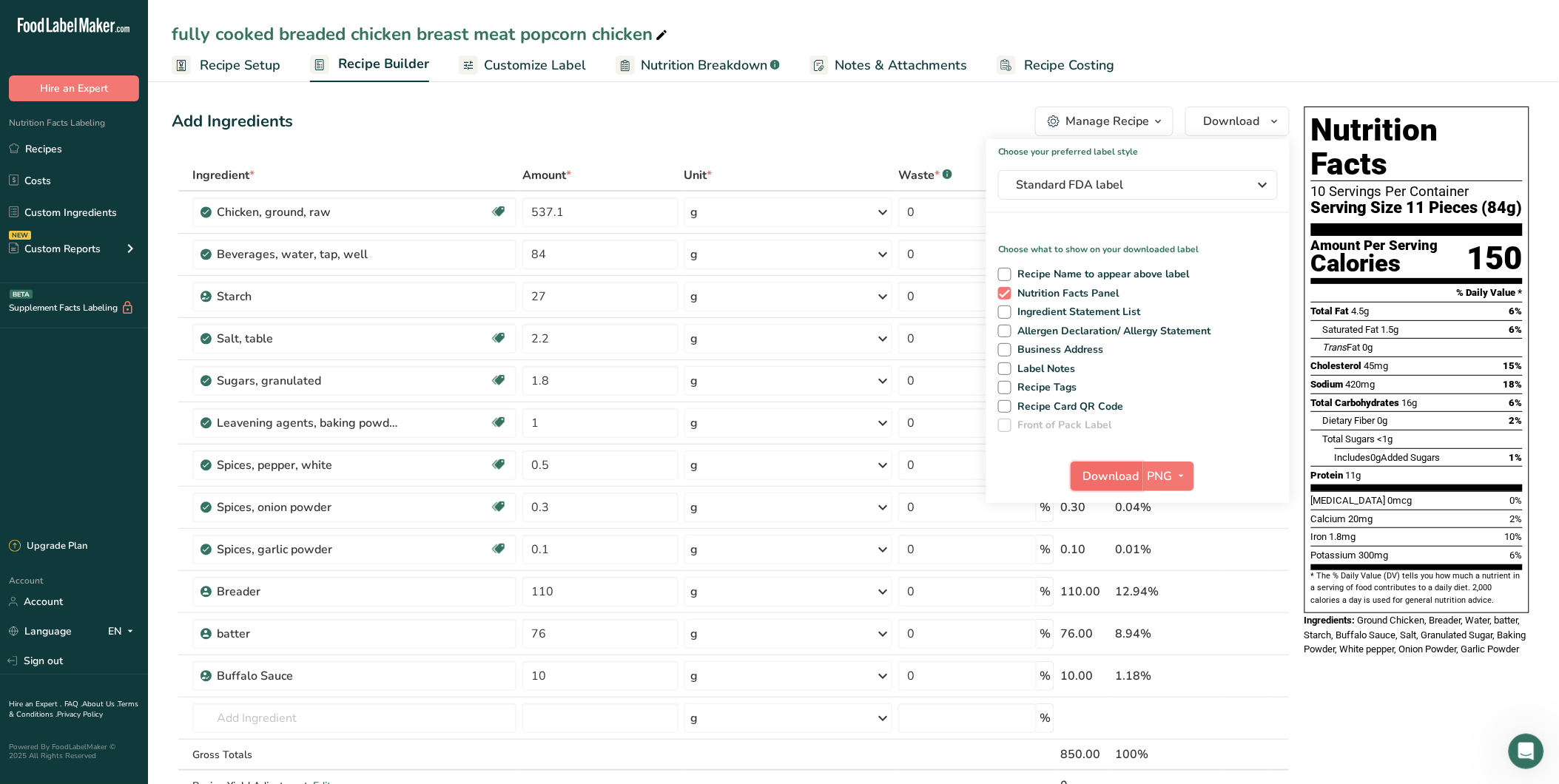
click at [1108, 479] on span "Download" at bounding box center [1112, 476] width 57 height 17
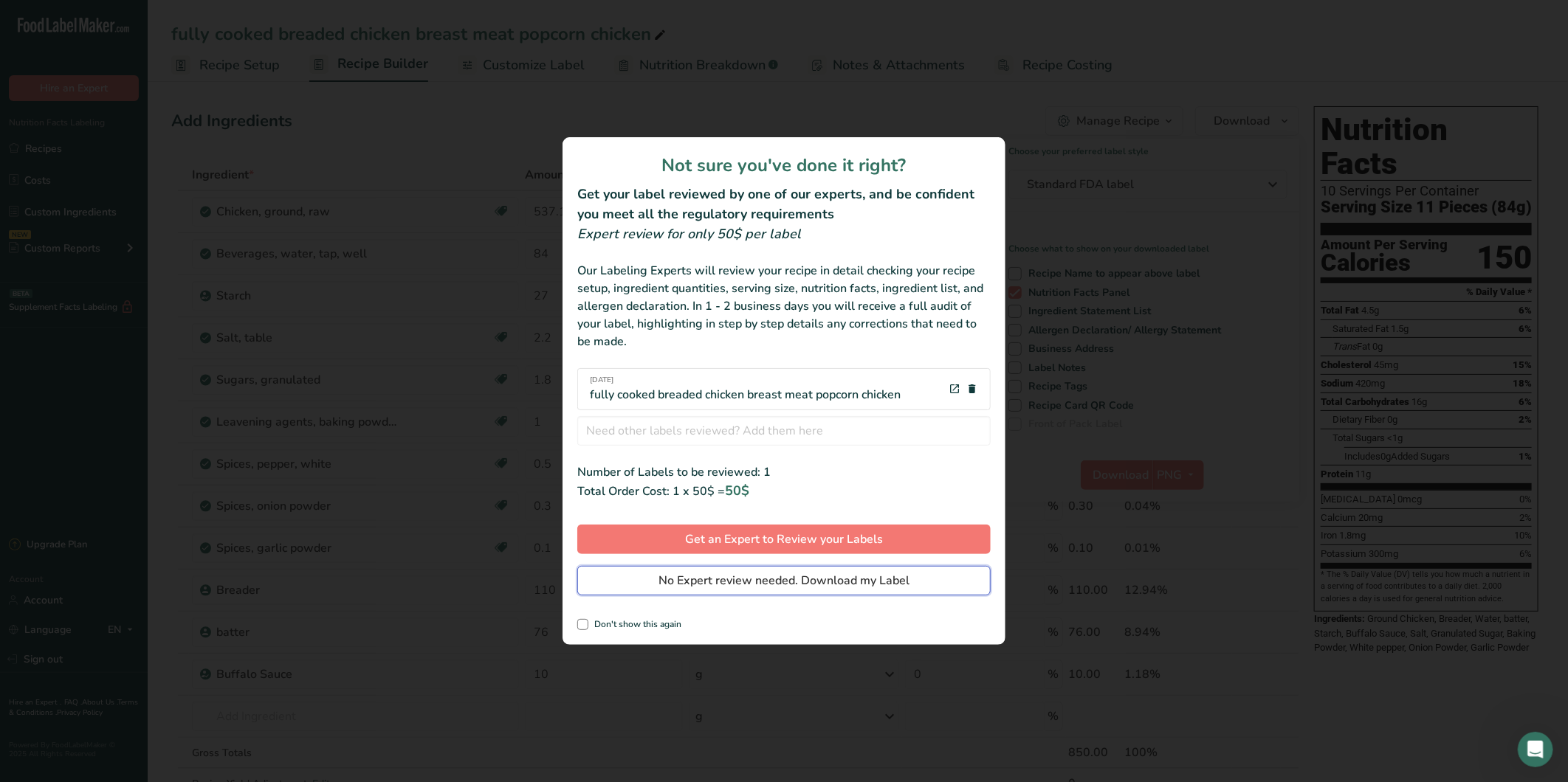
click at [713, 588] on span "No Expert review needed. Download my Label" at bounding box center [784, 580] width 251 height 17
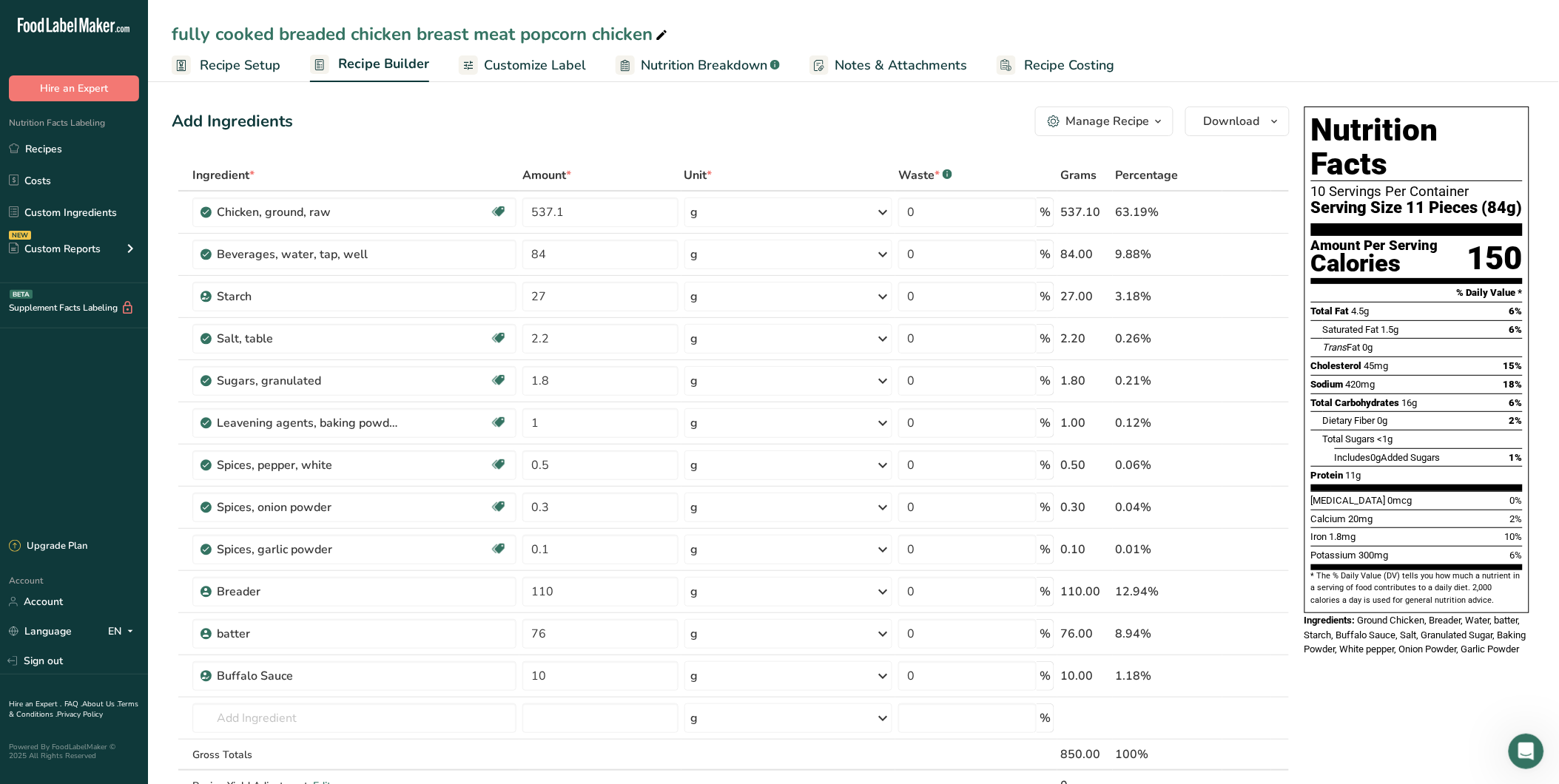
click at [1101, 31] on div "fully cooked breaded chicken breast meat popcorn chicken" at bounding box center [853, 34] width 1411 height 27
click at [1239, 112] on span "Download" at bounding box center [1232, 121] width 57 height 17
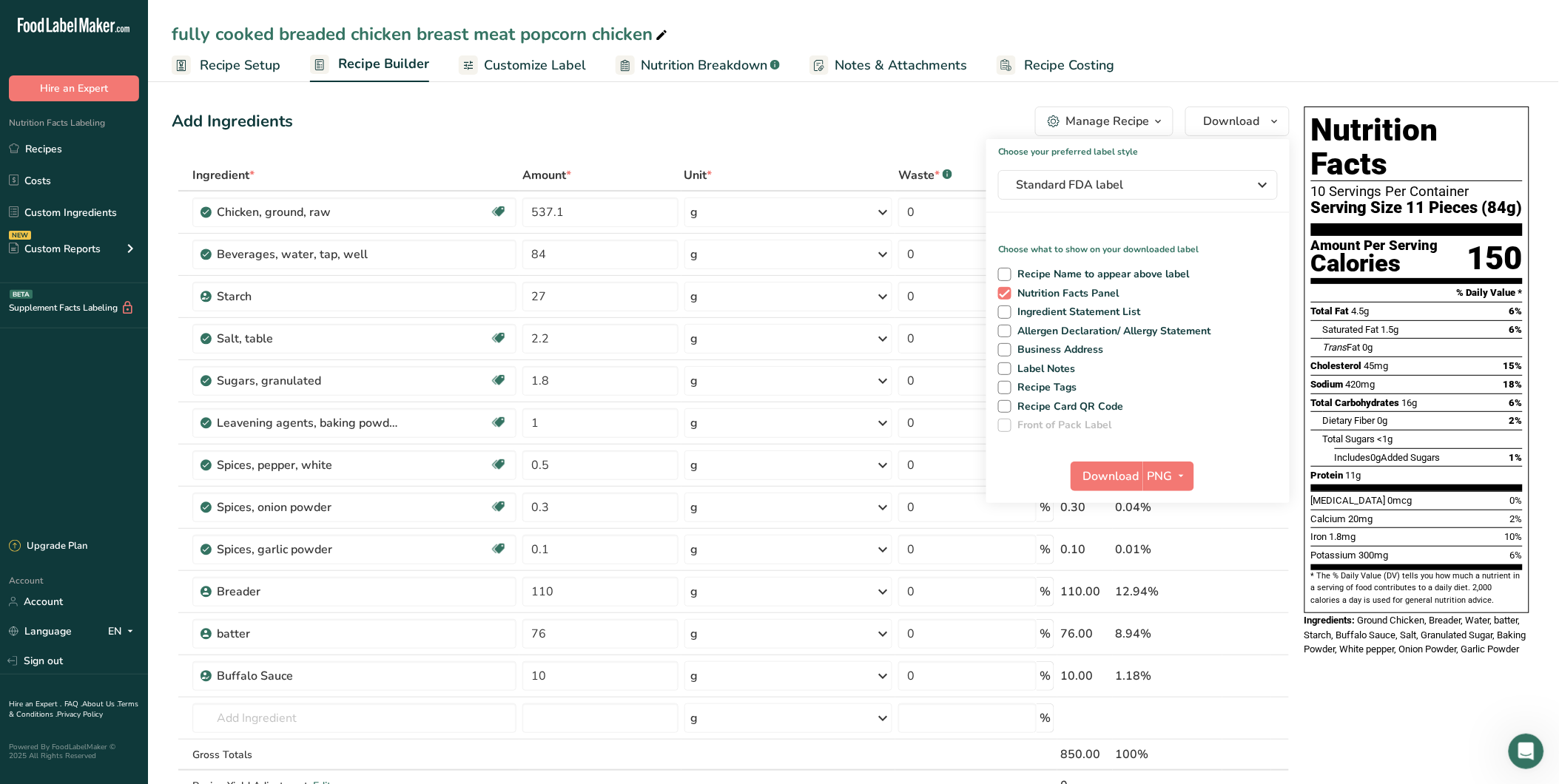
click at [552, 124] on div "Add Ingredients Manage Recipe Delete Recipe Duplicate Recipe Scale Recipe Save …" at bounding box center [731, 121] width 1118 height 30
